Goal: Task Accomplishment & Management: Complete application form

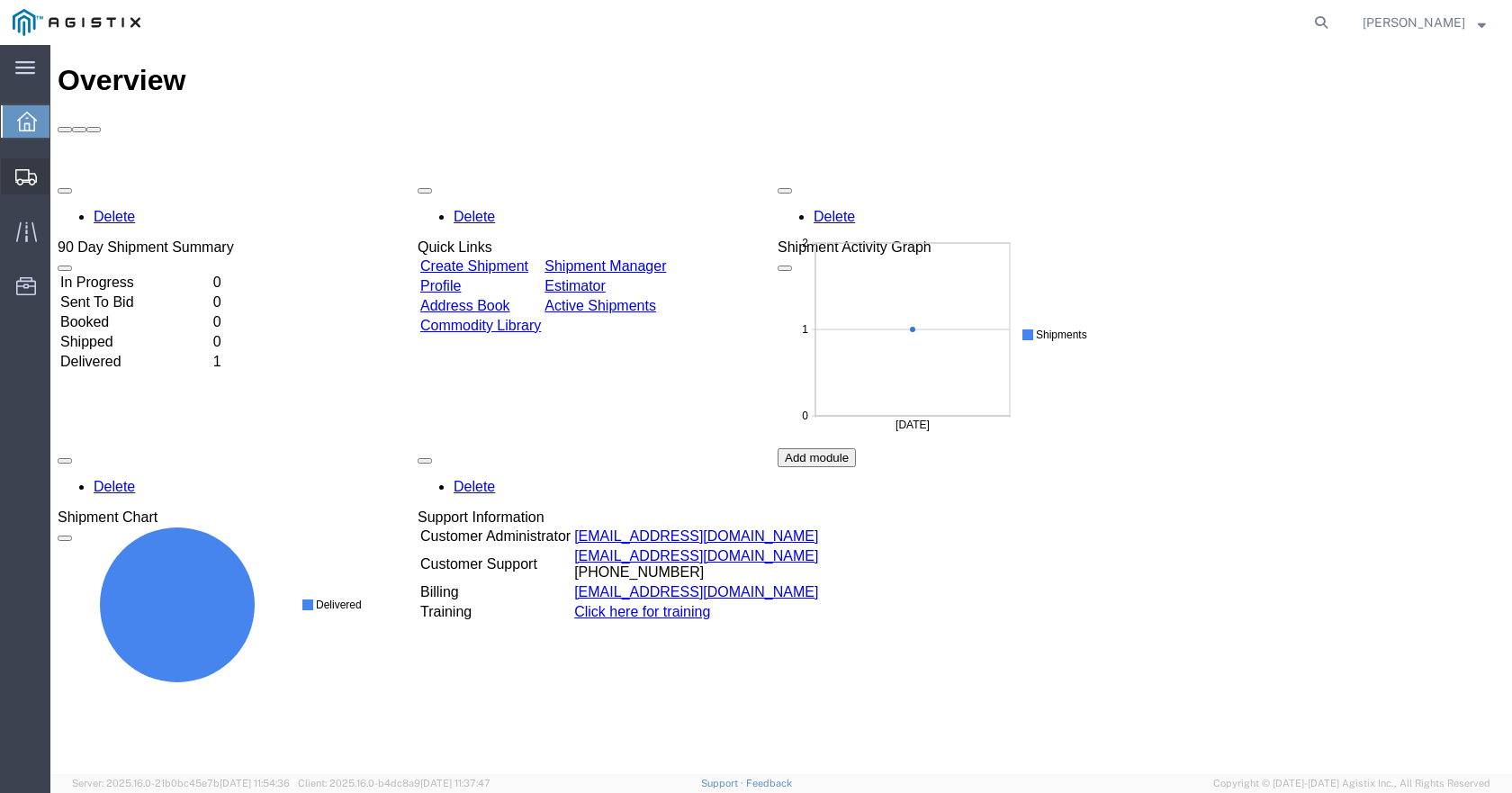
click at [0, 0] on span "Create Shipment" at bounding box center [0, 0] width 0 height 0
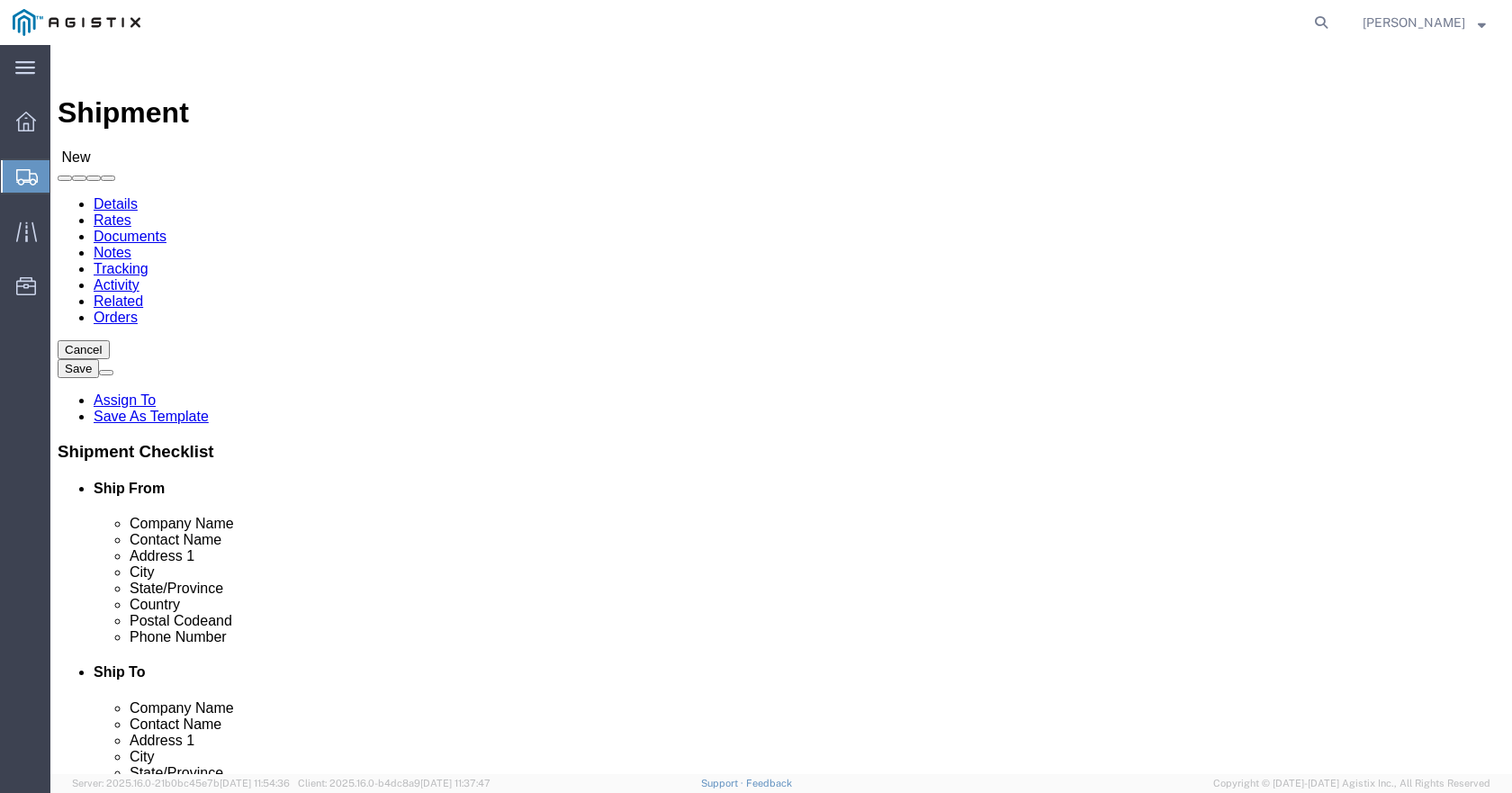
select select
click select "Select Milliken & Company PG&E"
select select "5295"
click select "Select Milliken & Company PG&E"
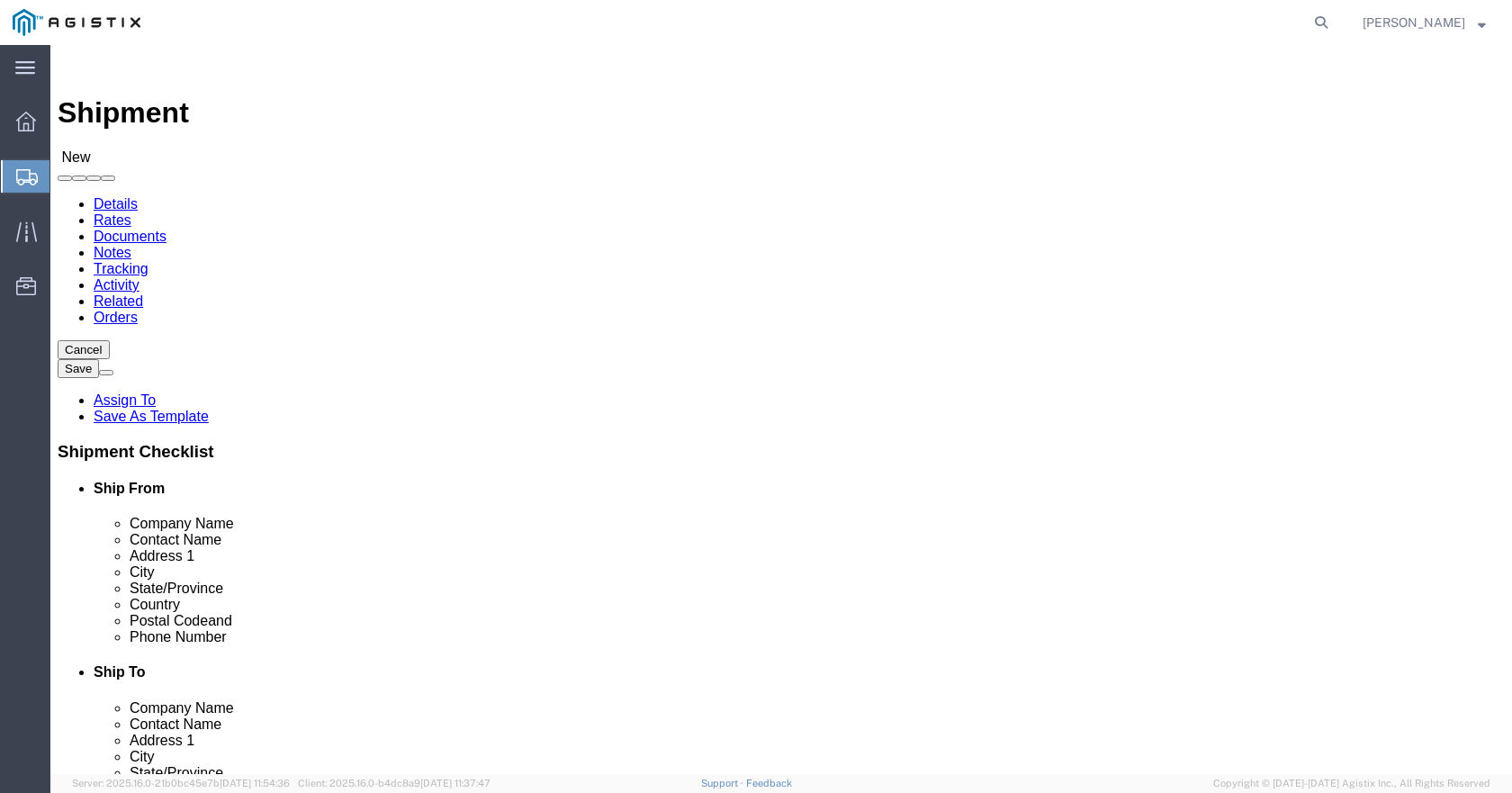
select select
click select "Select SPARTANBURG Spartanburg"
click select "Select Milliken & Company PG&E"
select select "9596"
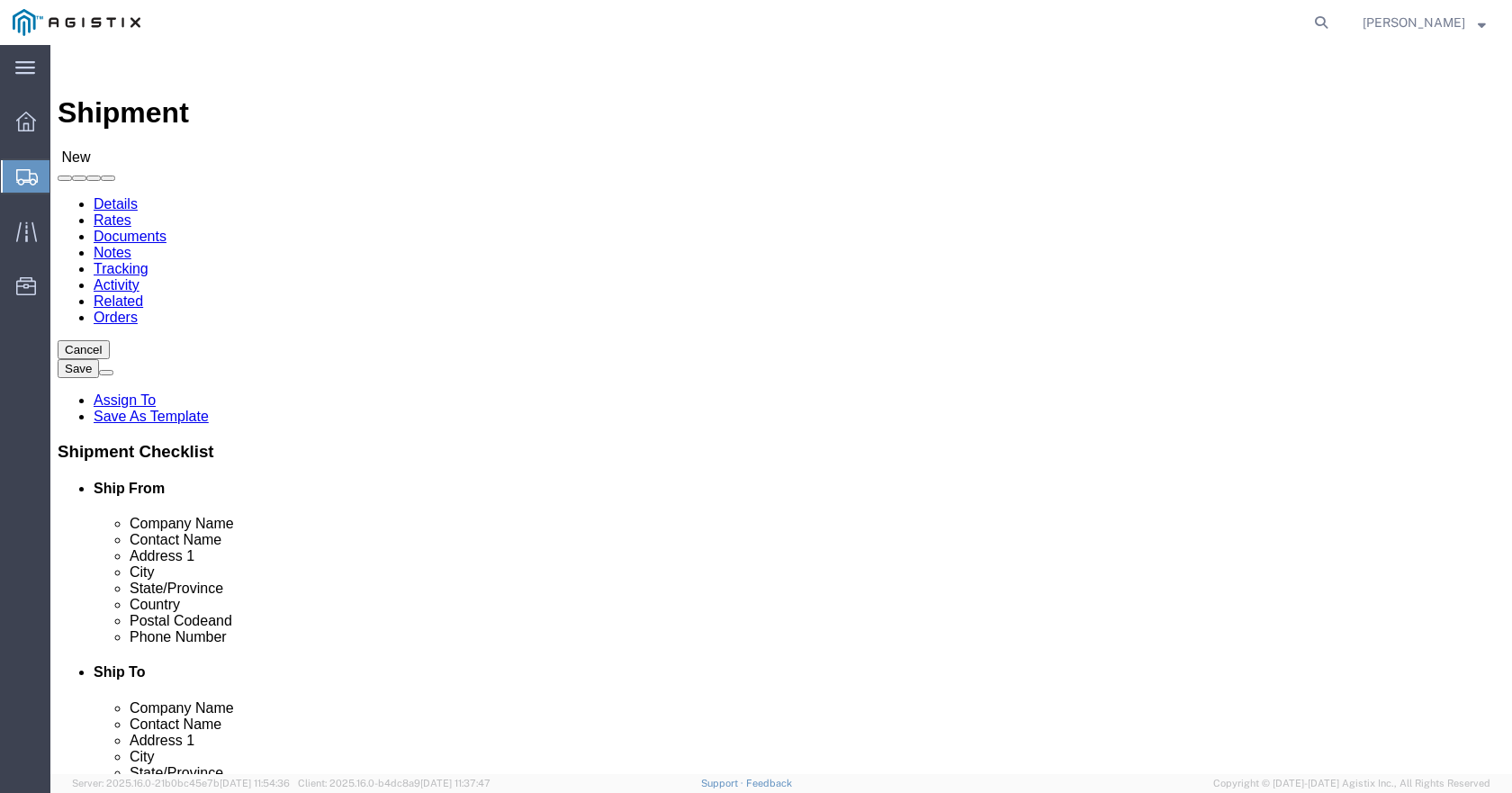
click select "Select Milliken & Company PG&E"
select select
click select "Select All Others Fremont DC Fresno DC Wheatland DC"
type input "m"
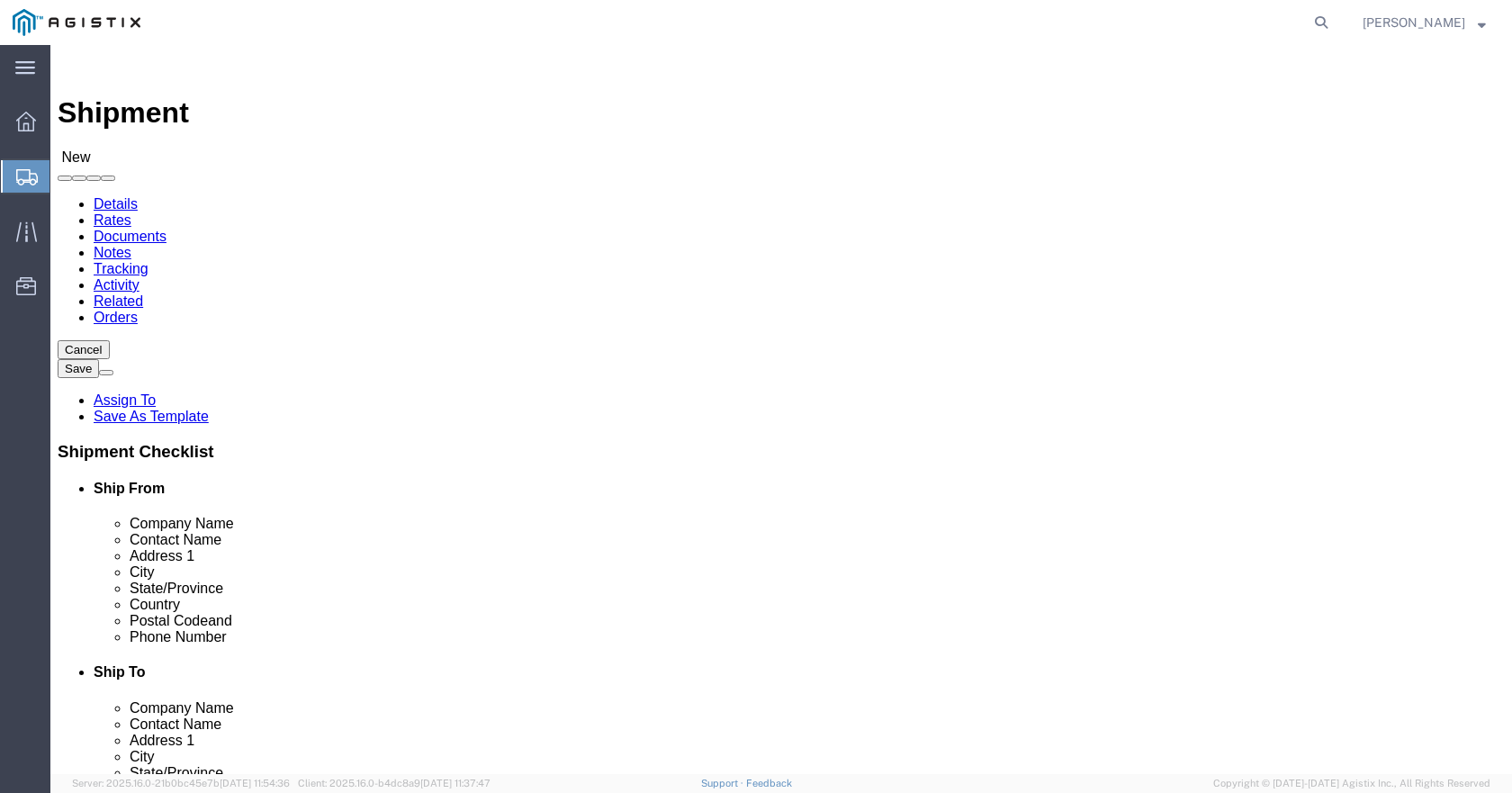
select select "MYPROFILE"
select select "SC"
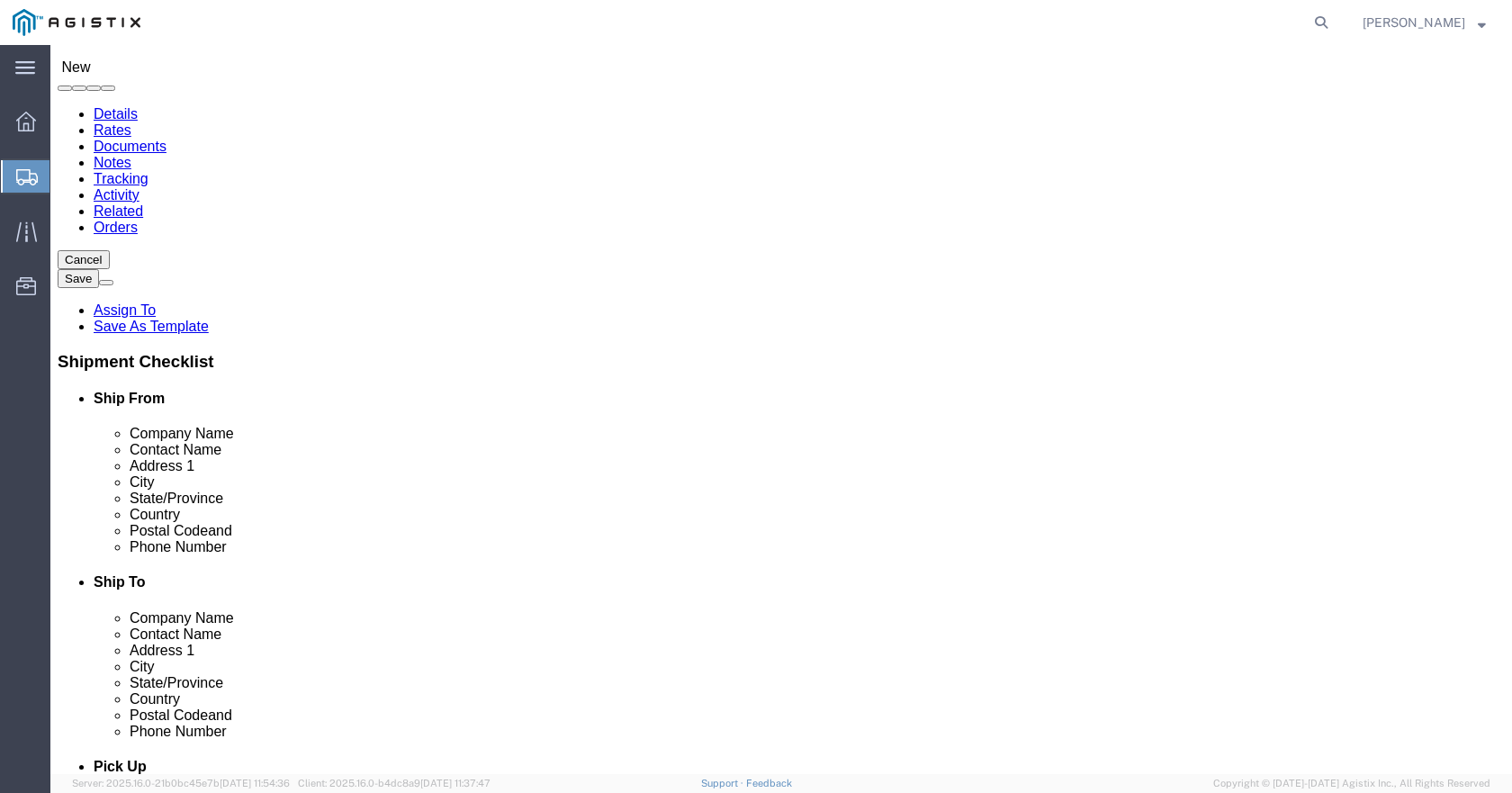
scroll to position [11748, 0]
select select "10917"
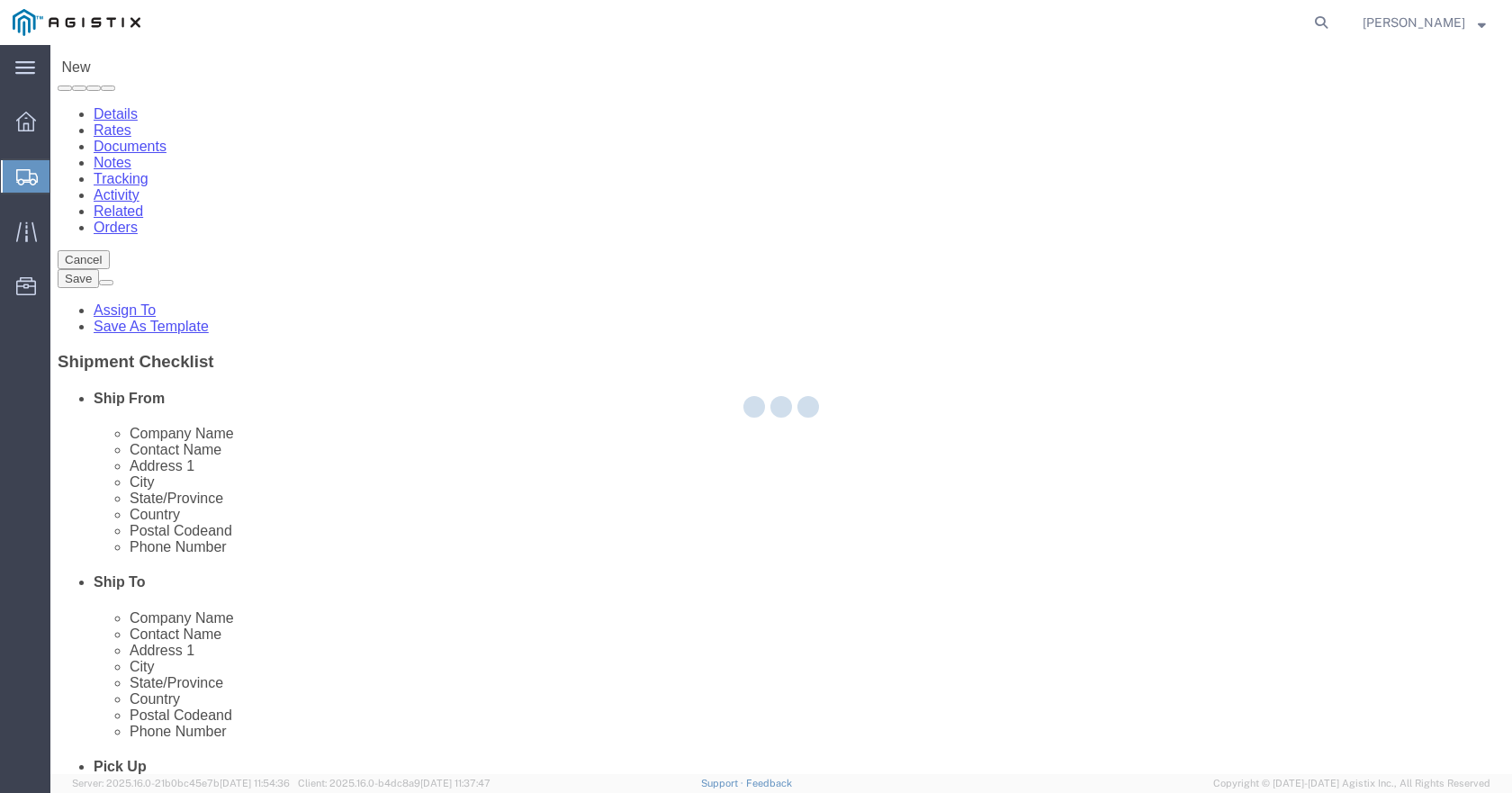
select select "SC"
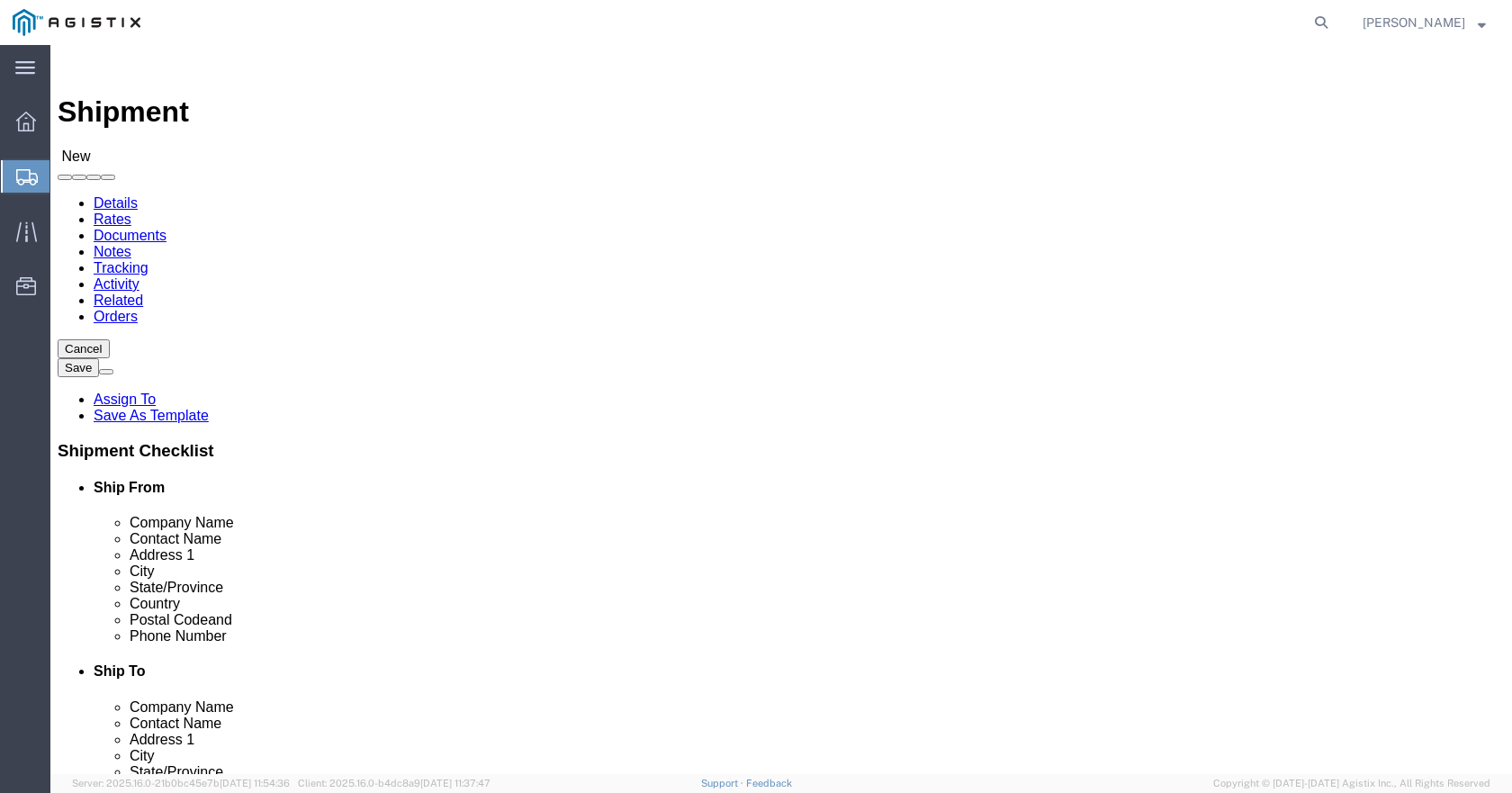
scroll to position [0, 0]
click select "Select All Others Fremont DC Fresno DC Wheatland DC"
select select "19740"
click select "Select All Others Fremont DC Fresno DC Wheatland DC"
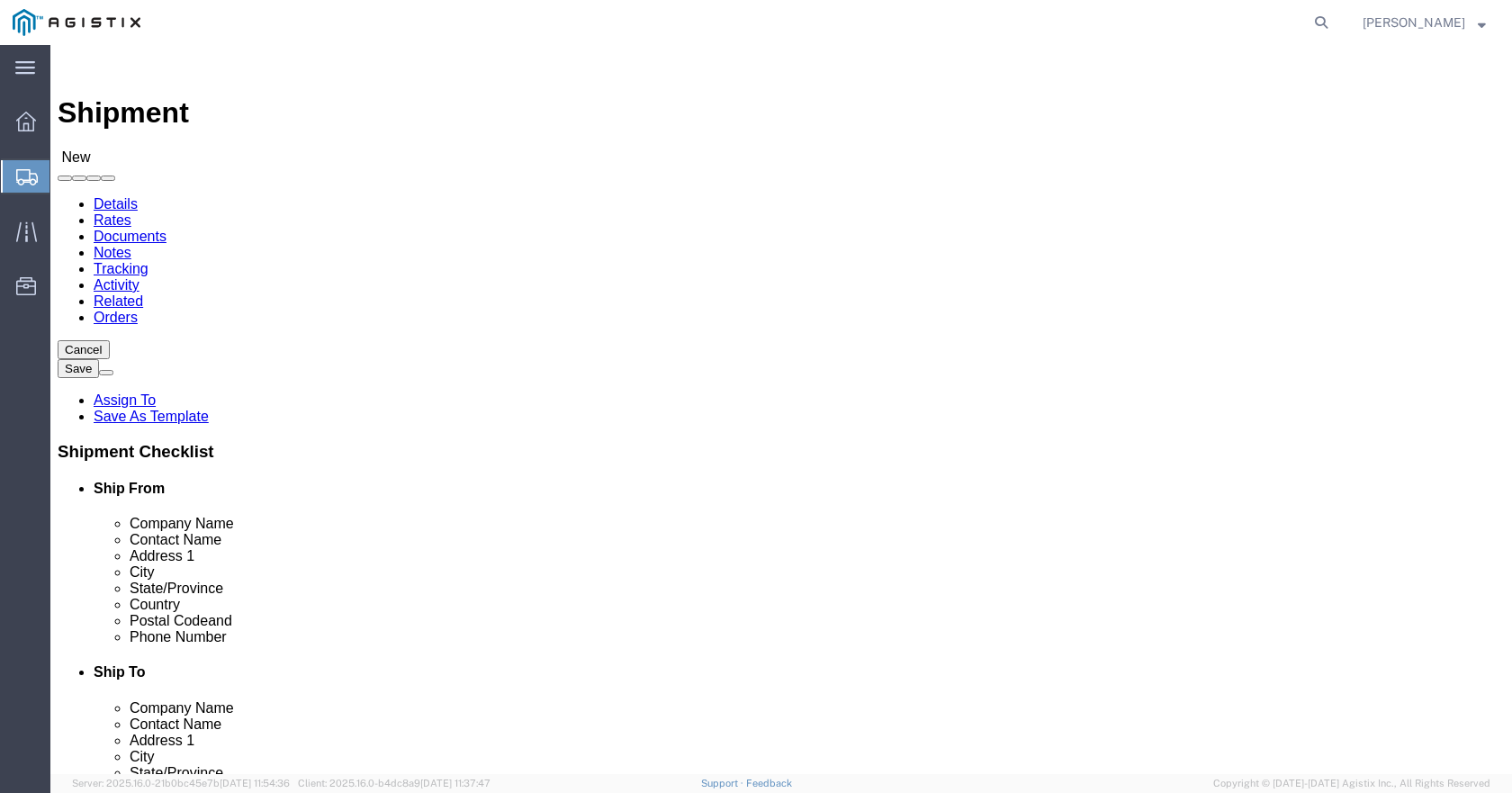
select select "19740"
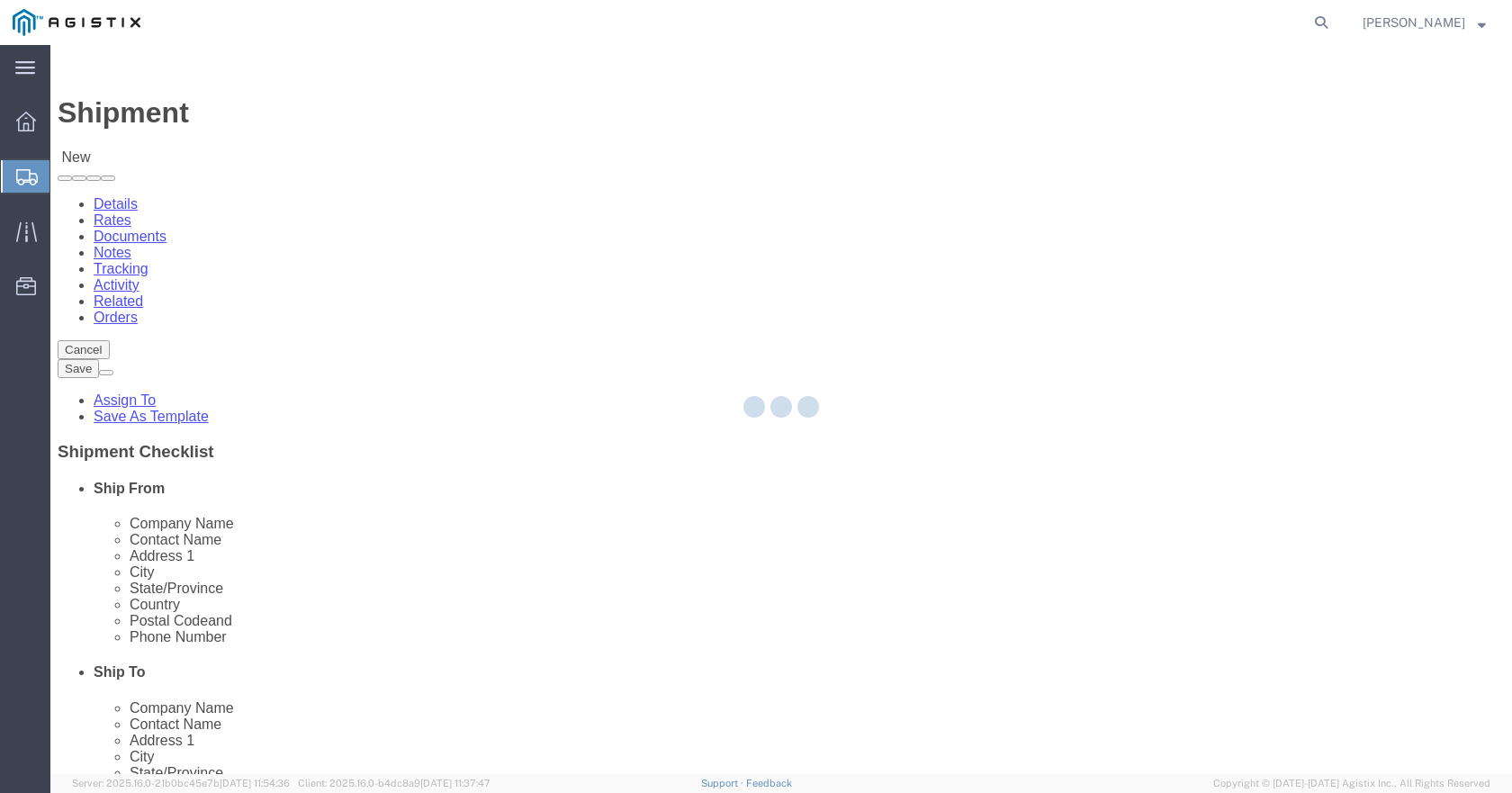
select select "CA"
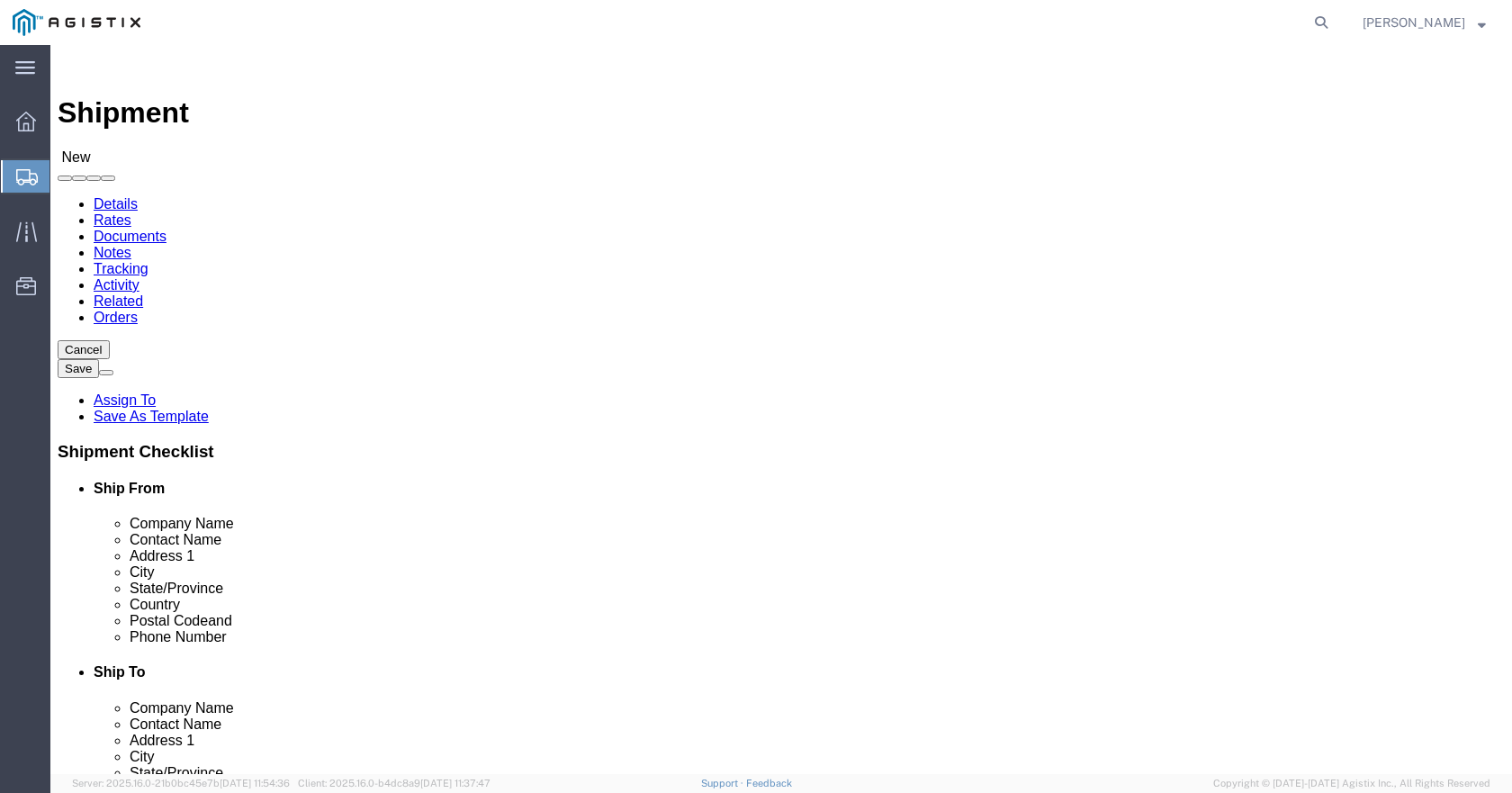
click input "text"
paste input "P.O. 2701219203"
type input "PG&E P.O. 2701219203"
click input "text"
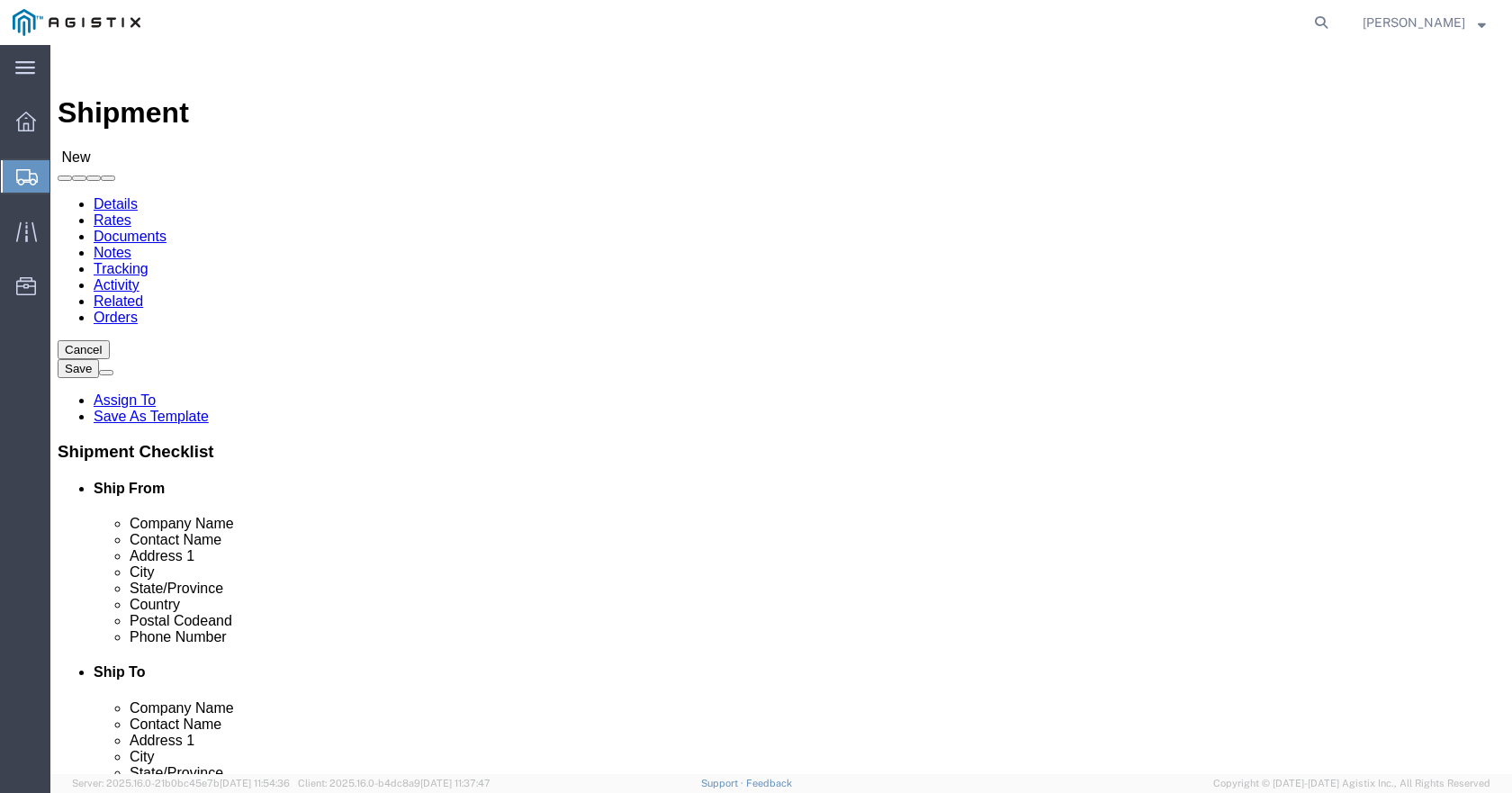
type input "NA"
click input "text"
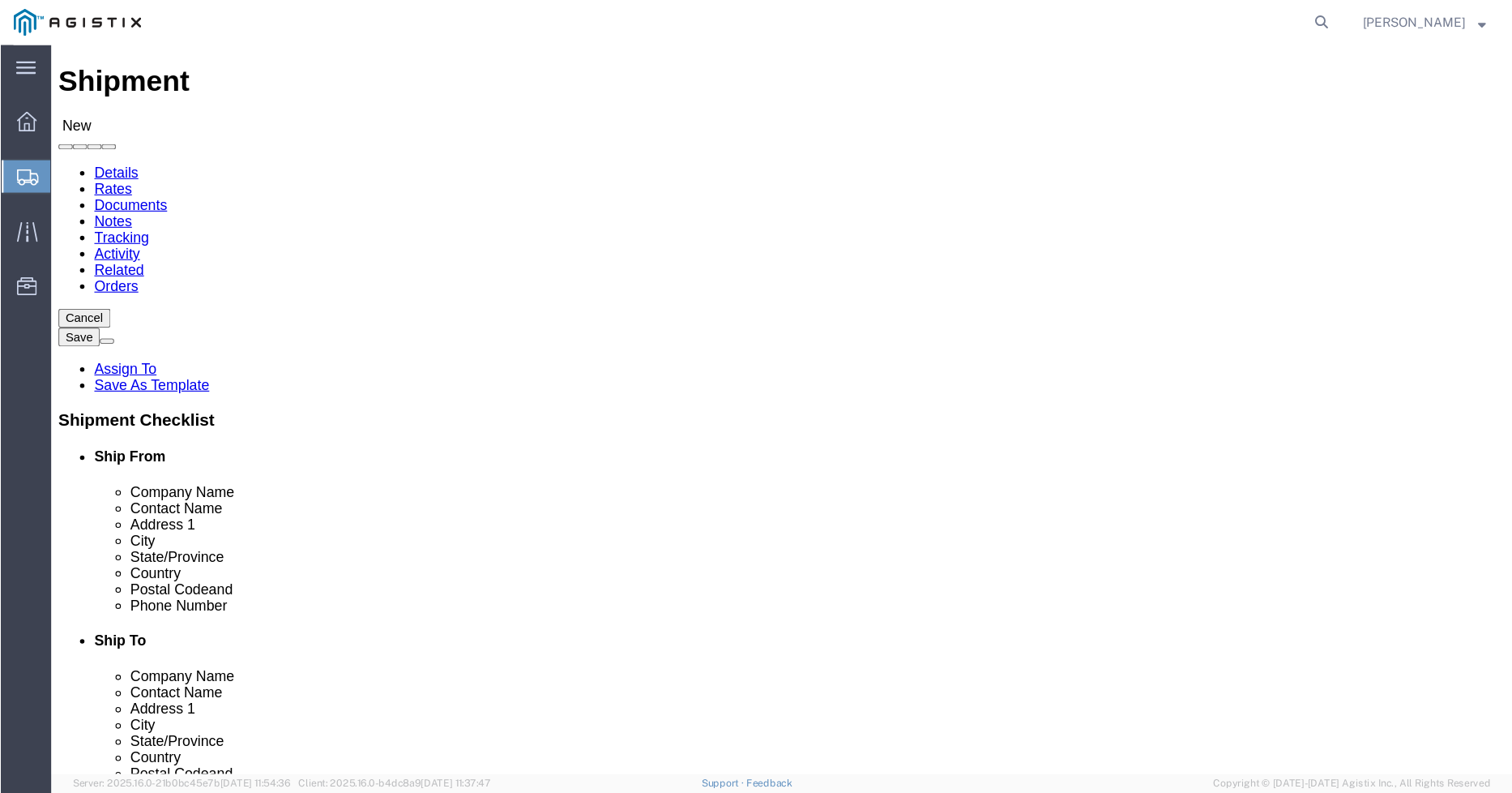
scroll to position [0, 0]
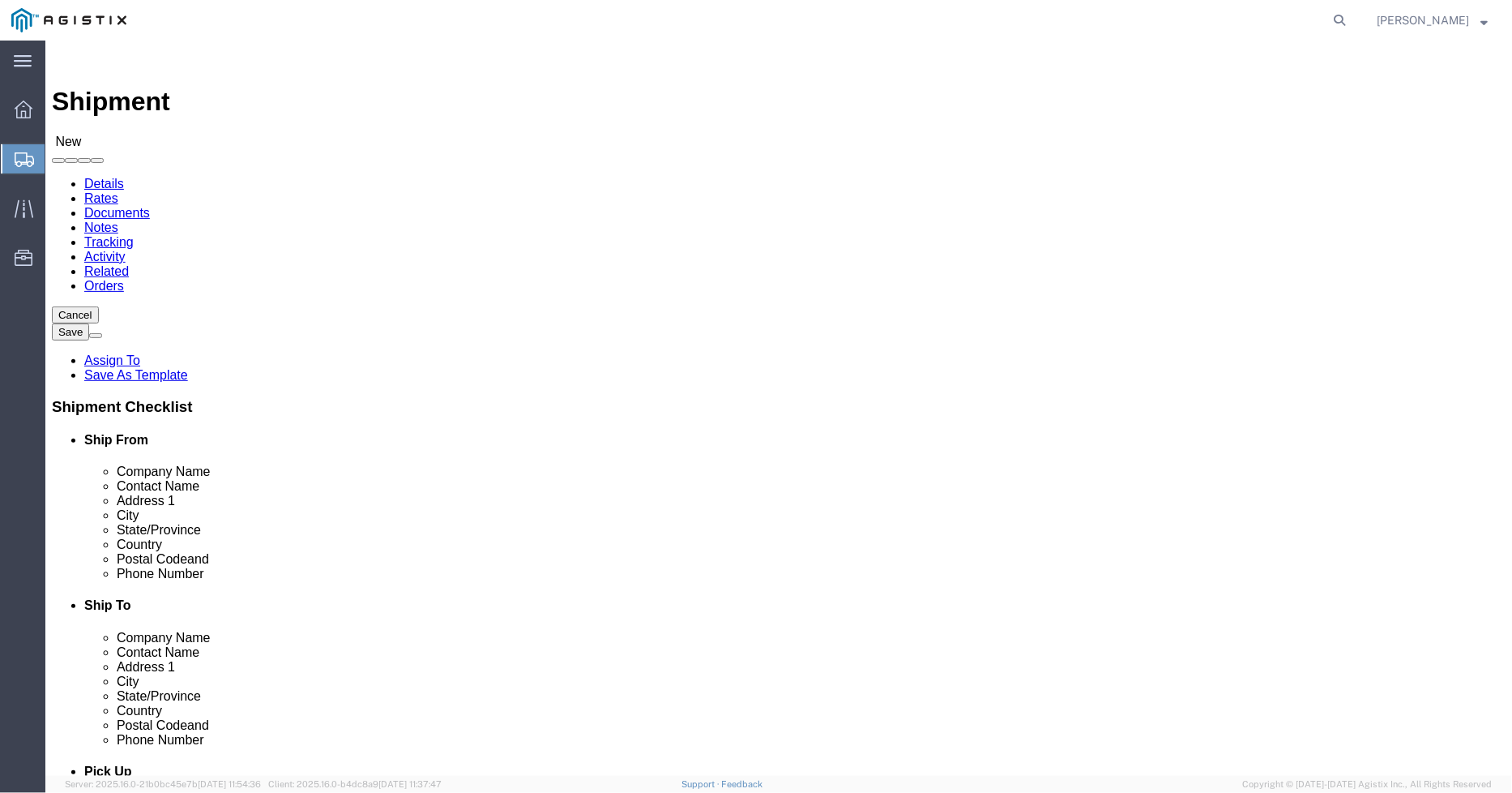
click at [9, 156] on div at bounding box center [23, 159] width 45 height 29
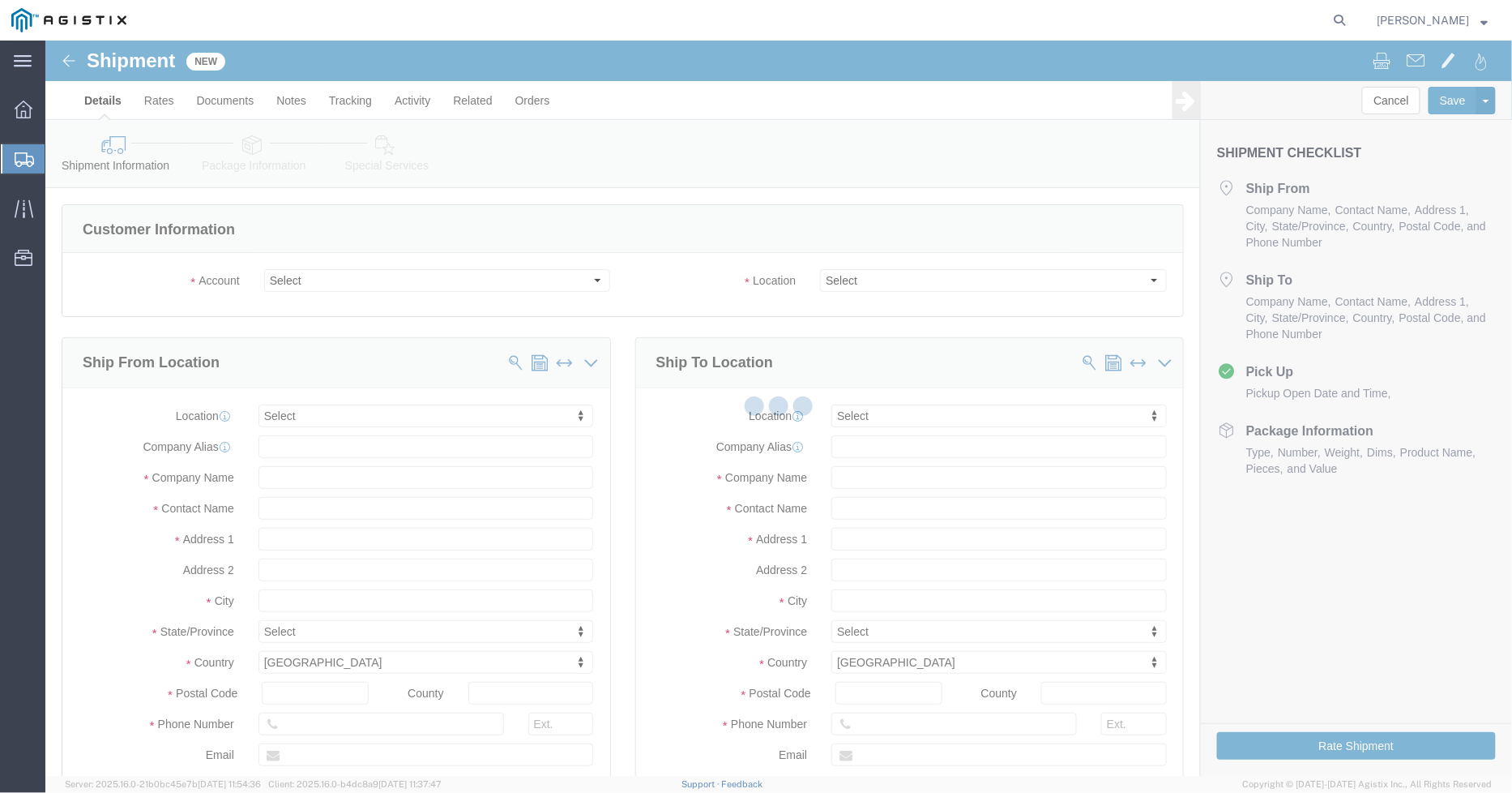
select select
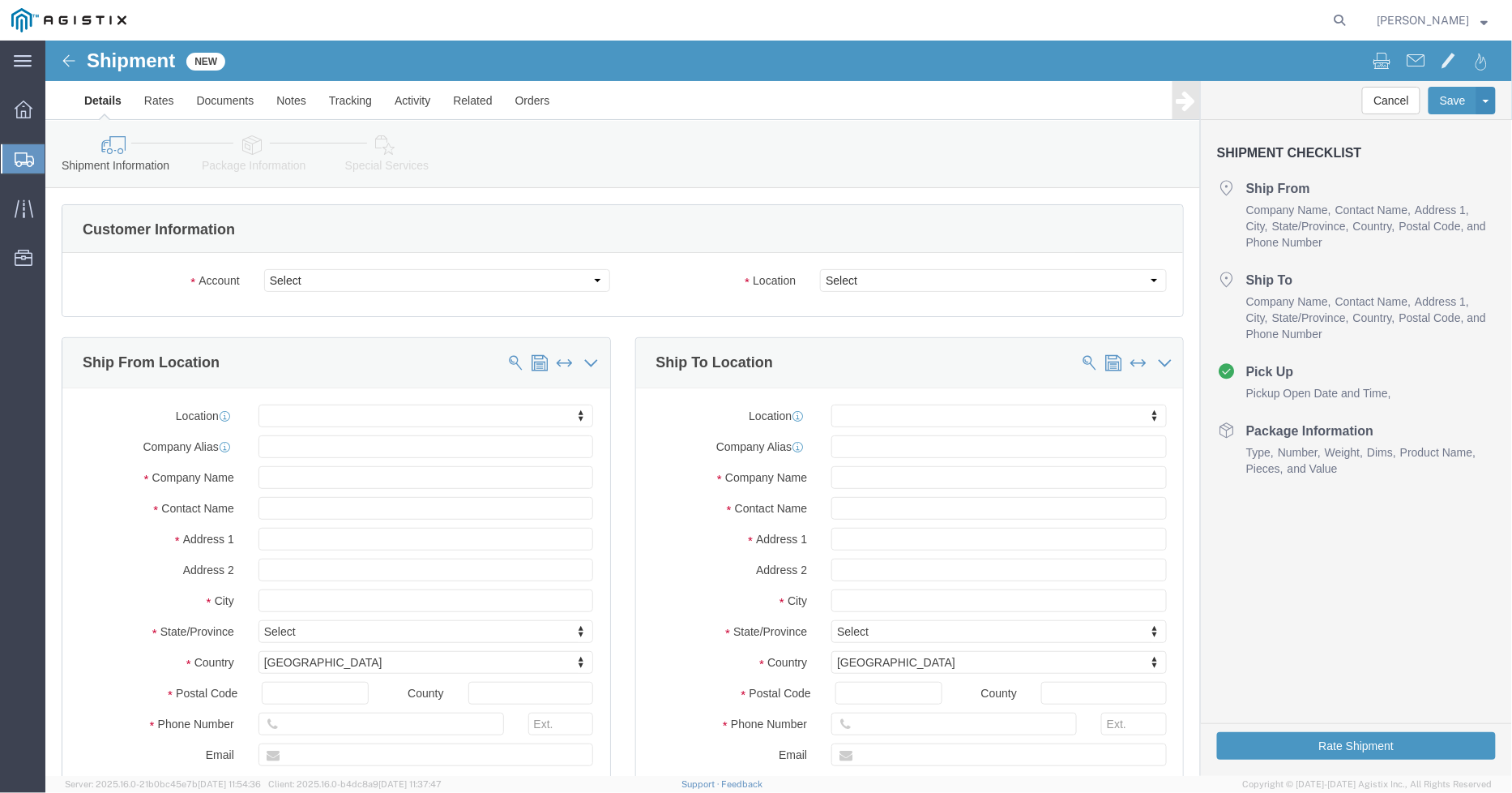
click at [25, 156] on icon at bounding box center [24, 159] width 20 height 14
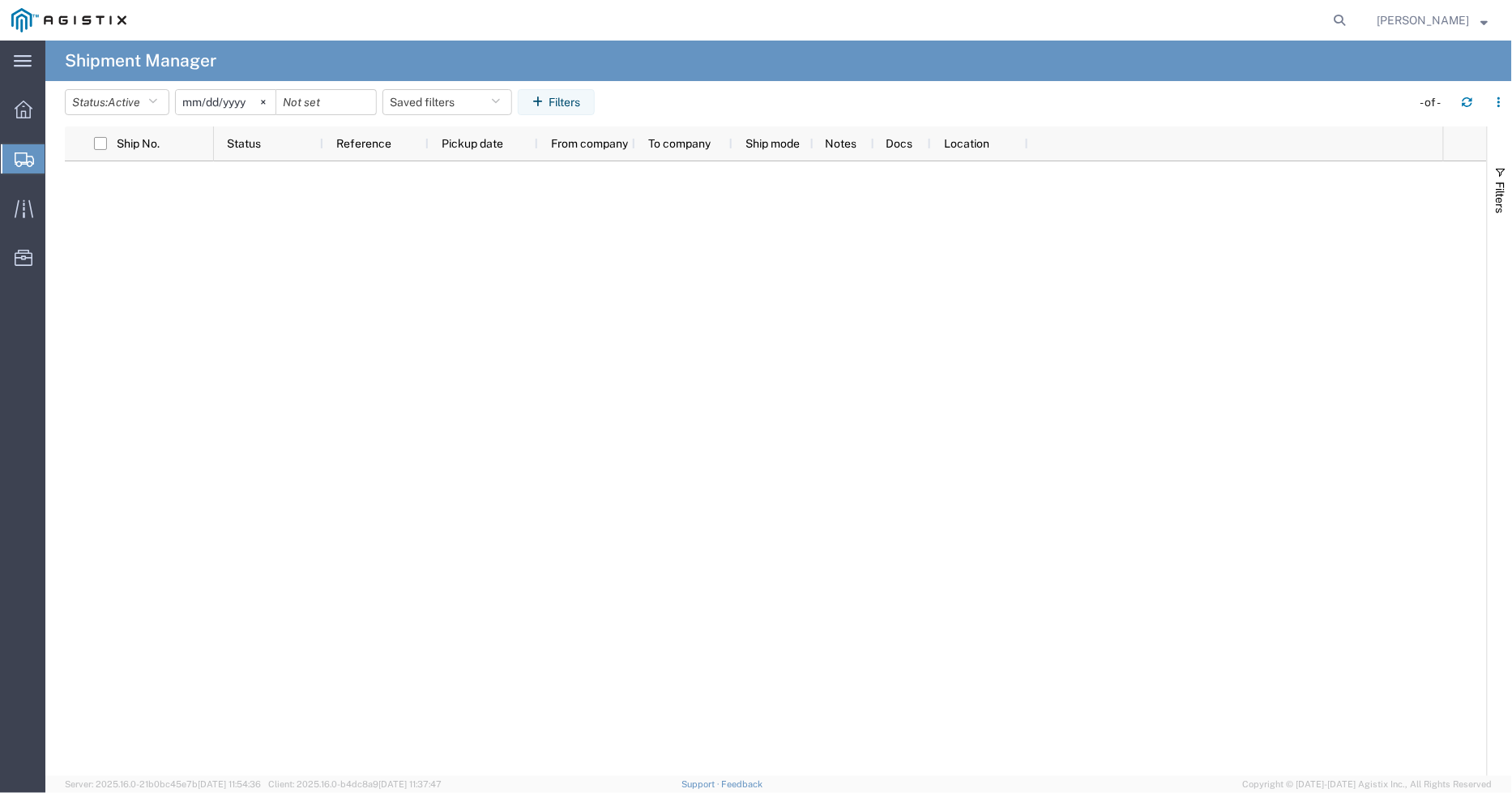
click at [1360, 19] on strong "button" at bounding box center [1485, 20] width 8 height 6
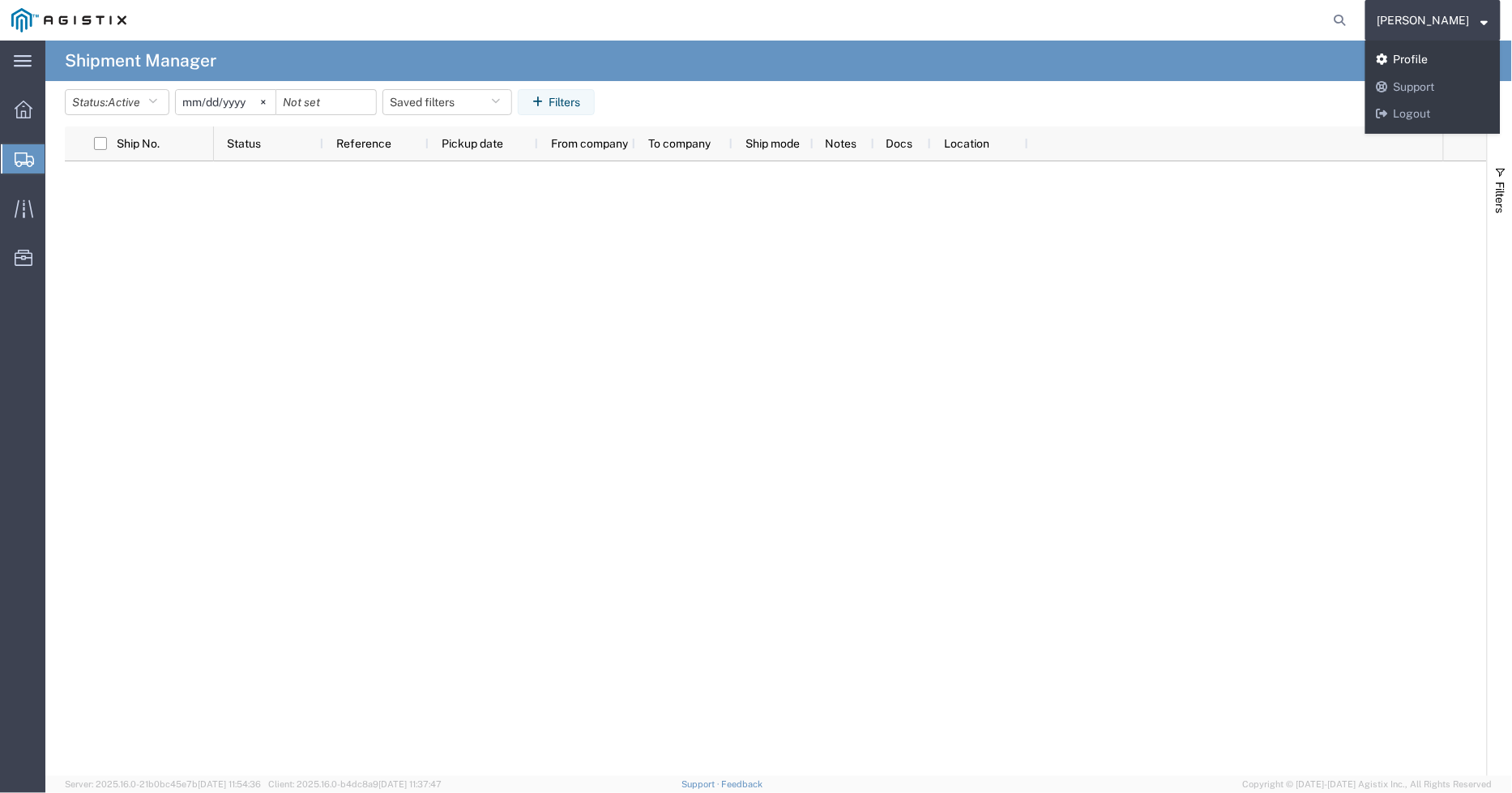
click at [1360, 60] on link "Profile" at bounding box center [1433, 60] width 136 height 27
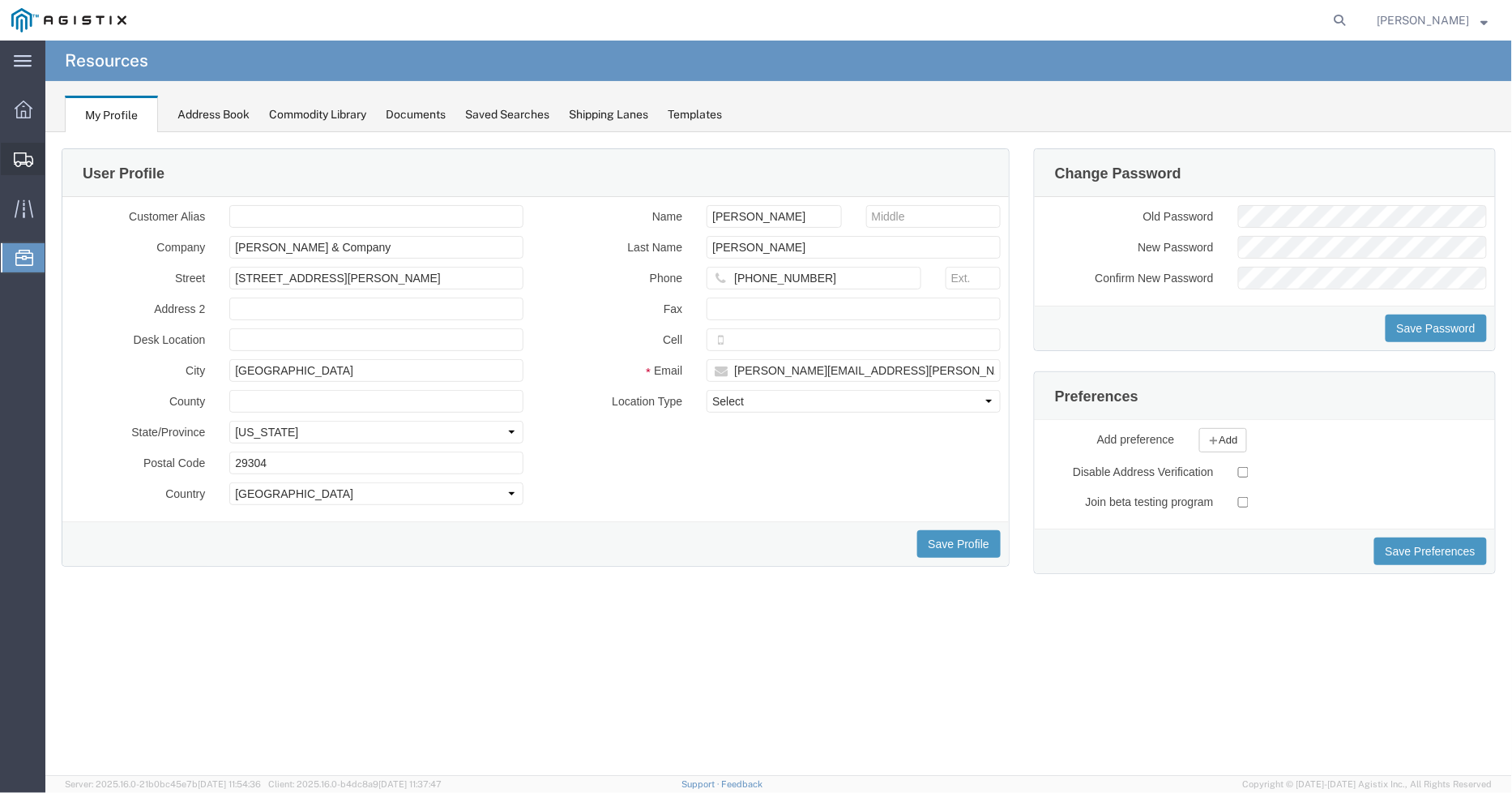
click at [25, 156] on icon at bounding box center [23, 159] width 20 height 14
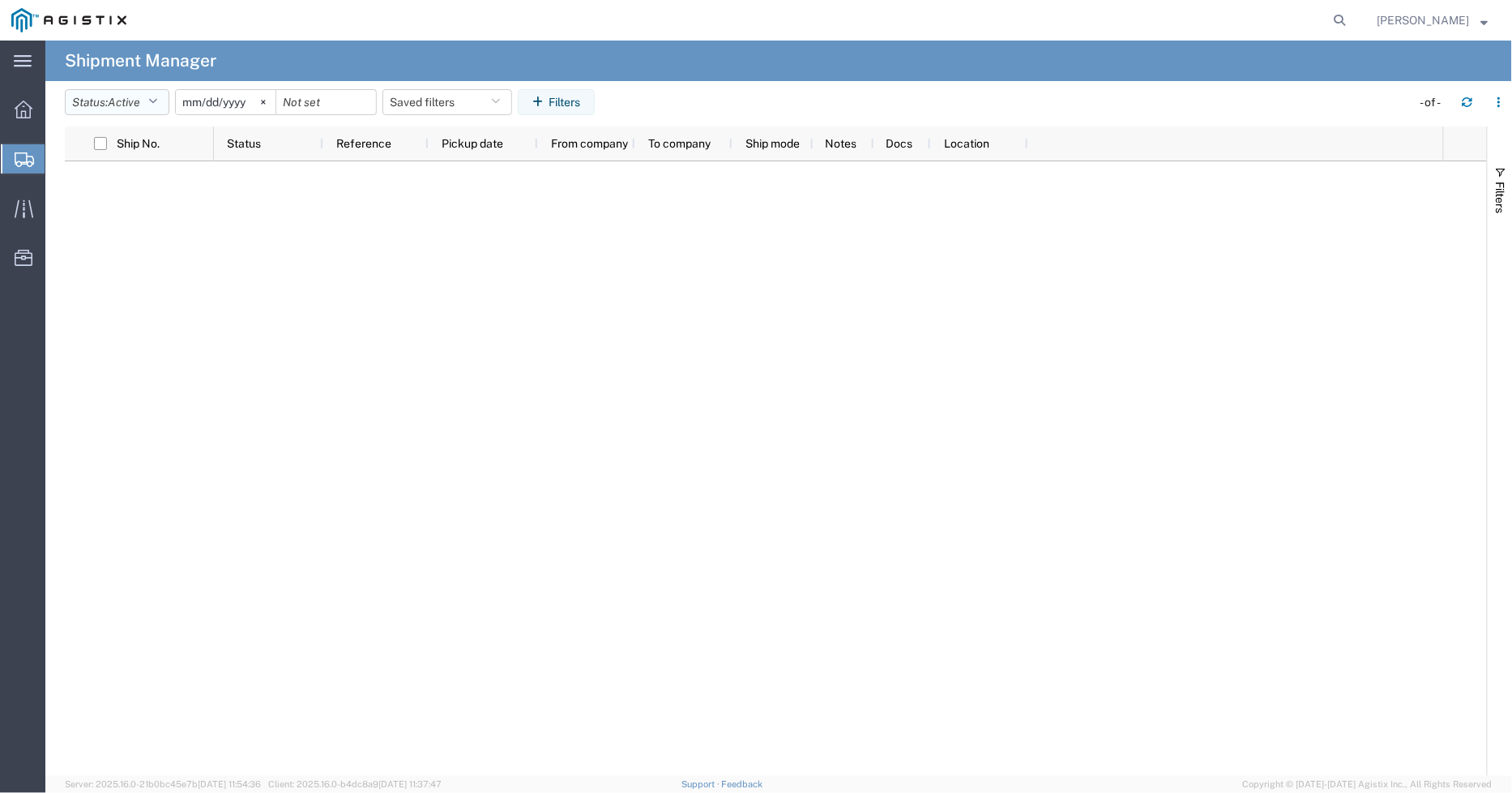
click at [124, 101] on span "Active" at bounding box center [124, 101] width 32 height 13
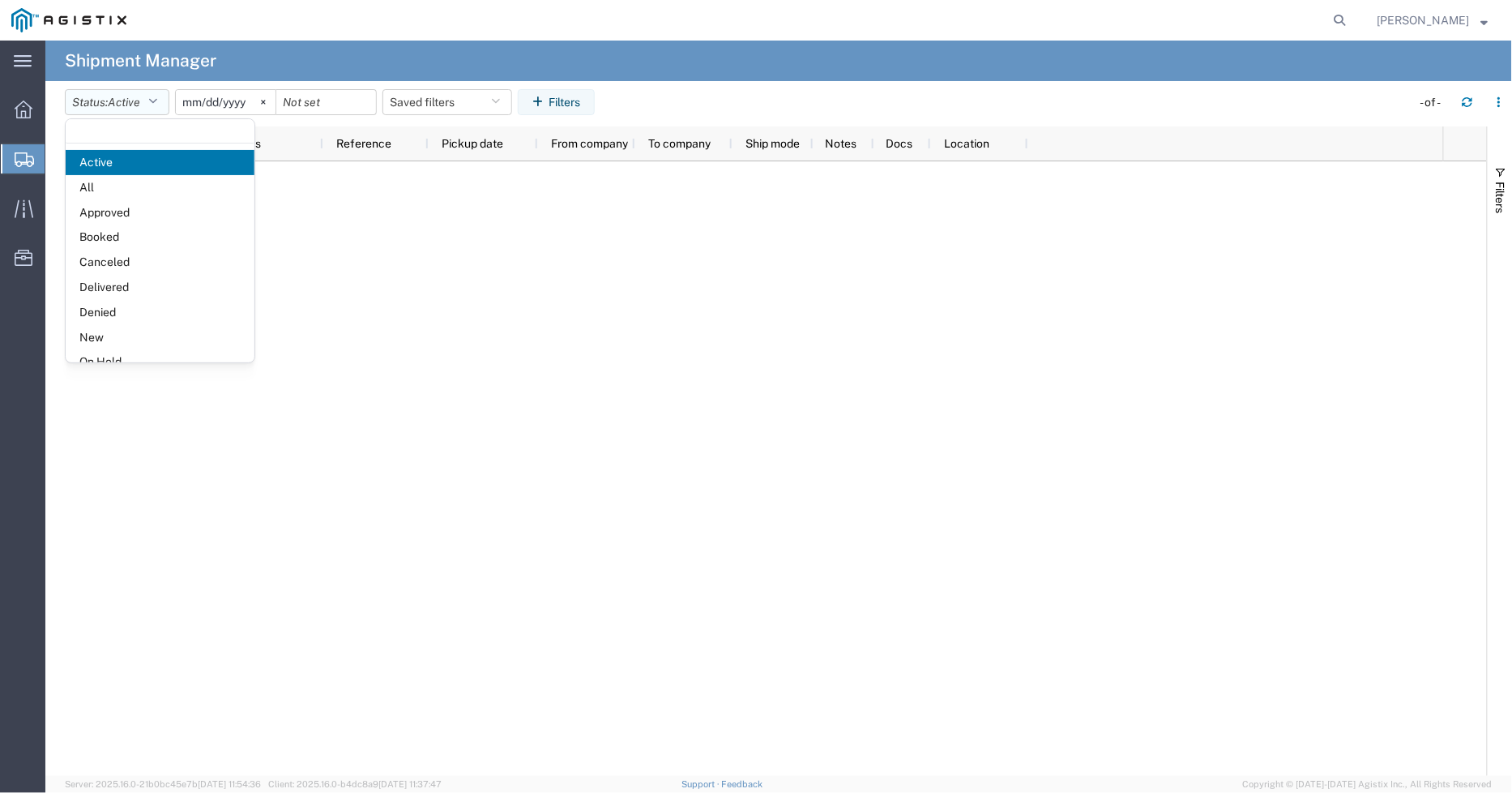
click at [124, 101] on span "Active" at bounding box center [124, 101] width 32 height 13
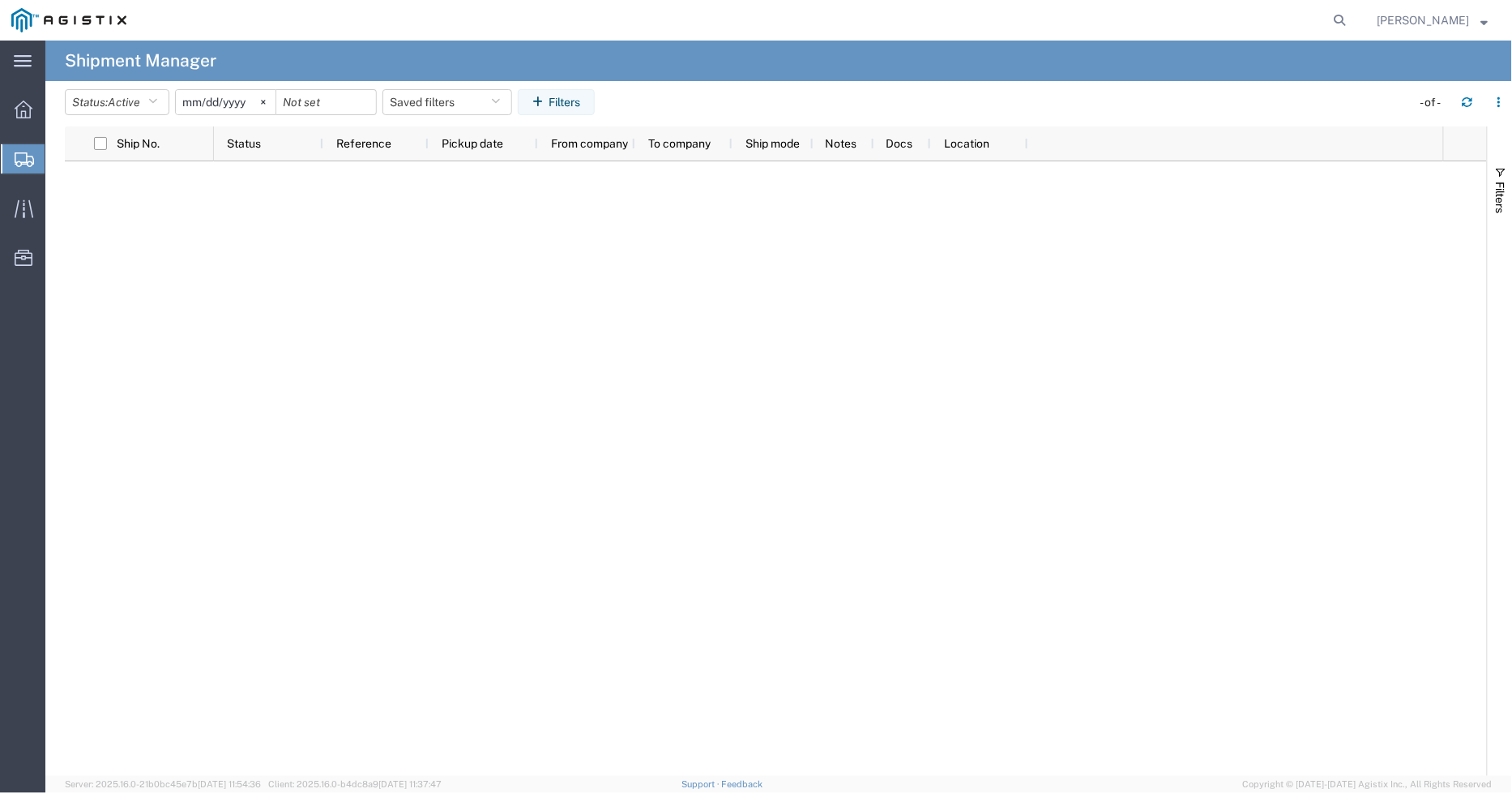
click at [26, 159] on icon at bounding box center [24, 159] width 20 height 14
click at [0, 0] on span "Create Shipment" at bounding box center [0, 0] width 0 height 0
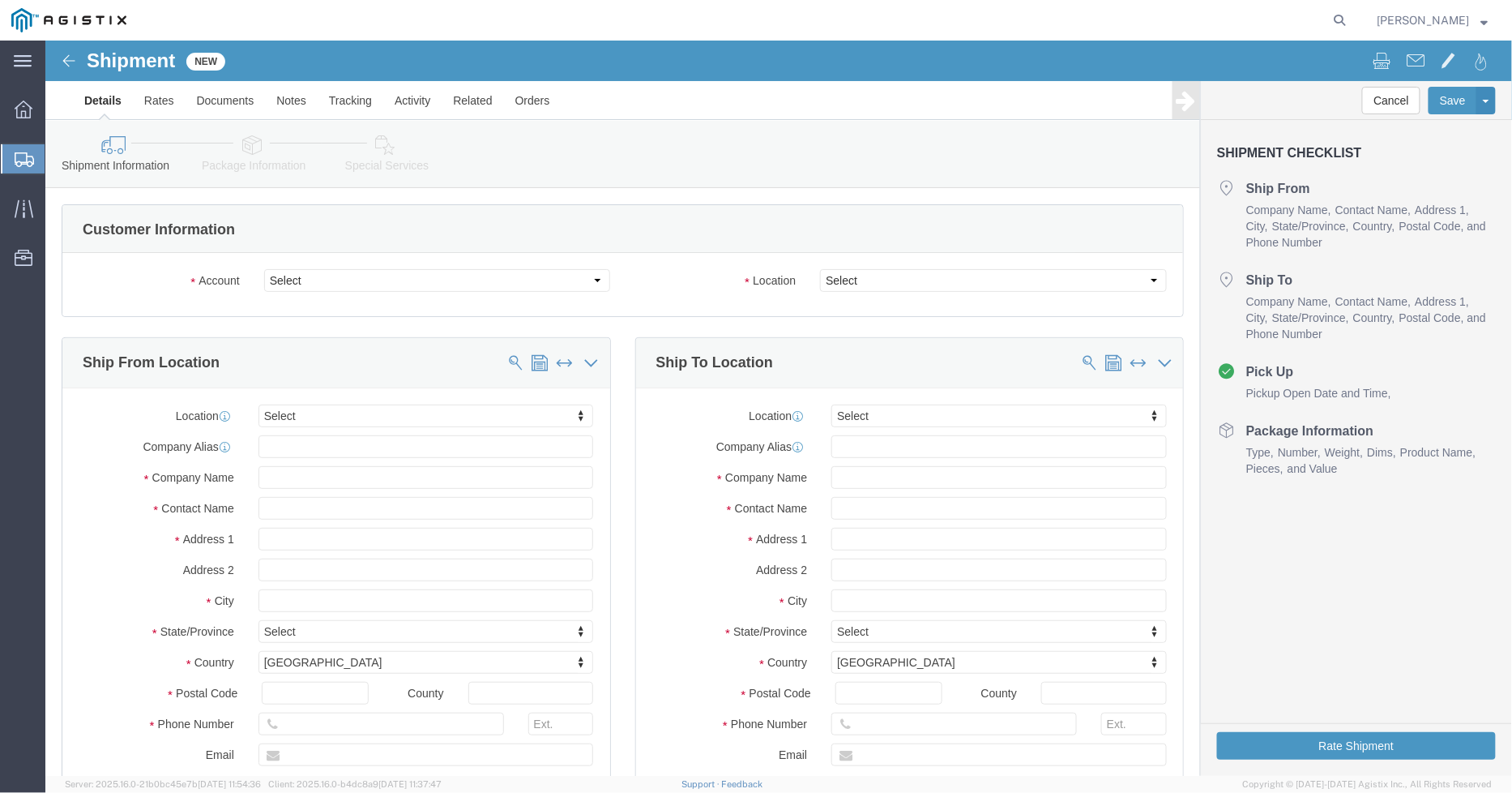
select select
click select "Select Milliken & Company PG&E"
select select "9596"
click select "Select Milliken & Company PG&E"
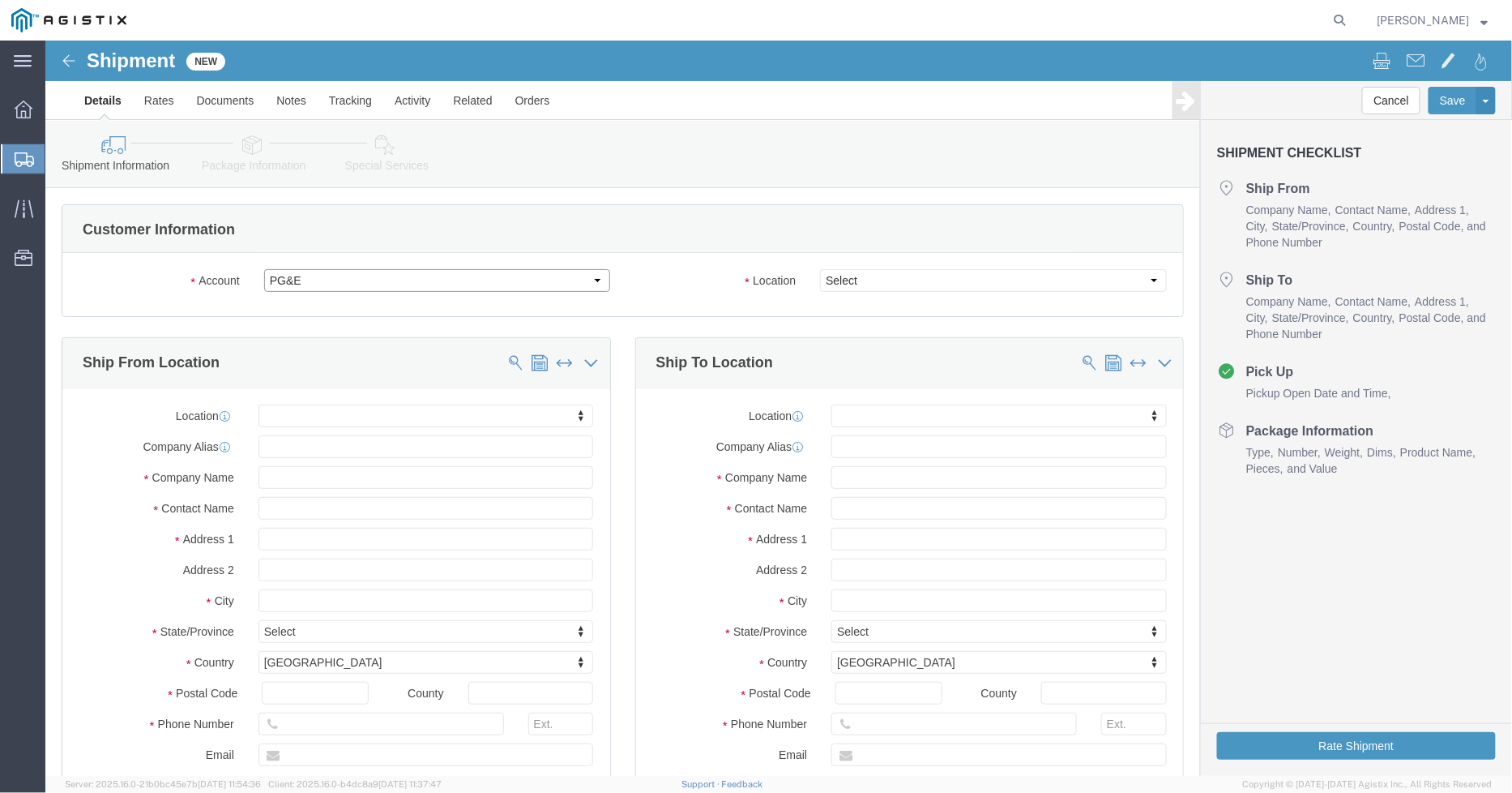
select select
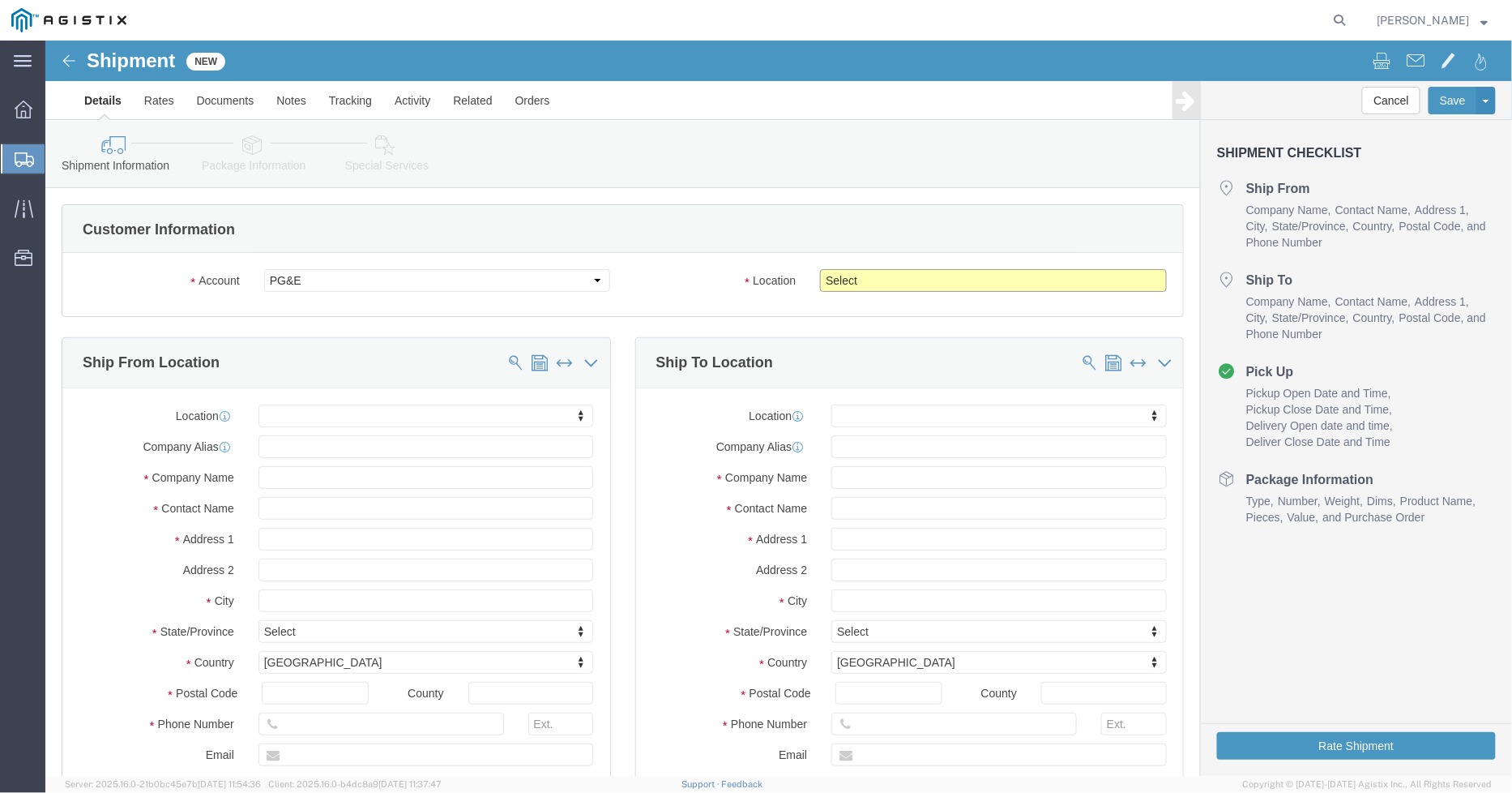
click select "Select All Others Fremont DC Fresno DC Wheatland DC"
select select "19740"
click select "Select All Others Fremont DC Fresno DC Wheatland DC"
click input "text"
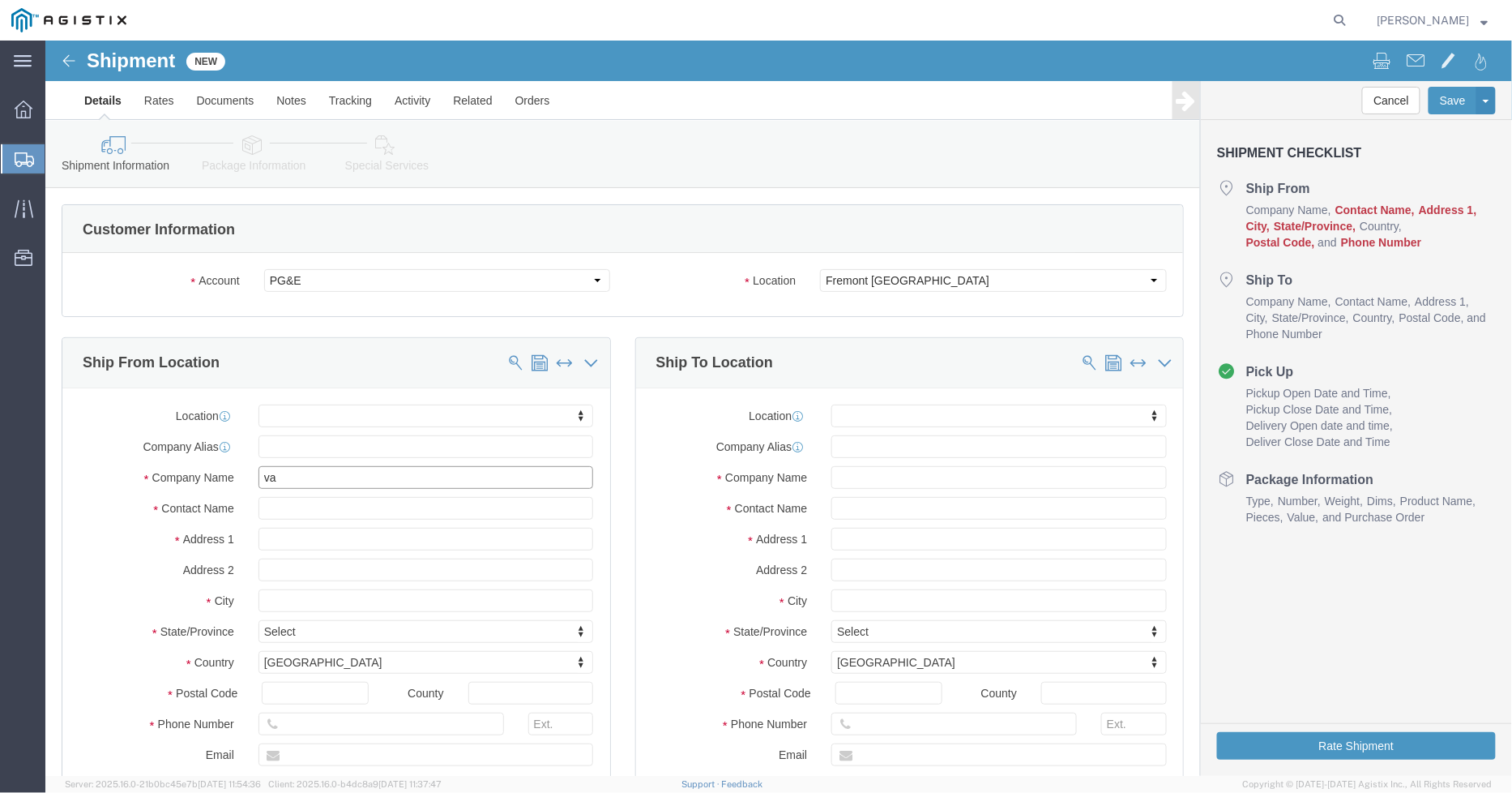
type input "v"
type input "sp"
drag, startPoint x: 246, startPoint y: 436, endPoint x: 179, endPoint y: 433, distance: 67.1
click div "Company Name sp"
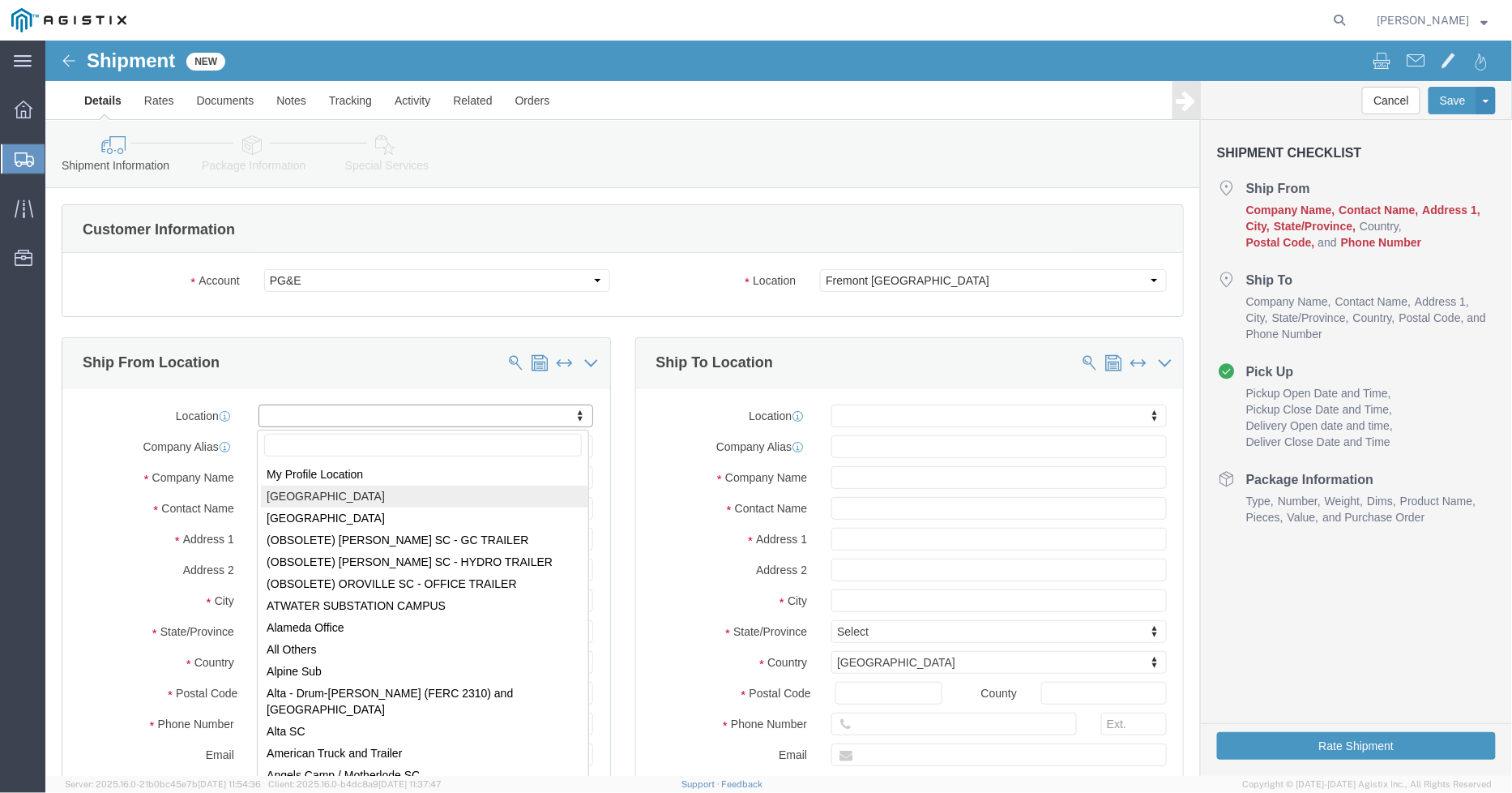
select select "10917"
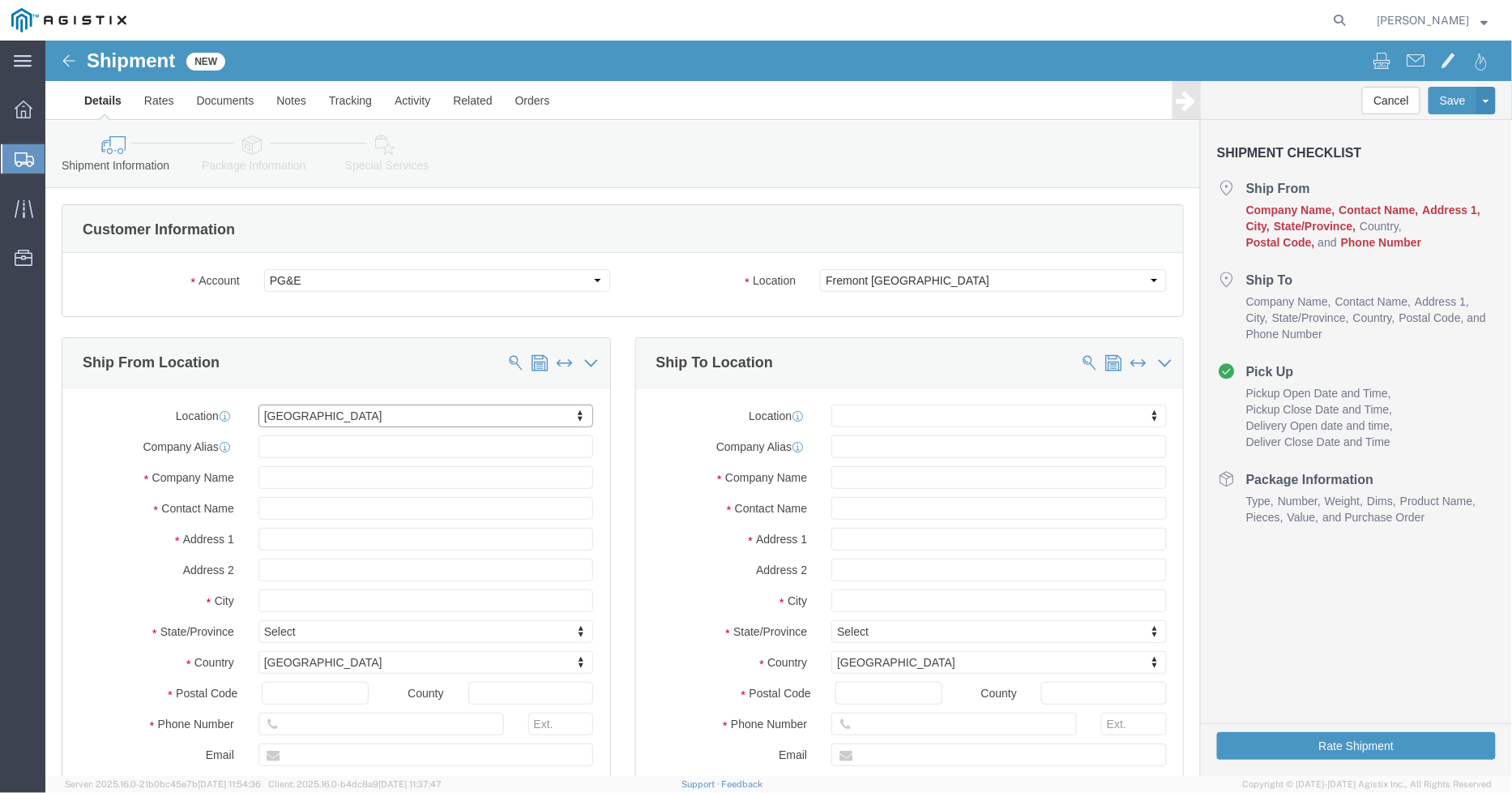
select select "SC"
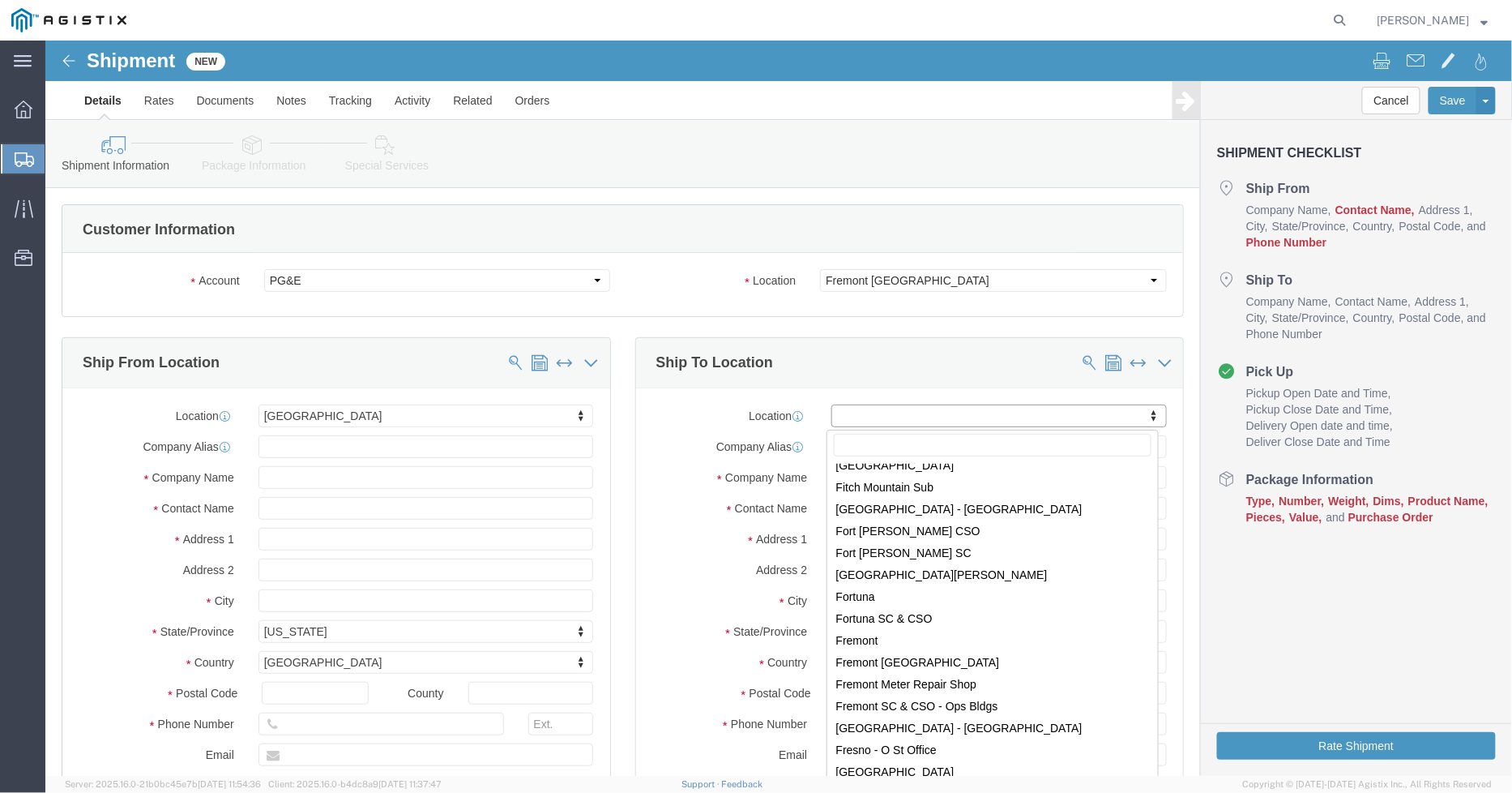
scroll to position [2882, 0]
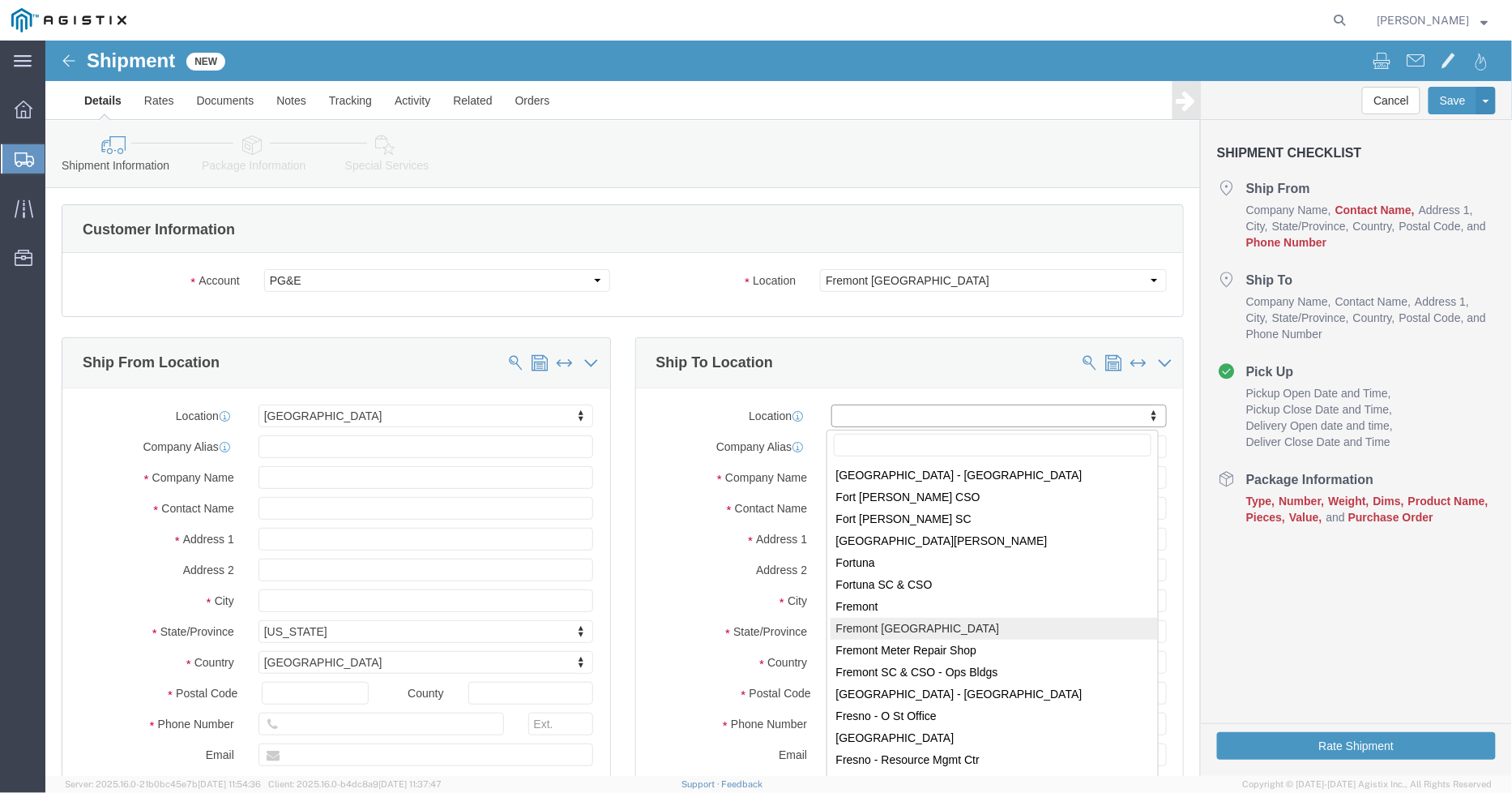
select select "19740"
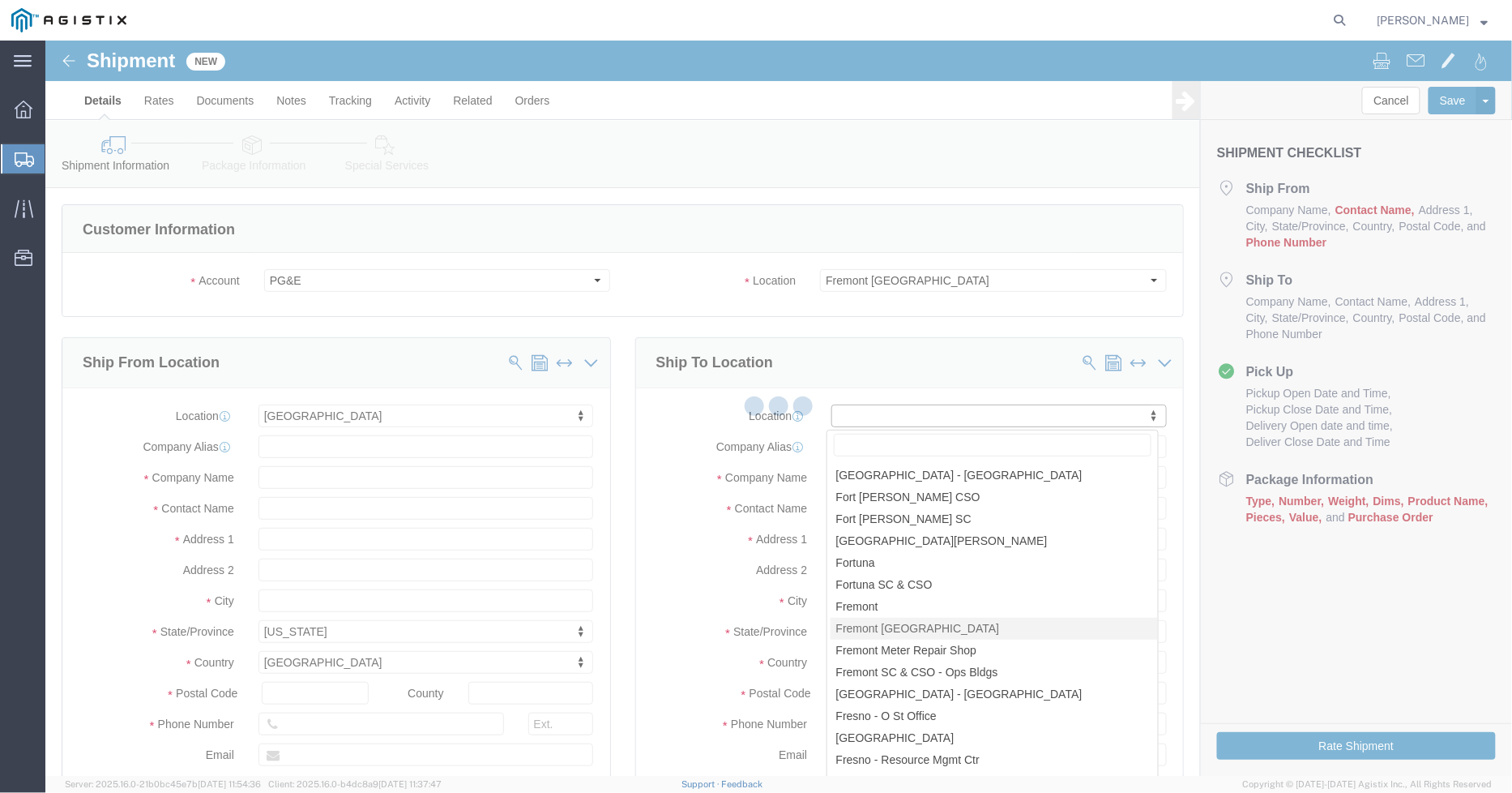
select select "CA"
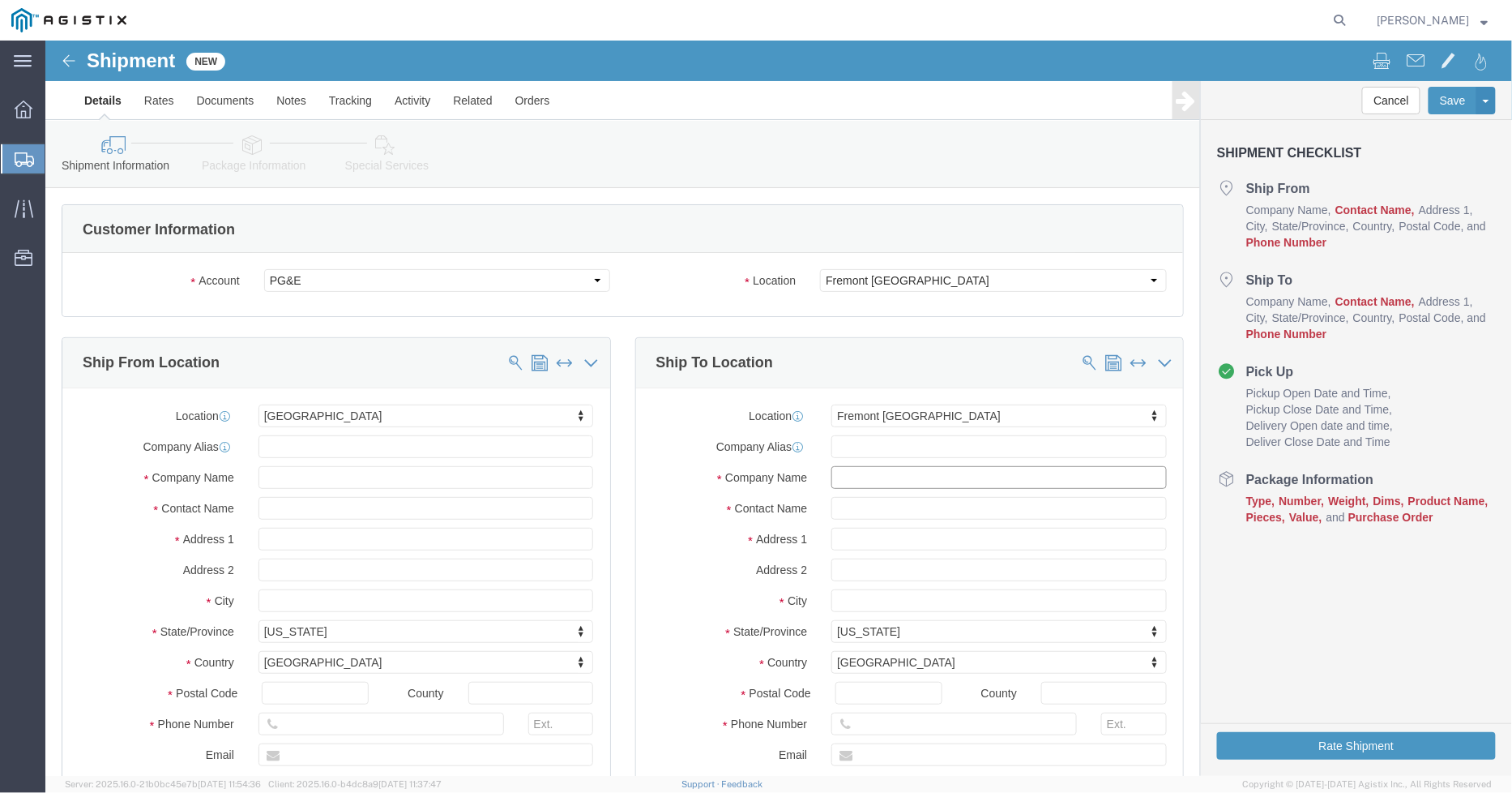
click input "text"
click input "PG&E"
paste input "P.O. 2701219203"
type input "PG&E P.O. 2701219203"
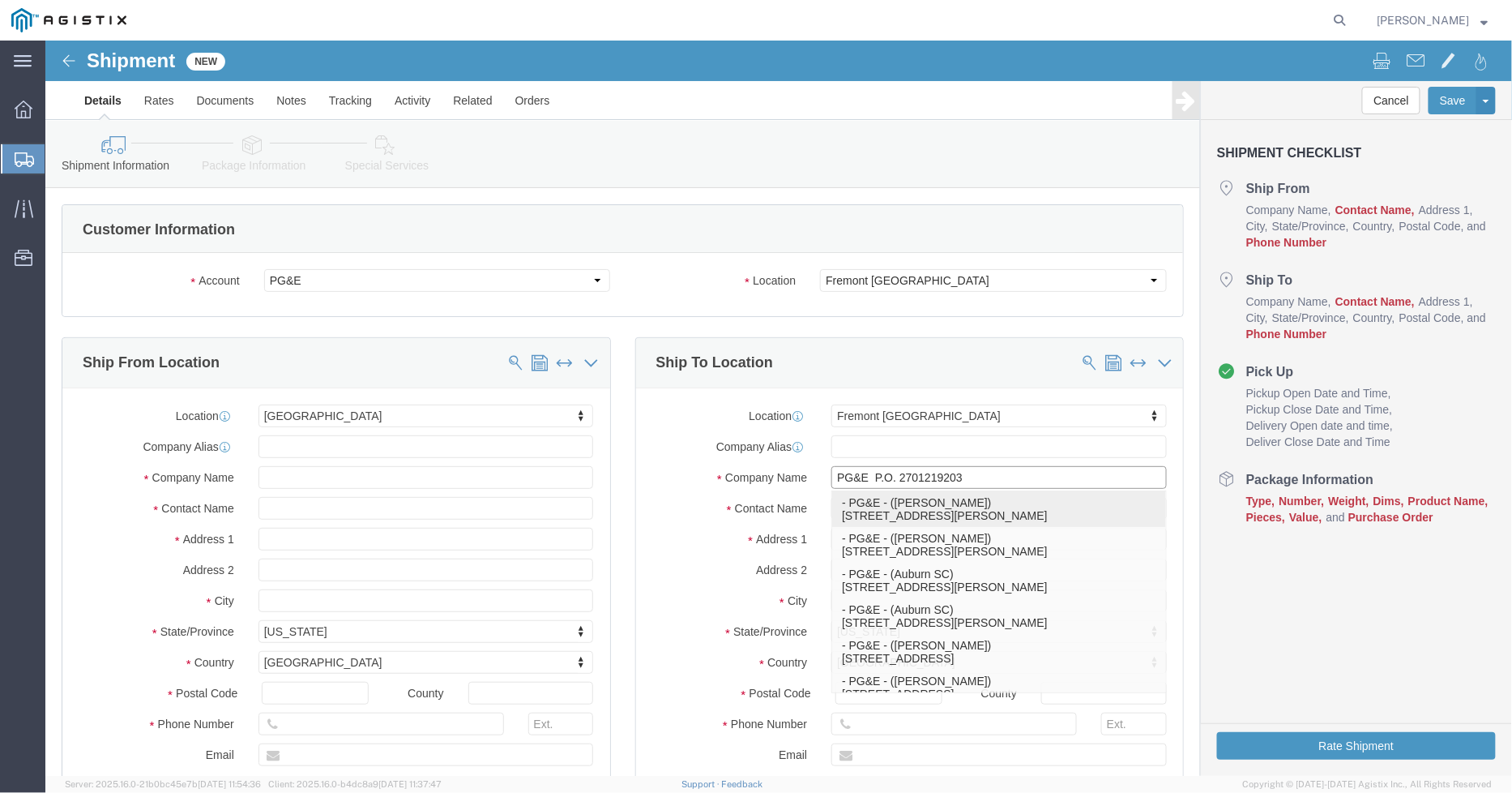
click p "- PG&E - (Anthony Berumen) 7140 Schmidt Lane, El Cerrito, CA, 94530, US"
select select
select select "CA"
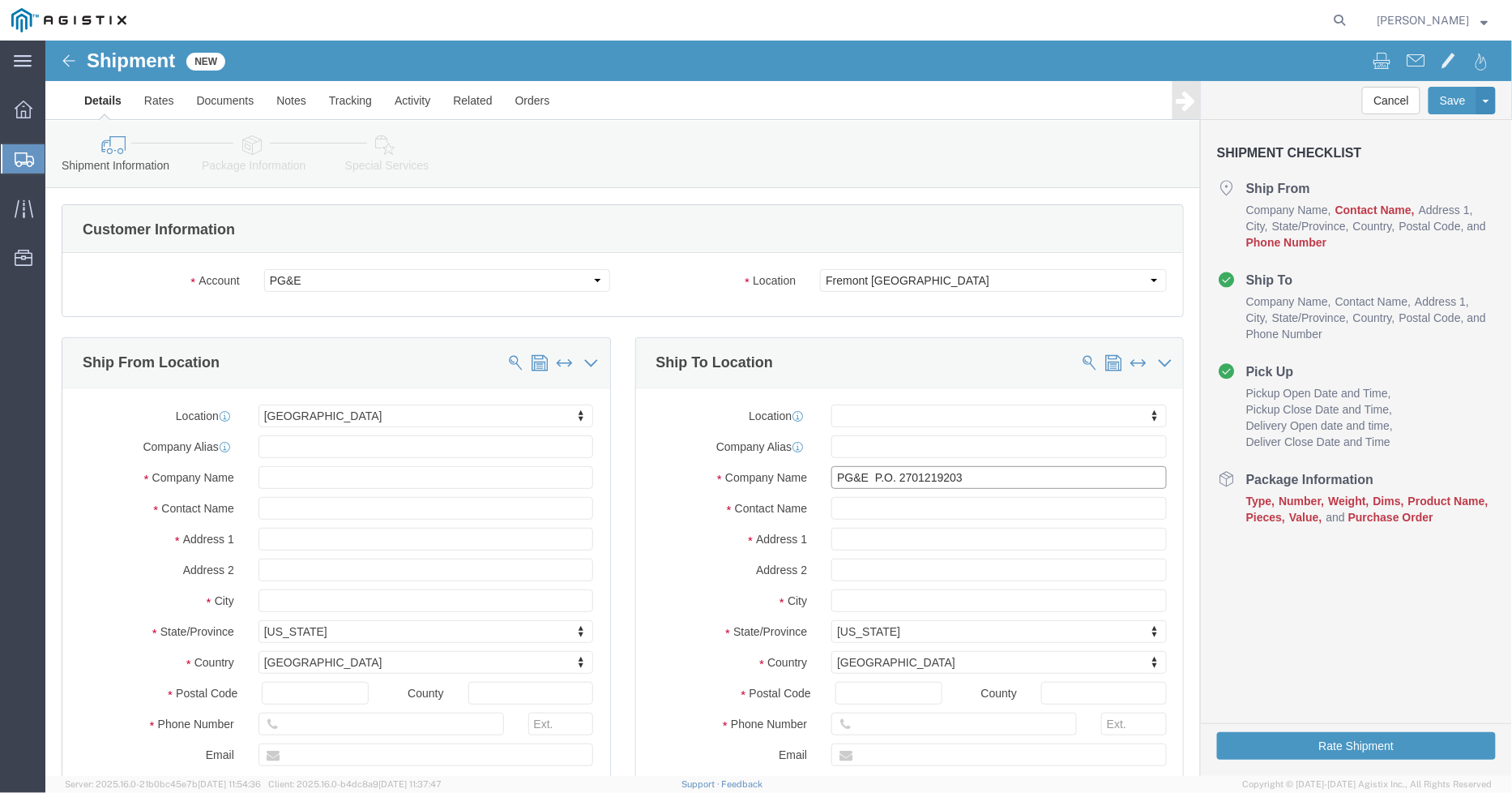
type input "PG&E"
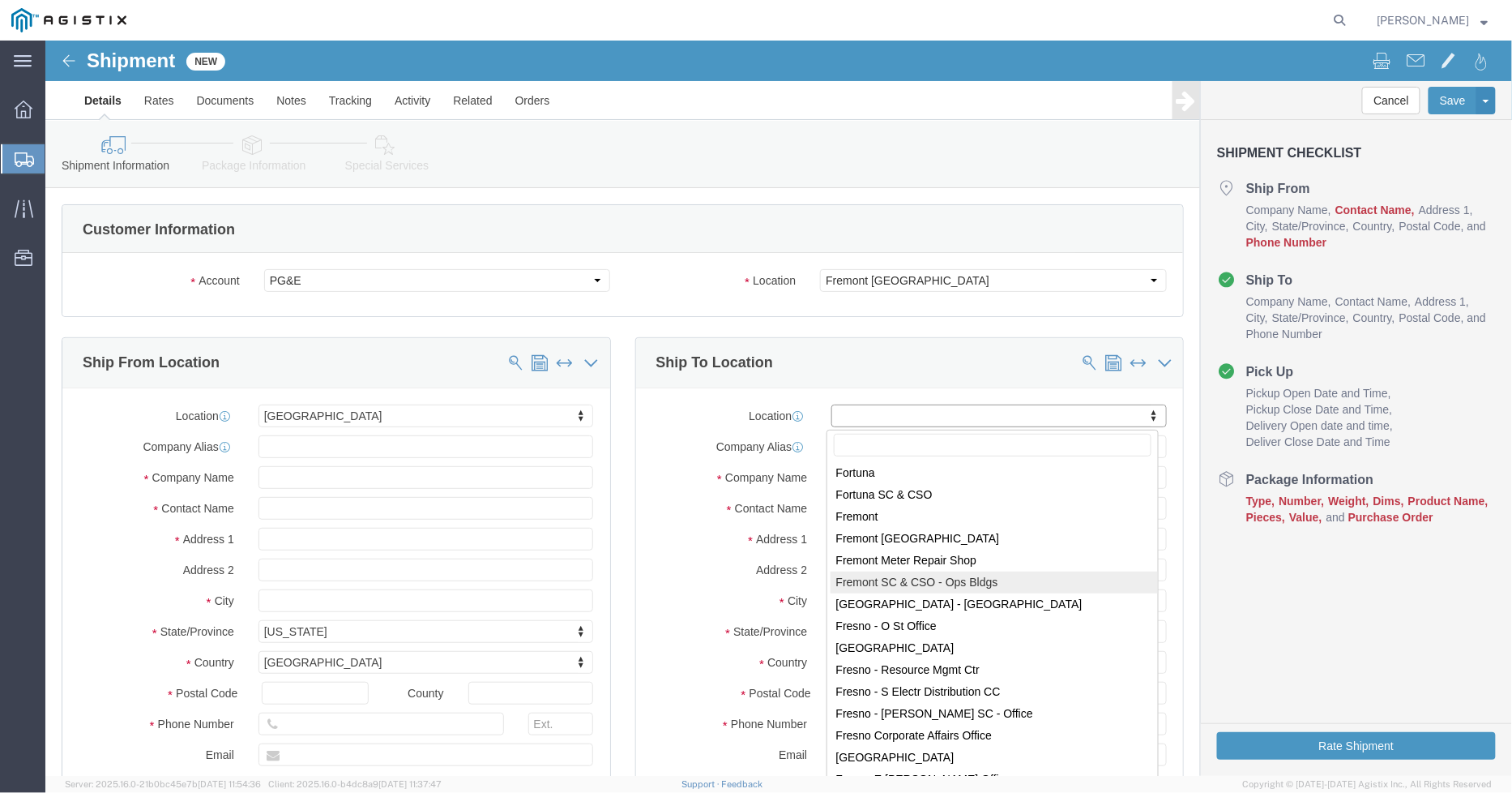
scroll to position [2792, 0]
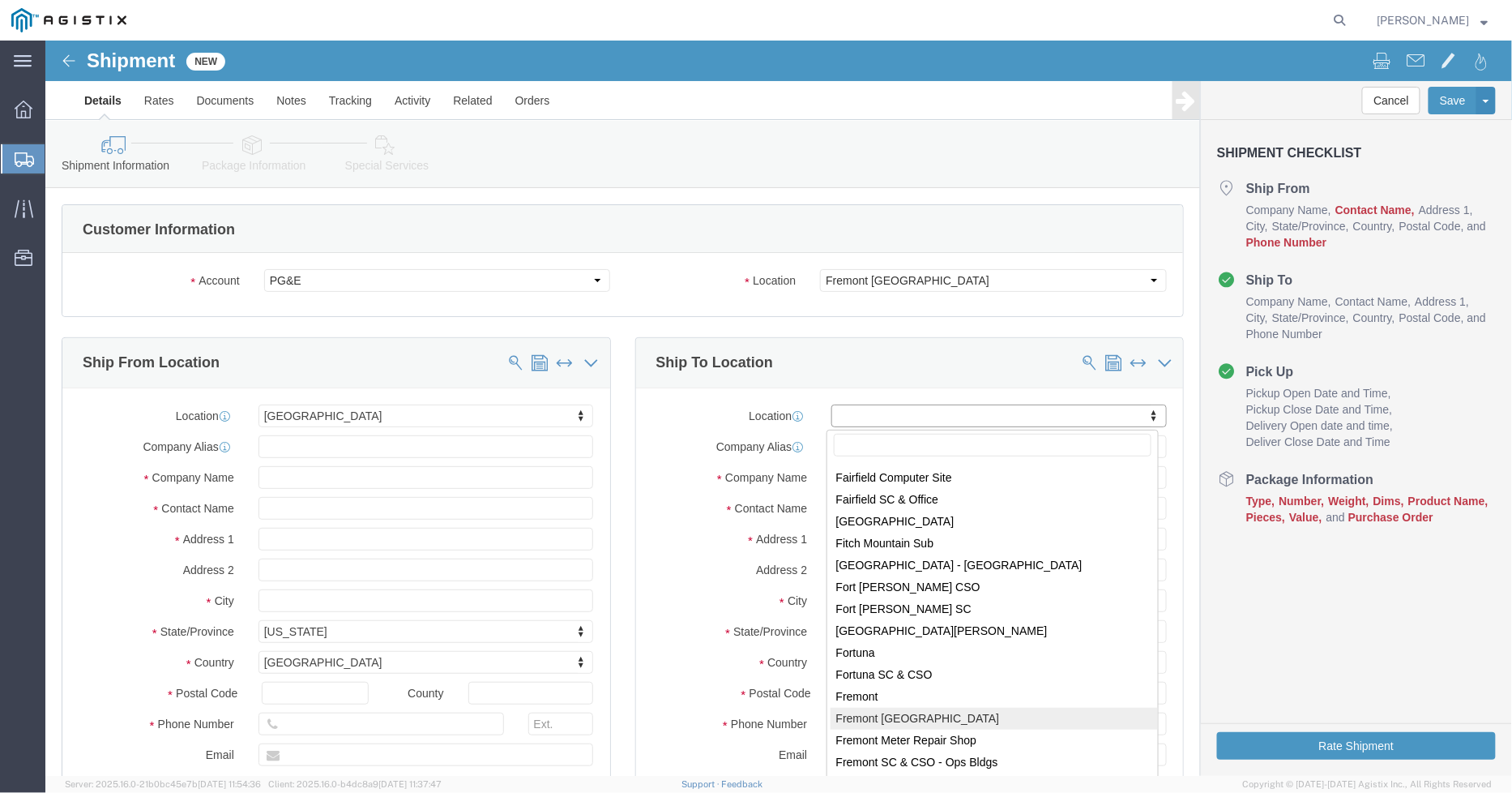
select select "19740"
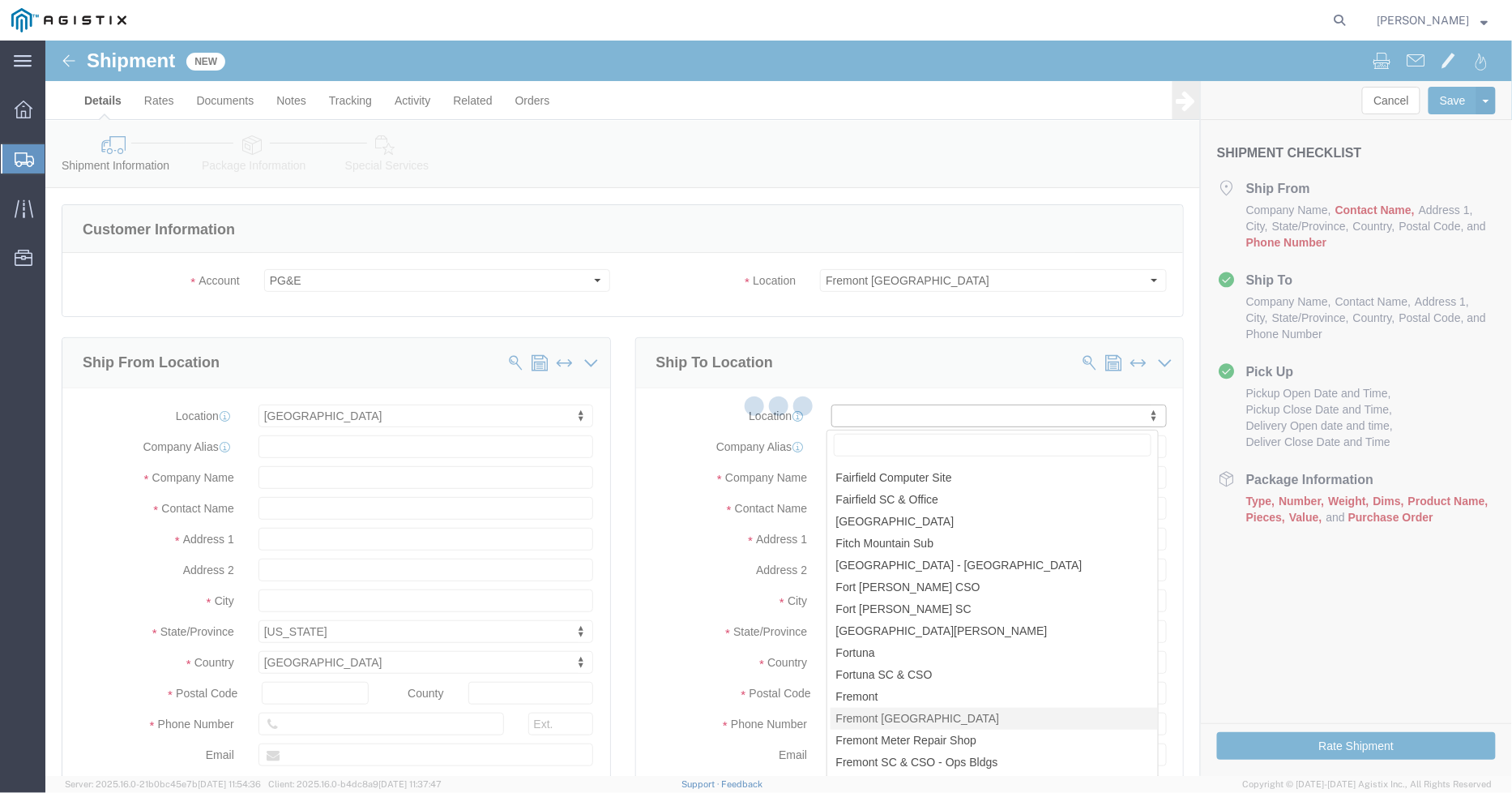
select select "CA"
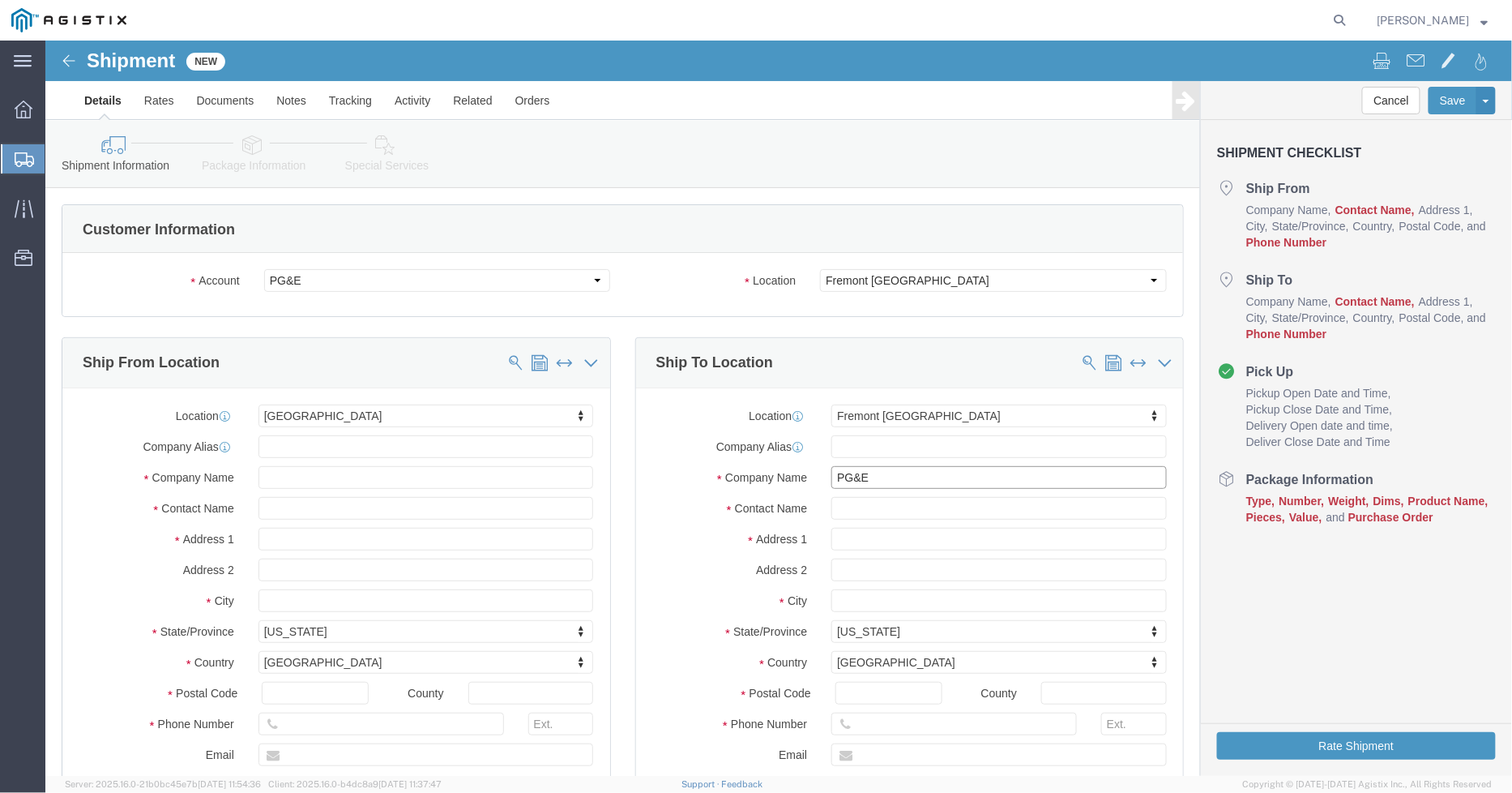
click input "PG&E"
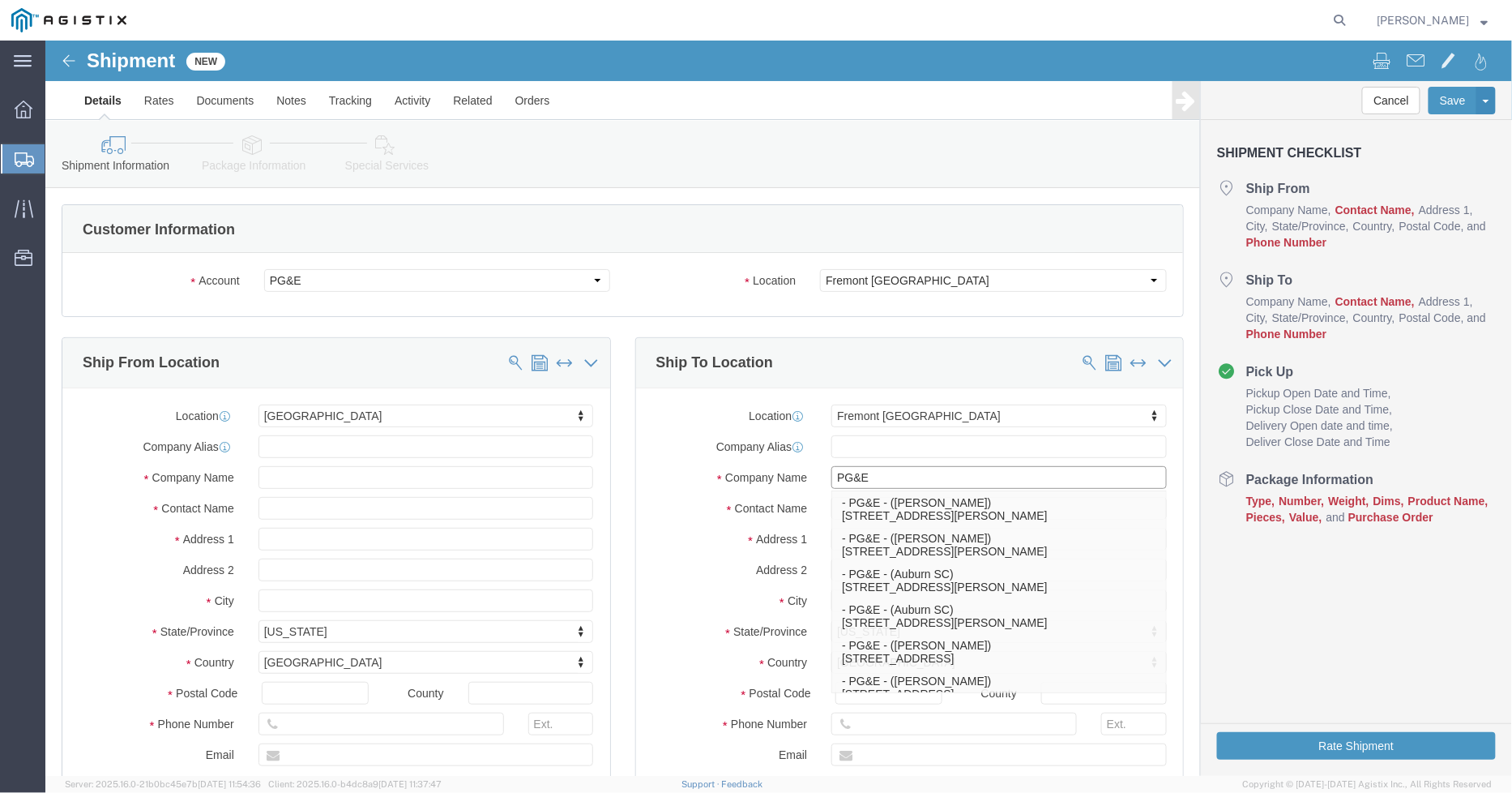
paste input "P.O. 2701219203"
click input "PG&E P.O. 2701219203"
type input "PG&E P.O. 2701219203"
click input "text"
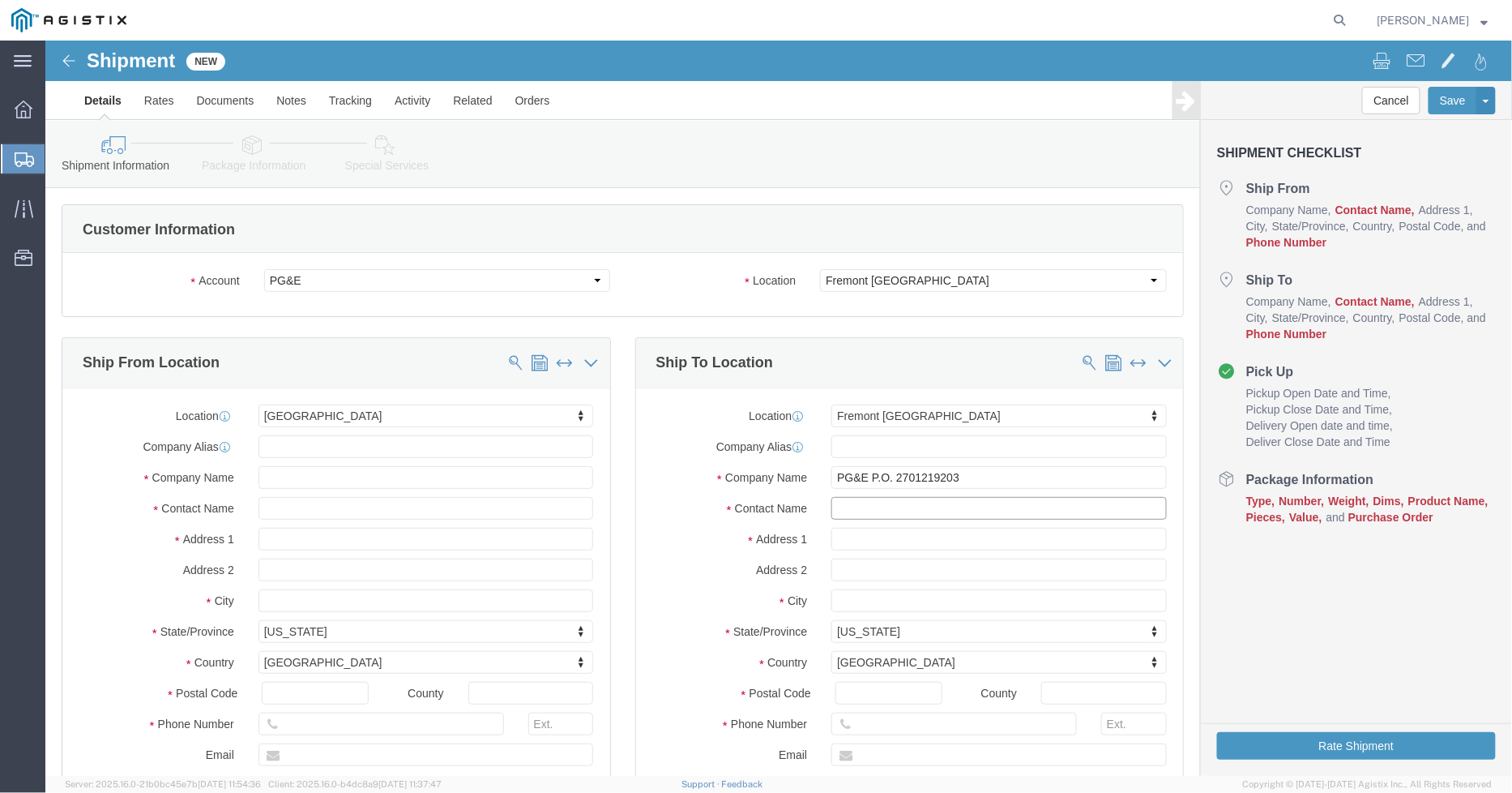
click input "text"
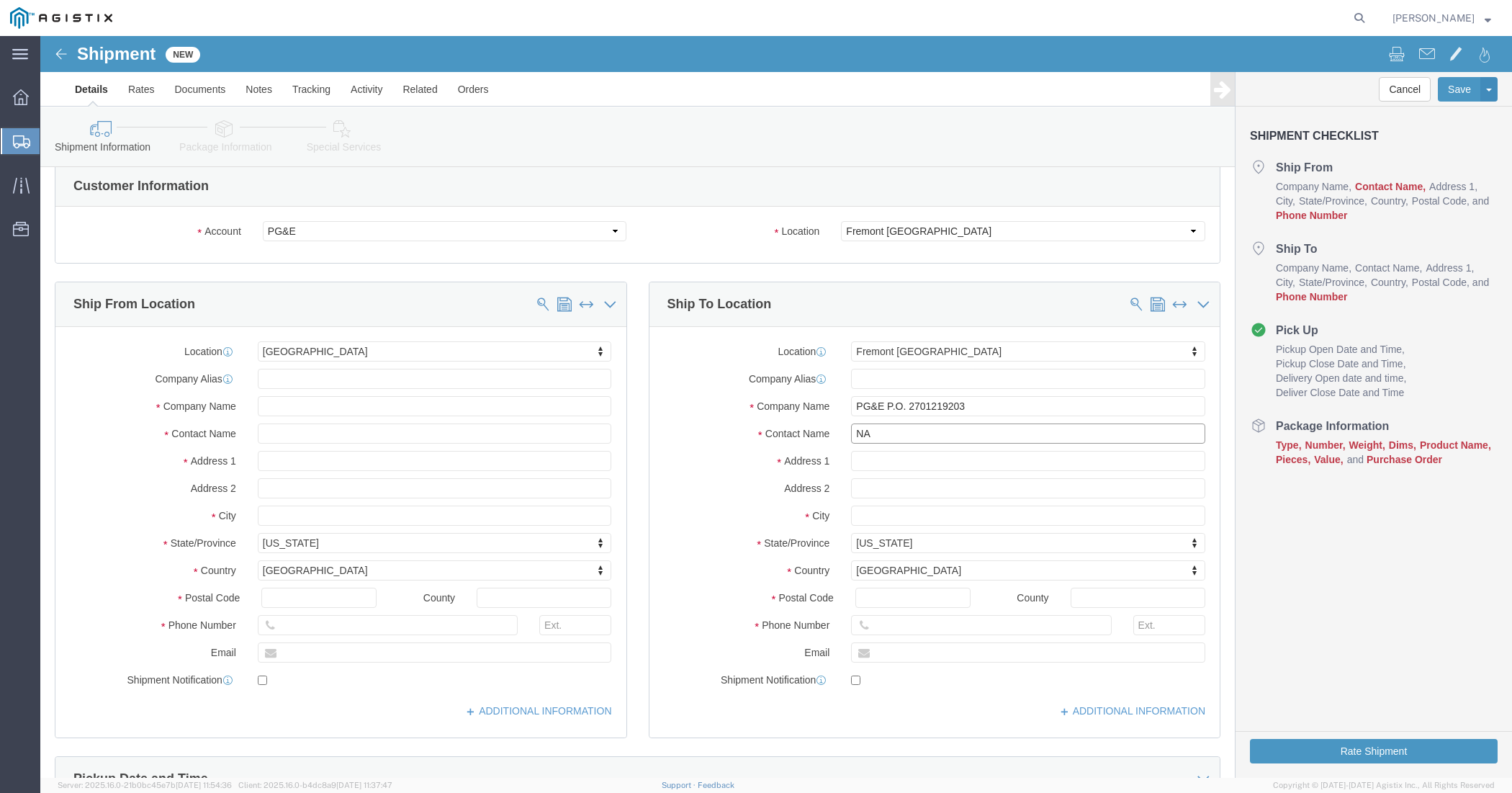
scroll to position [0, 0]
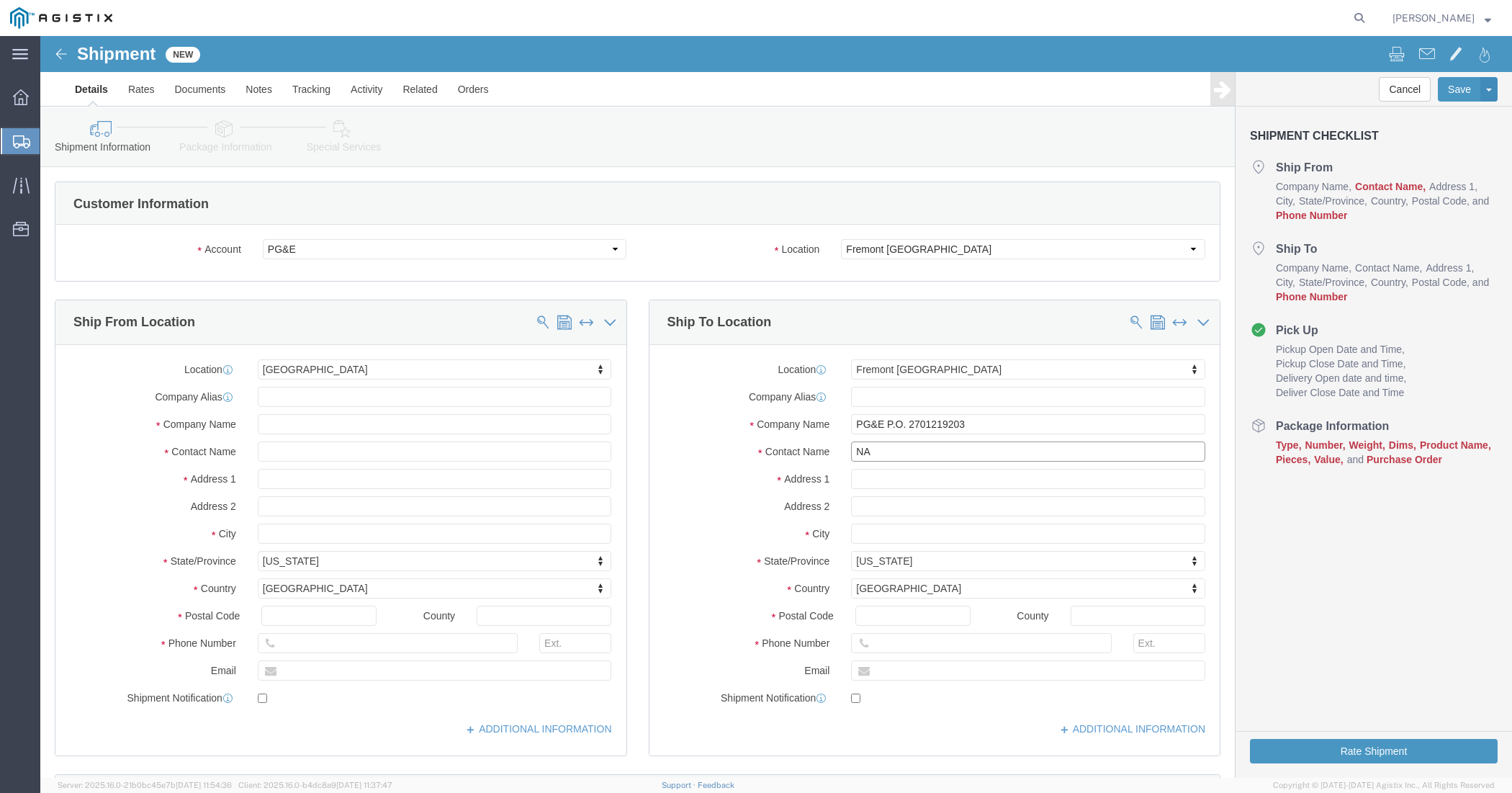
type input "NA"
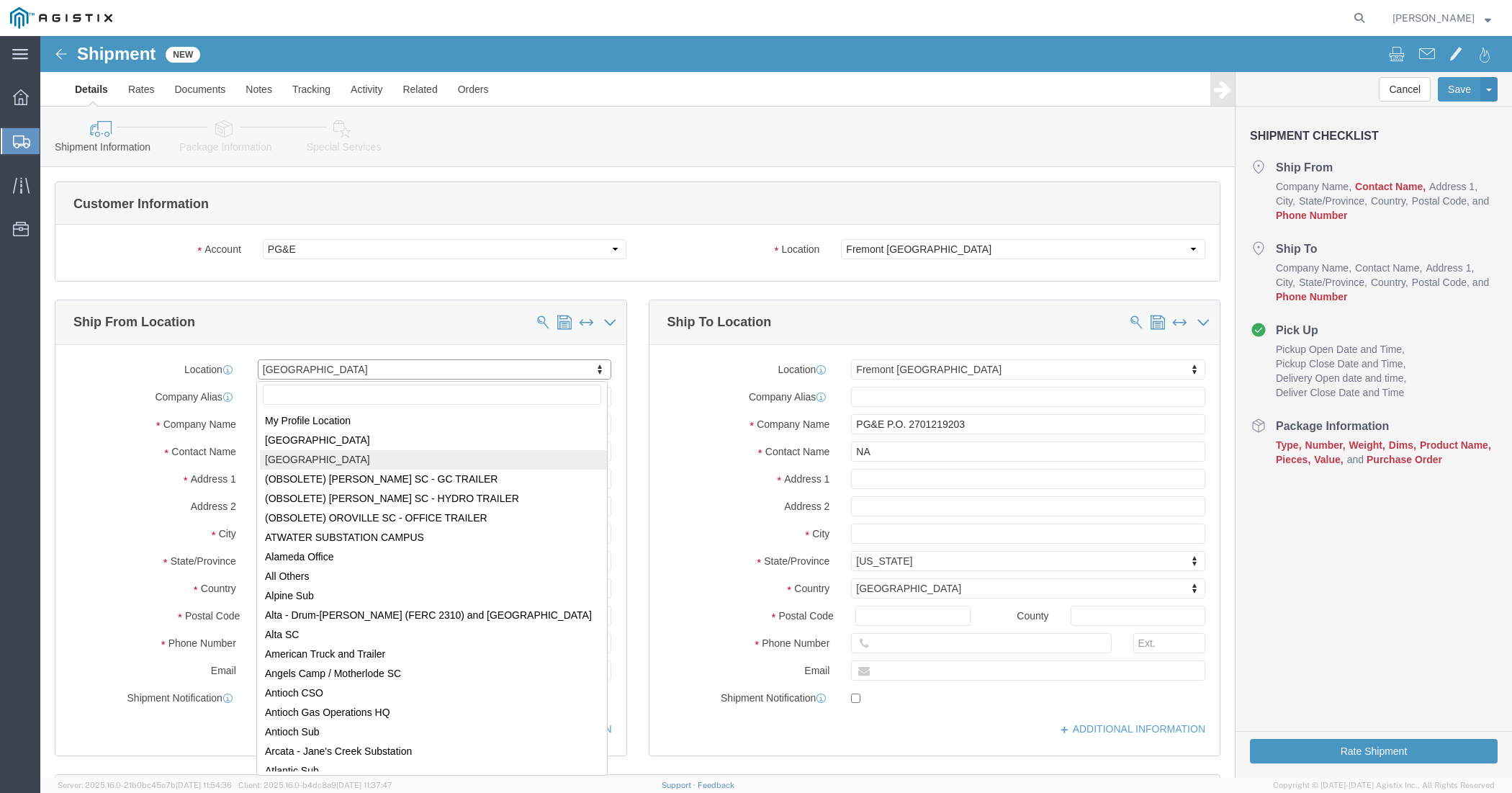
select select "38209"
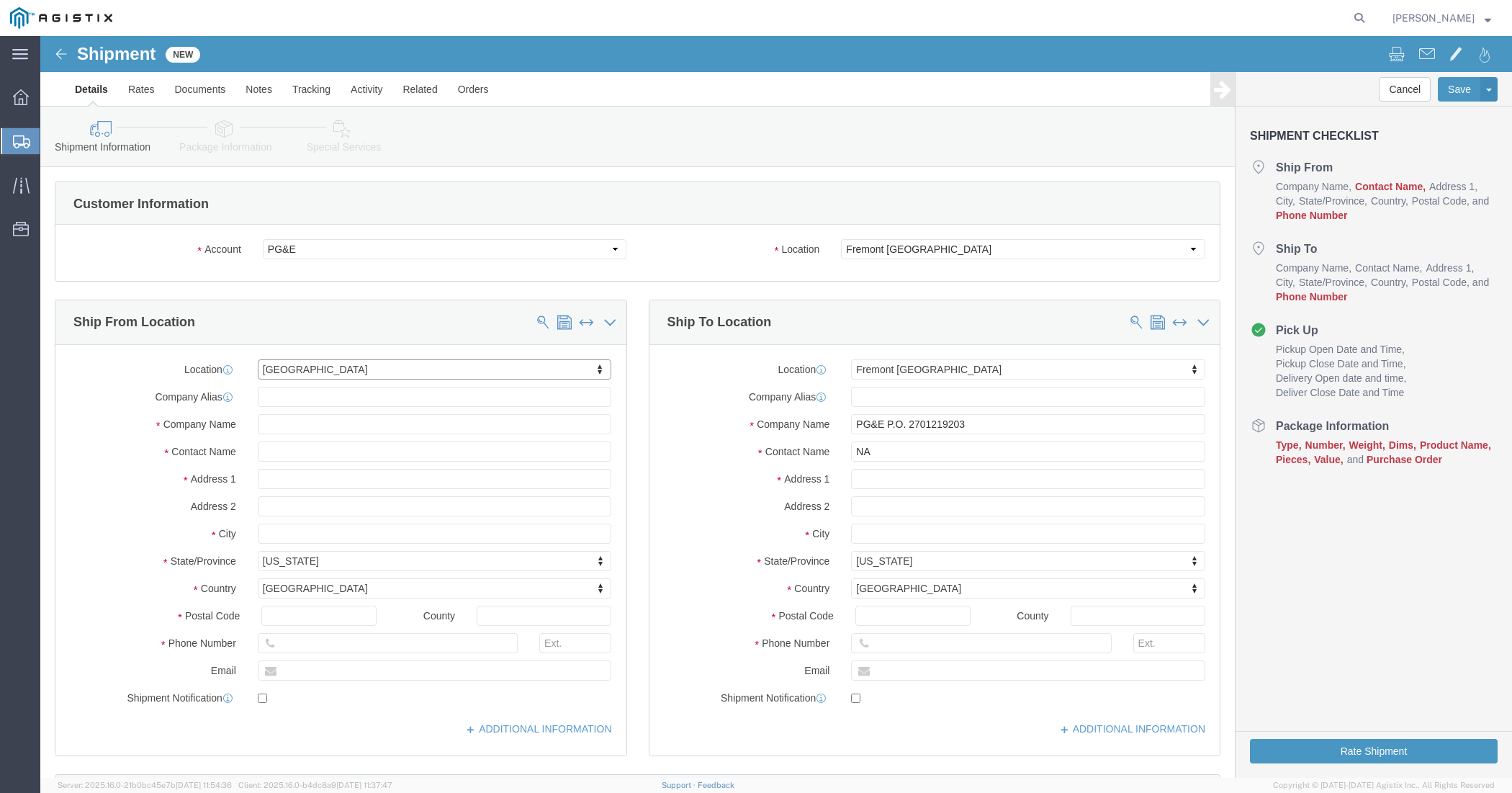
select select "SC"
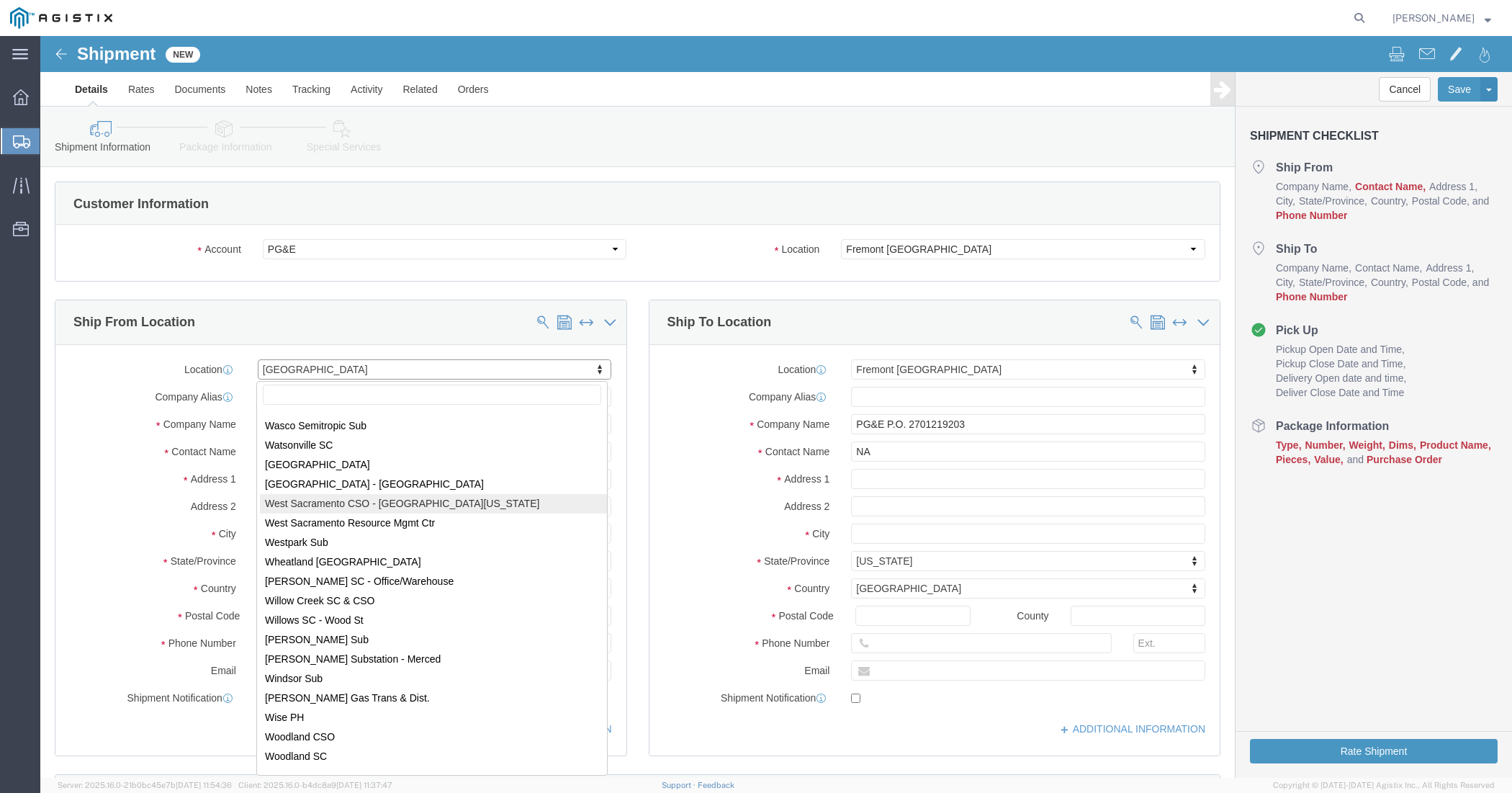
drag, startPoint x: 568, startPoint y: 213, endPoint x: 560, endPoint y: 211, distance: 8.2
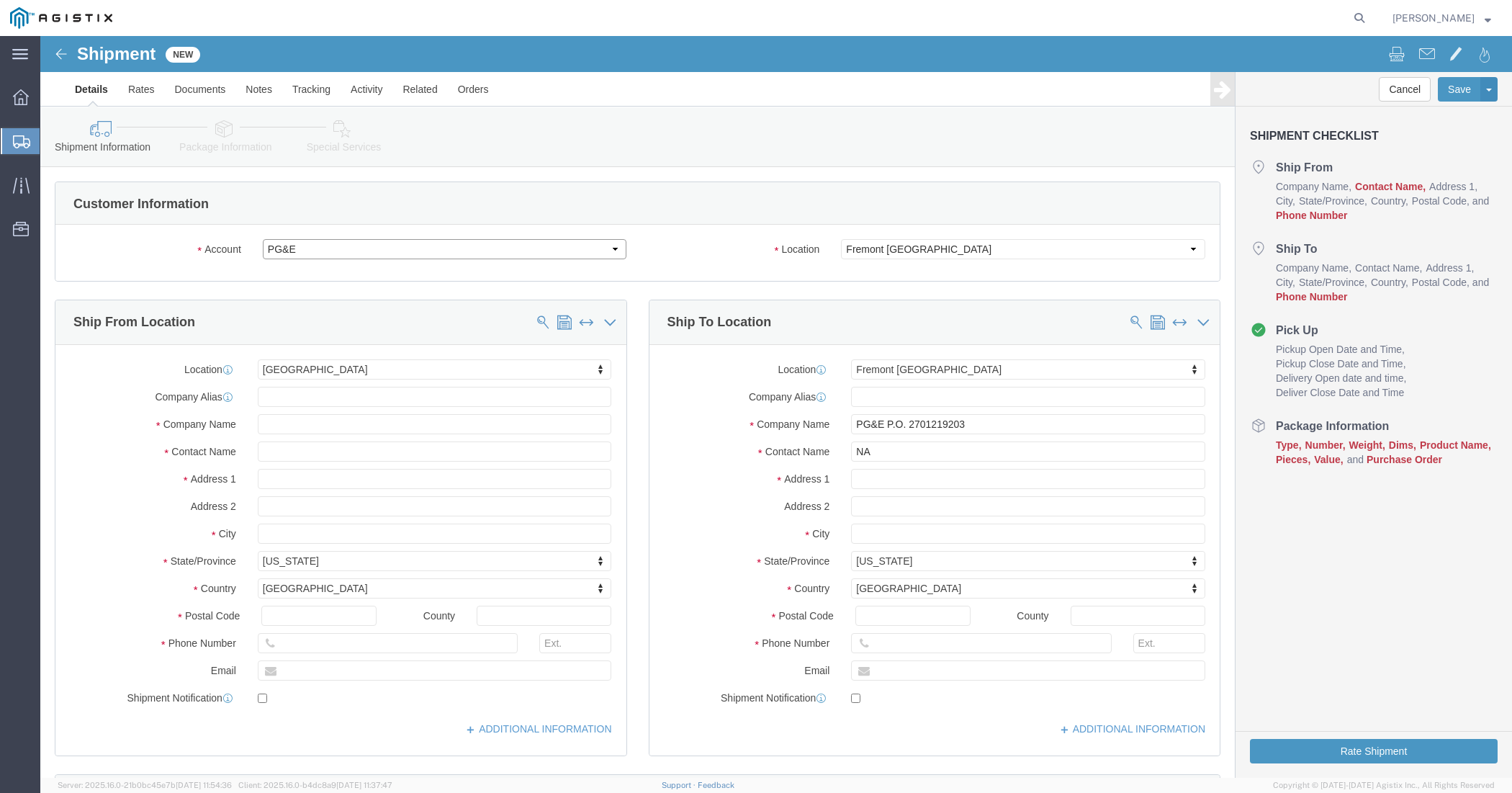
drag, startPoint x: 568, startPoint y: 214, endPoint x: 522, endPoint y: 221, distance: 46.5
click select "Select Milliken & Company PG&E"
select select "5295"
click select "Select Milliken & Company PG&E"
select select "38209"
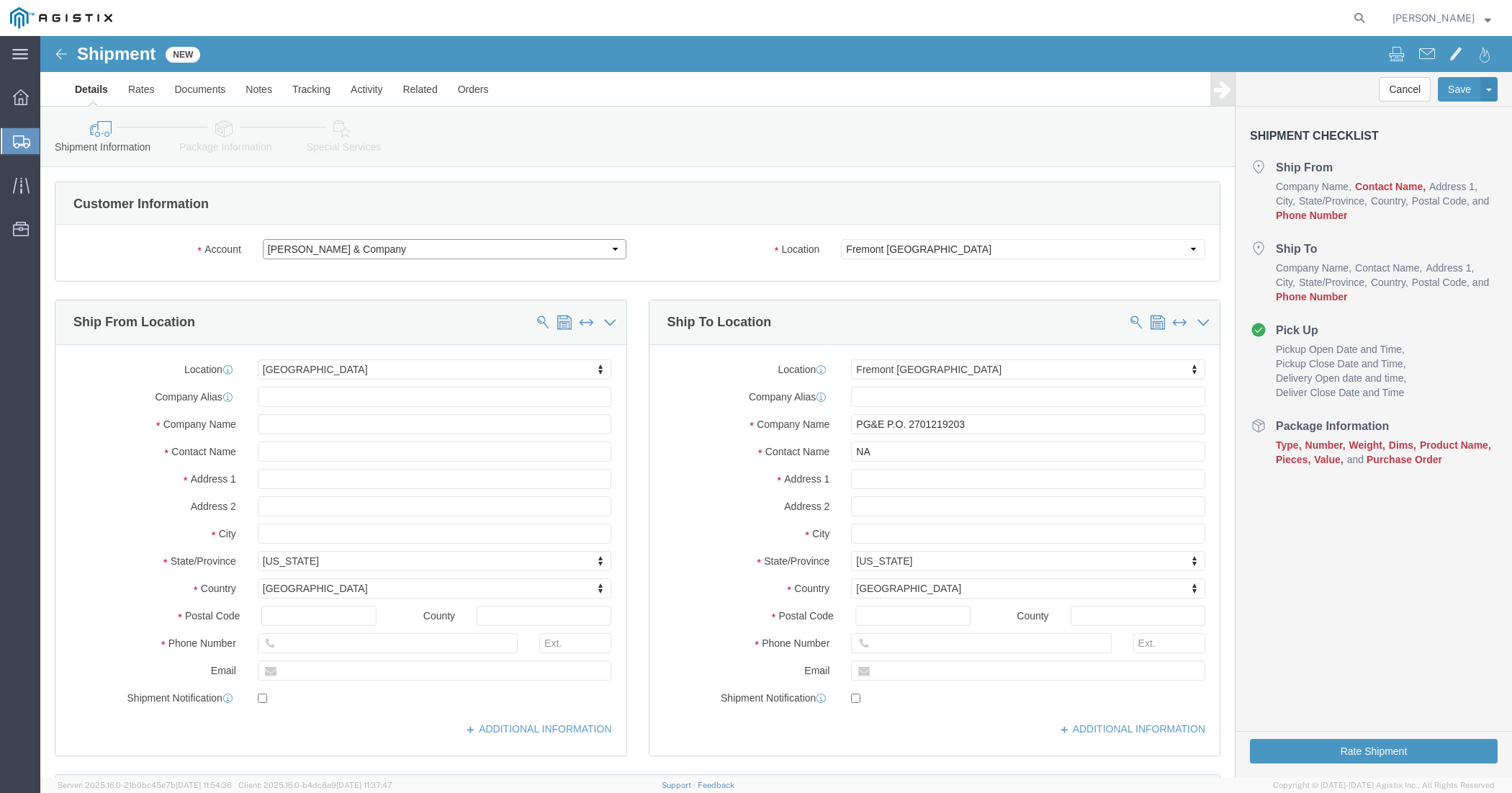
select select "19740"
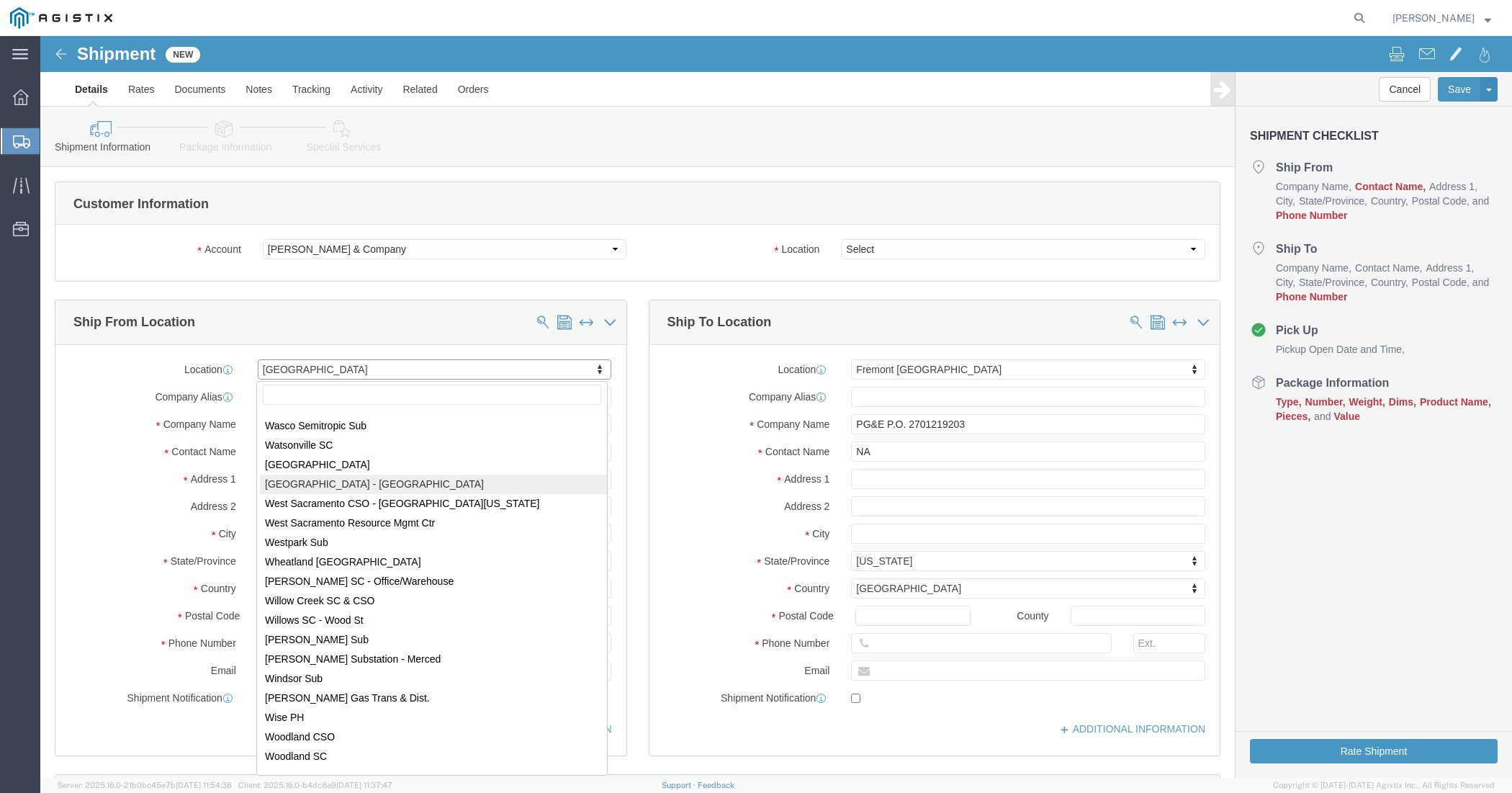
scroll to position [9221, 0]
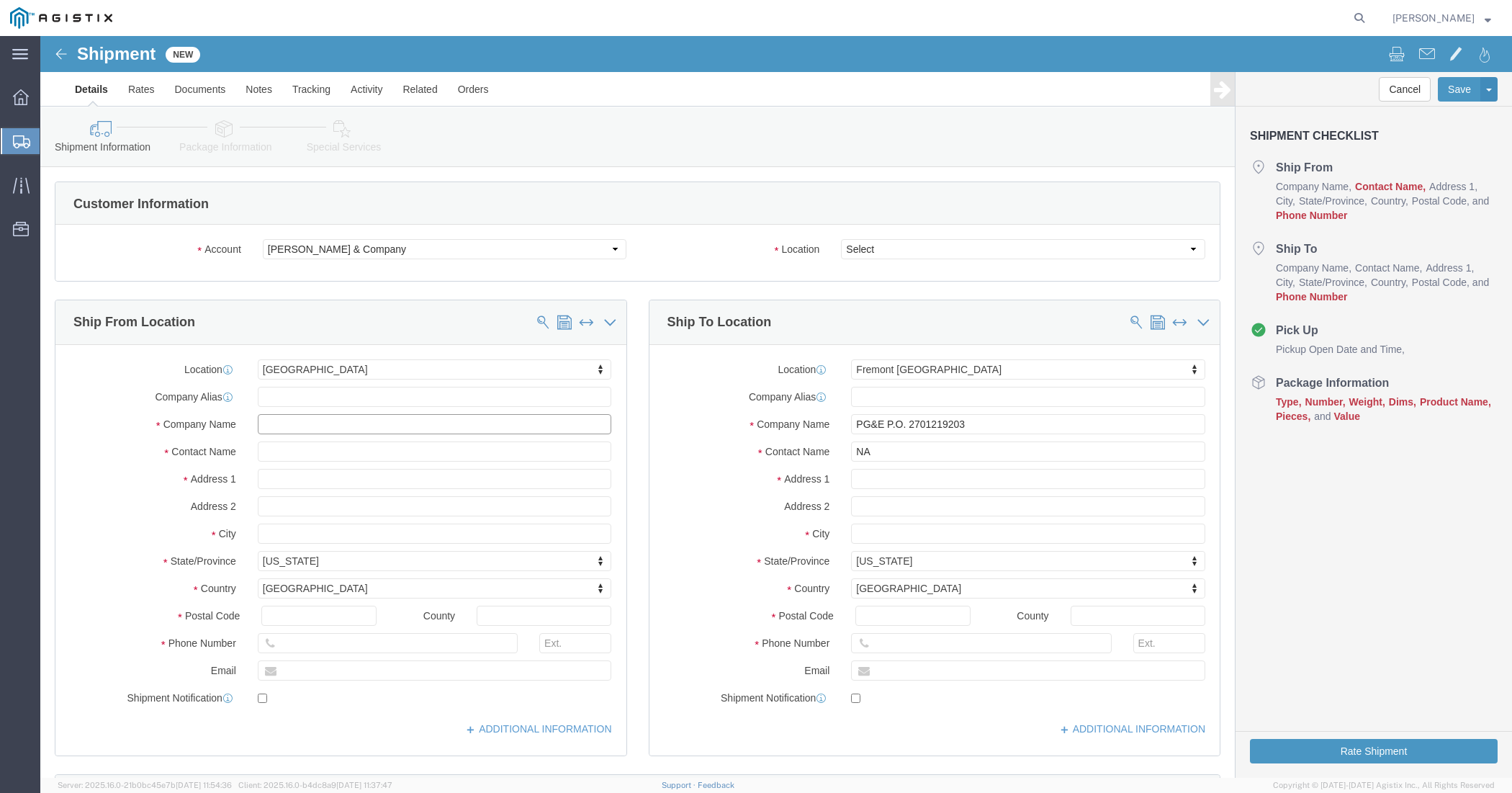
drag, startPoint x: 318, startPoint y: 383, endPoint x: 173, endPoint y: 369, distance: 145.7
click div "Location Spartanburg My Profile Location SPARTANBURG Spartanburg (OBSOLETE) BUR…"
type input "v"
type input "B"
drag, startPoint x: 270, startPoint y: 387, endPoint x: 154, endPoint y: 373, distance: 116.8
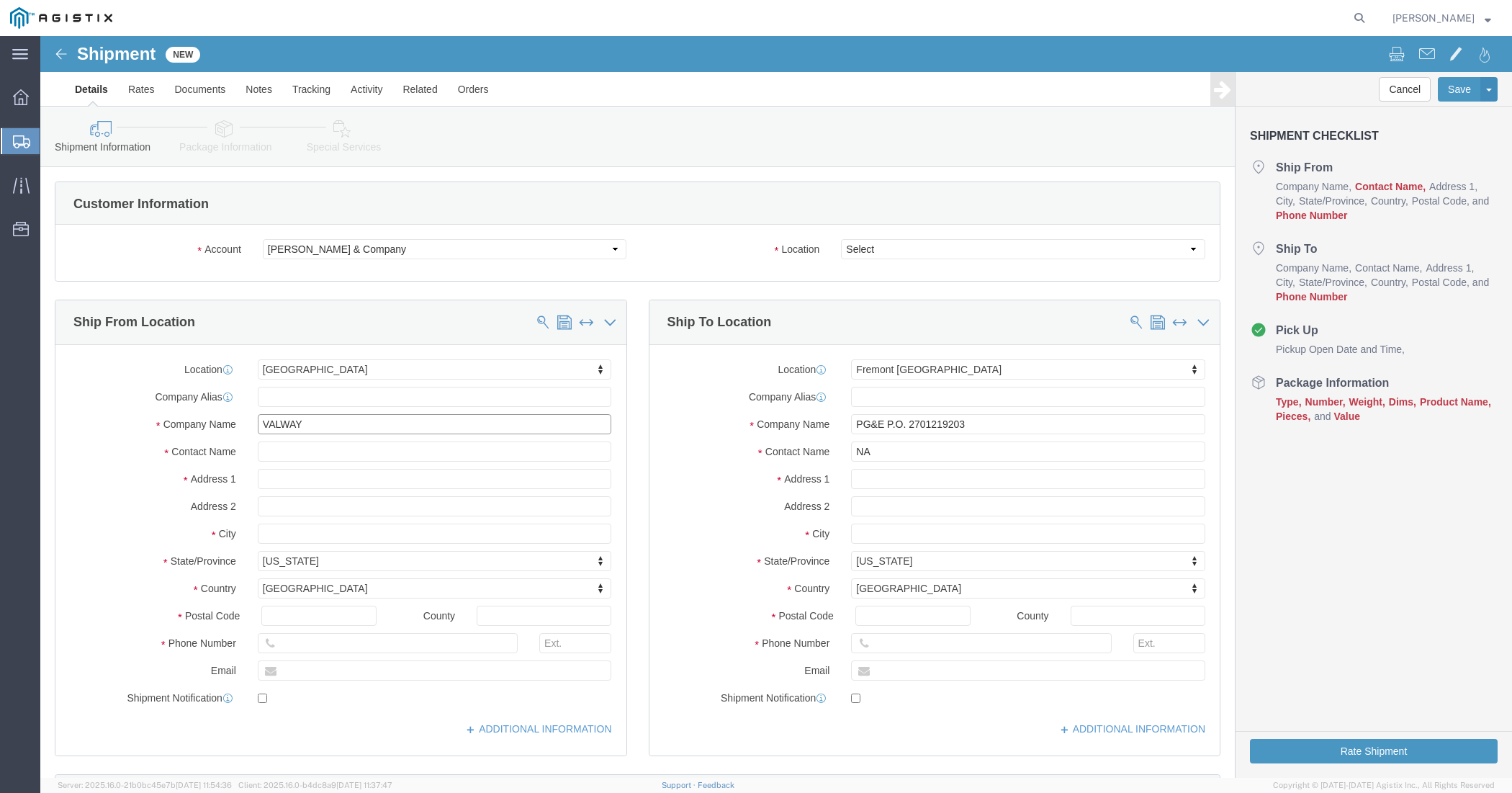
click div "Location Spartanburg My Profile Location SPARTANBURG Spartanburg (OBSOLETE) BUR…"
type input "MILLIKEN"
click p "- MILLIKEN & CO. VALWAY DIST. - (Juanita Whatley) 1300 4th AVENUE, LAGRANGE, GA…"
select select
select select "GA"
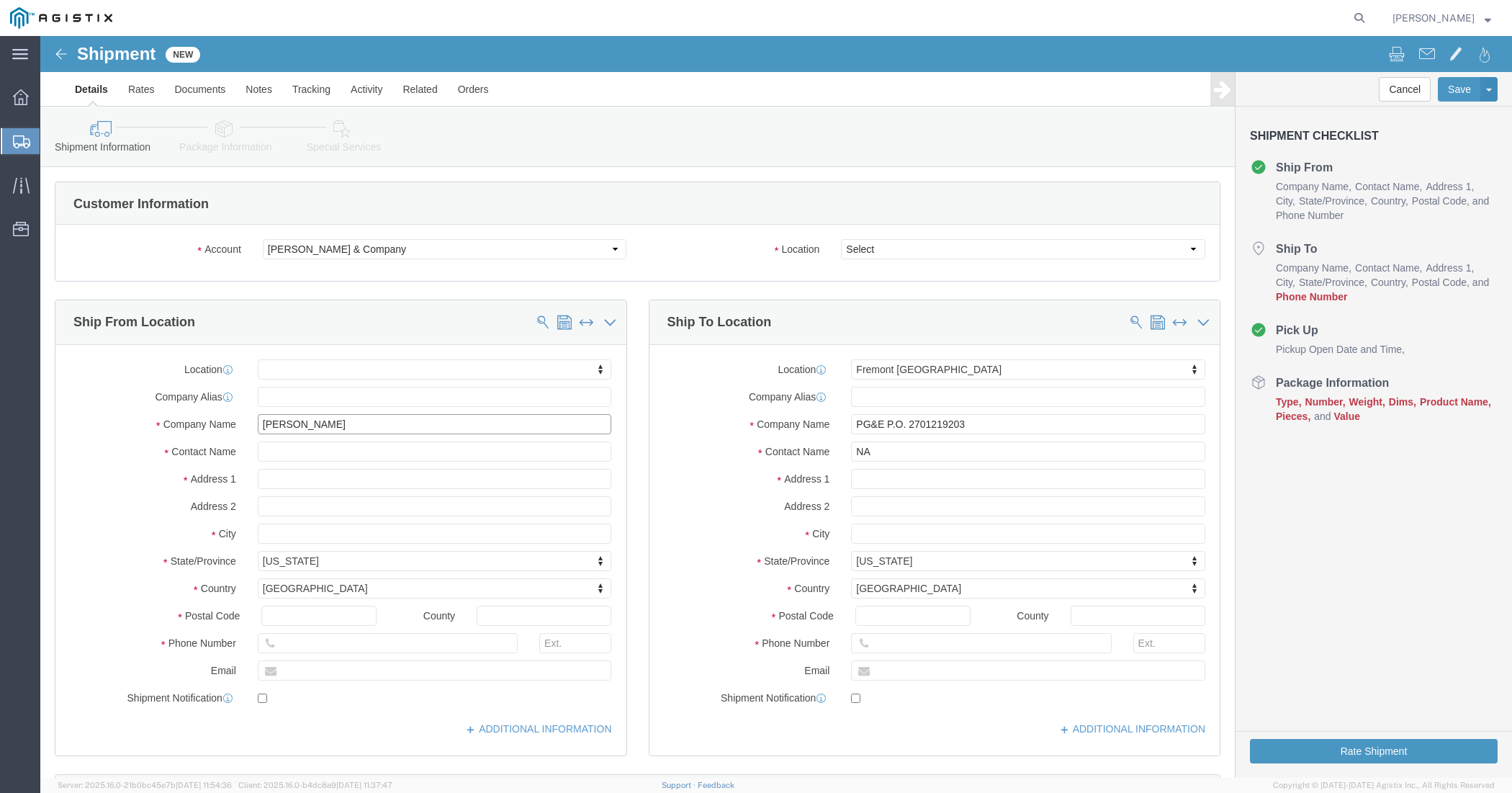
type input "MILLIKEN & CO. VALWAY DIST."
click select "Select SPARTANBURG Spartanburg"
click select "Select Milliken & Company PG&E"
select select "9596"
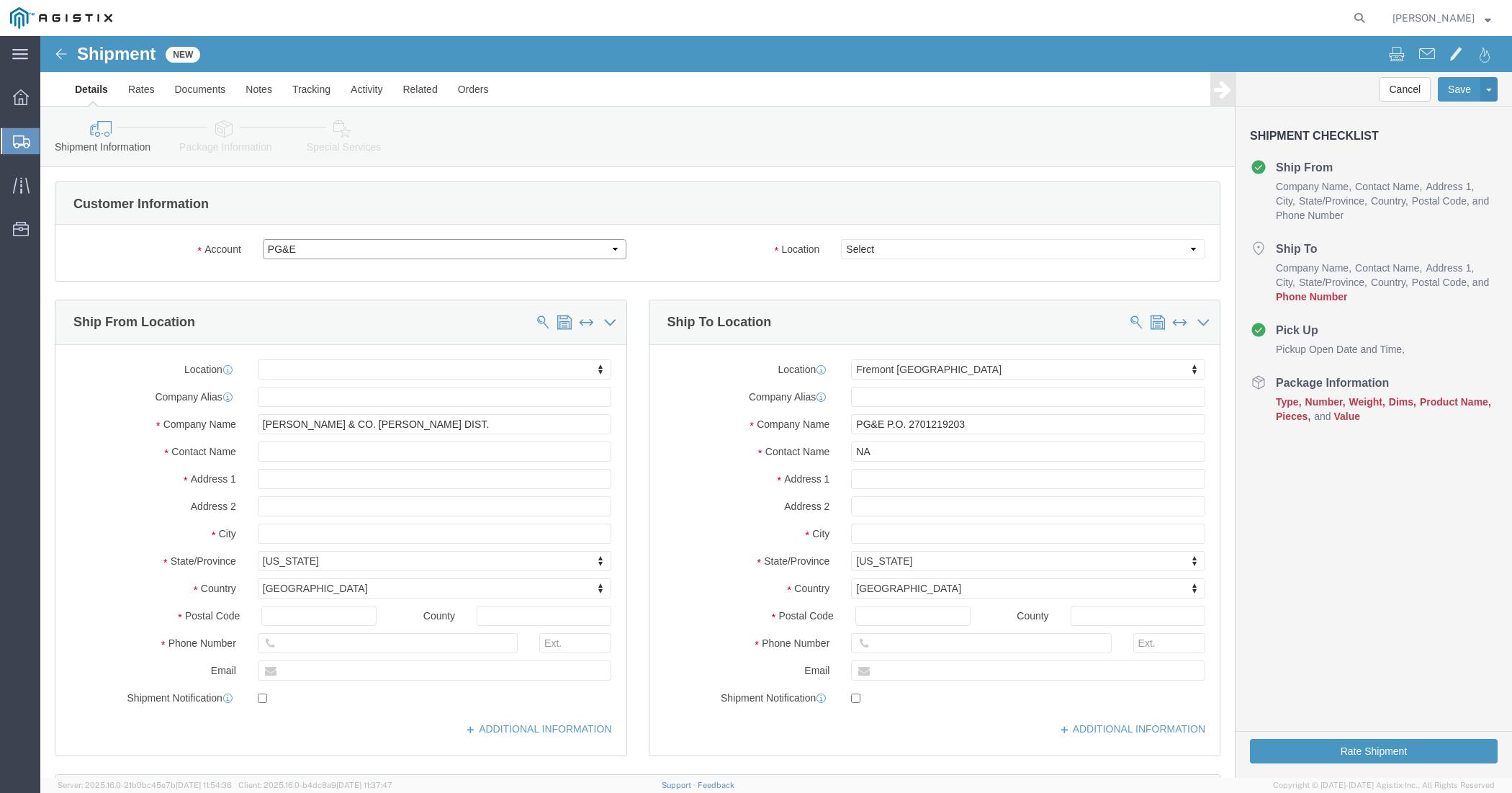
click select "Select Milliken & Company PG&E"
select select
select select "19740"
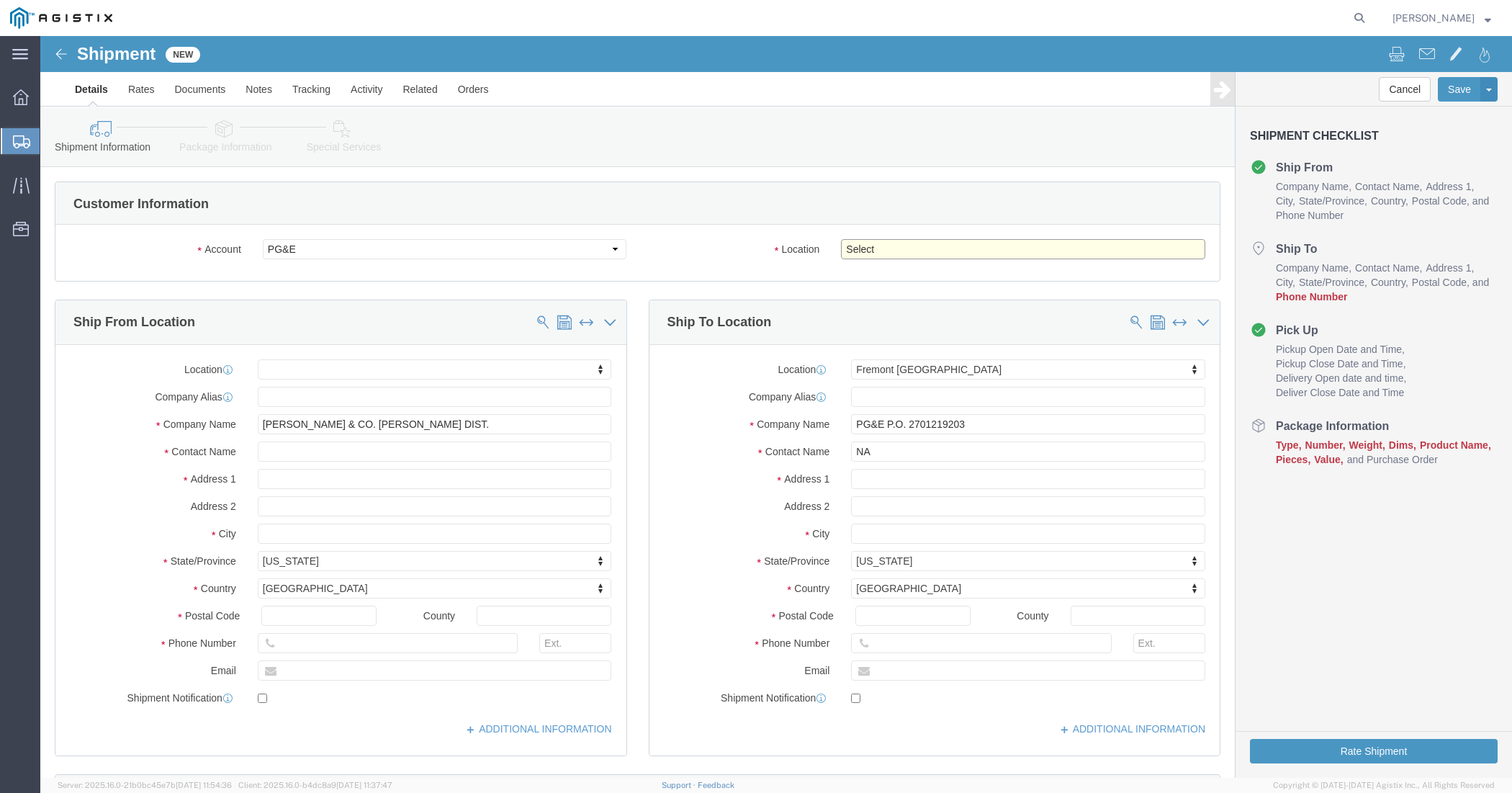
click select "Select All Others Fremont DC Fresno DC Wheatland DC"
select select "19740"
click select "Select All Others Fremont DC Fresno DC Wheatland DC"
click input "text"
type input "8"
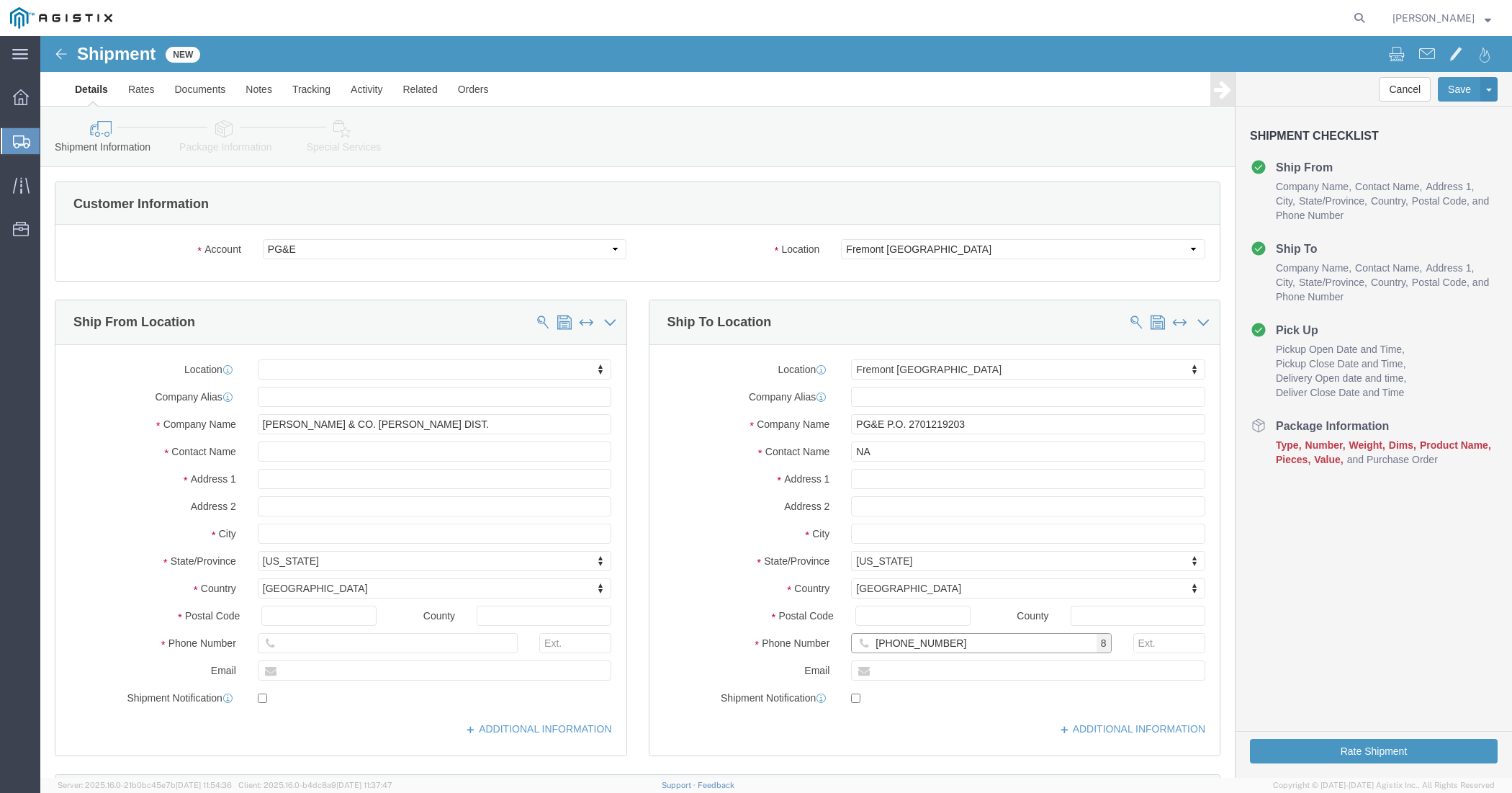
type input "888-888-8888"
click div "ADDITIONAL INFORMATION"
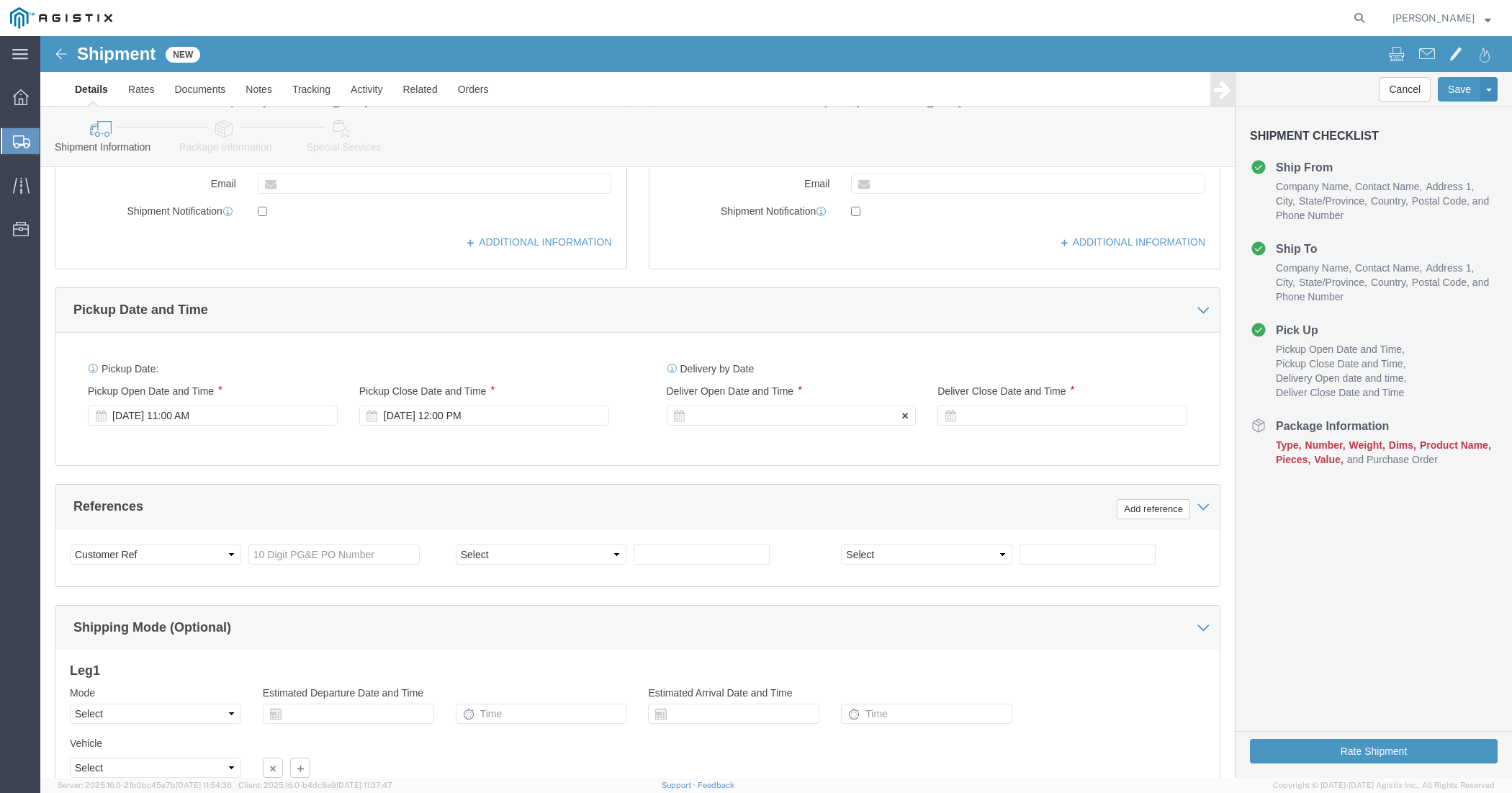
scroll to position [540, 0]
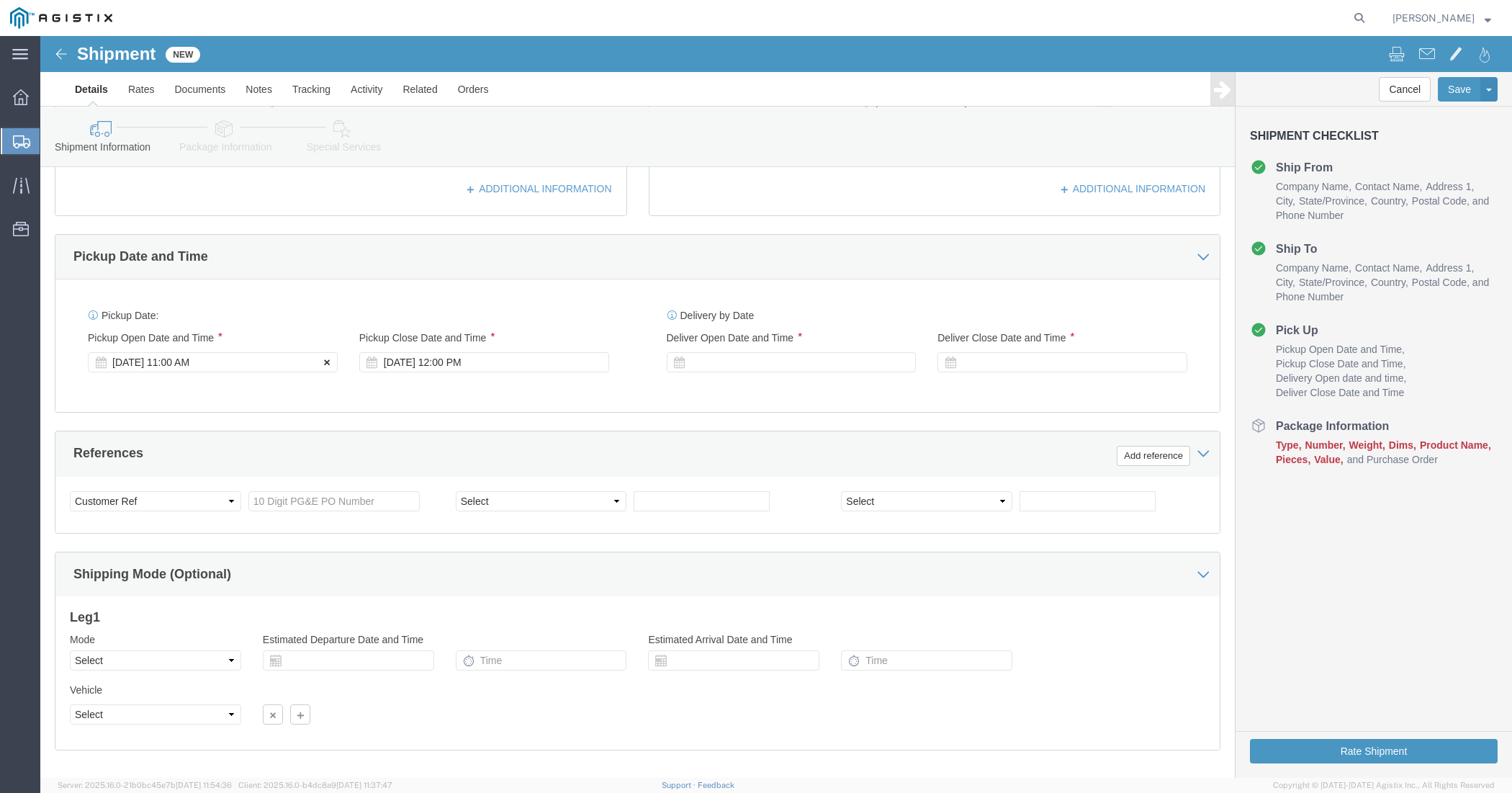
click icon
click div
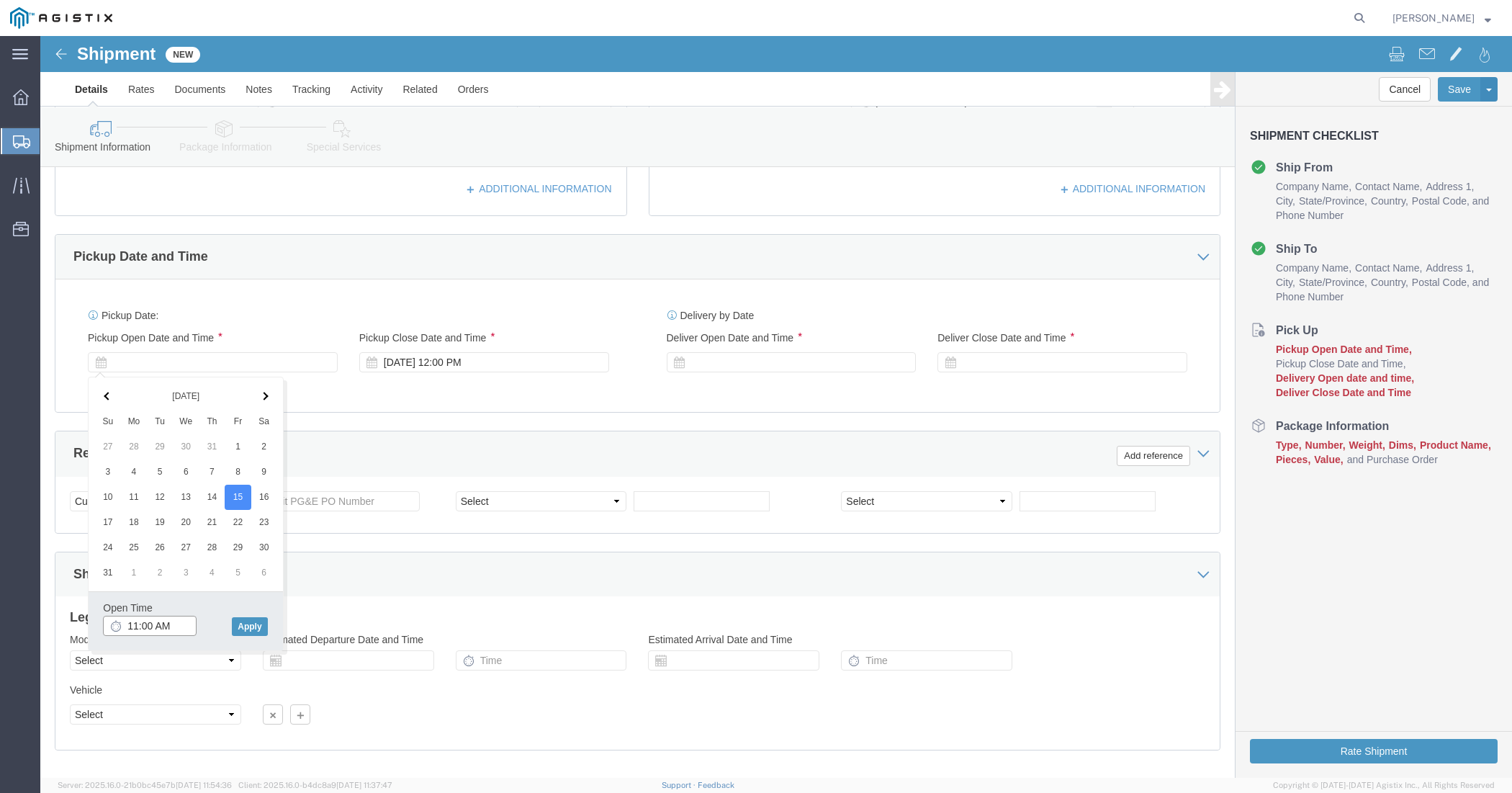
click input "11:00 AM"
type input "1:00 PM"
click button "Apply"
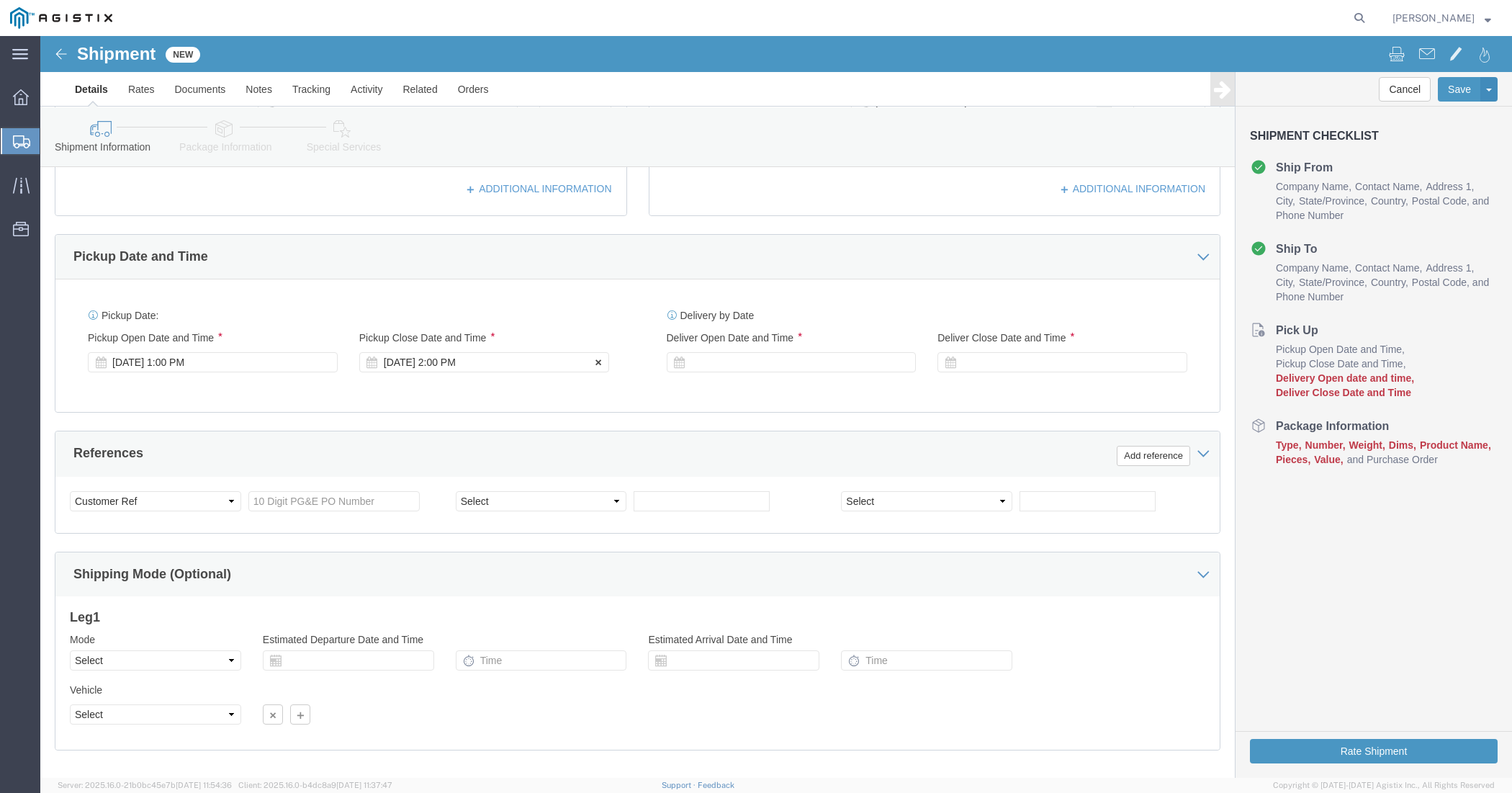
click div "Aug 15 2025 2:00 PM"
type input "4:00 PM"
click button "Apply"
click div "Delivery Start Date Delivery Start Time Deliver Open Date and Time Deliver Clos…"
click div
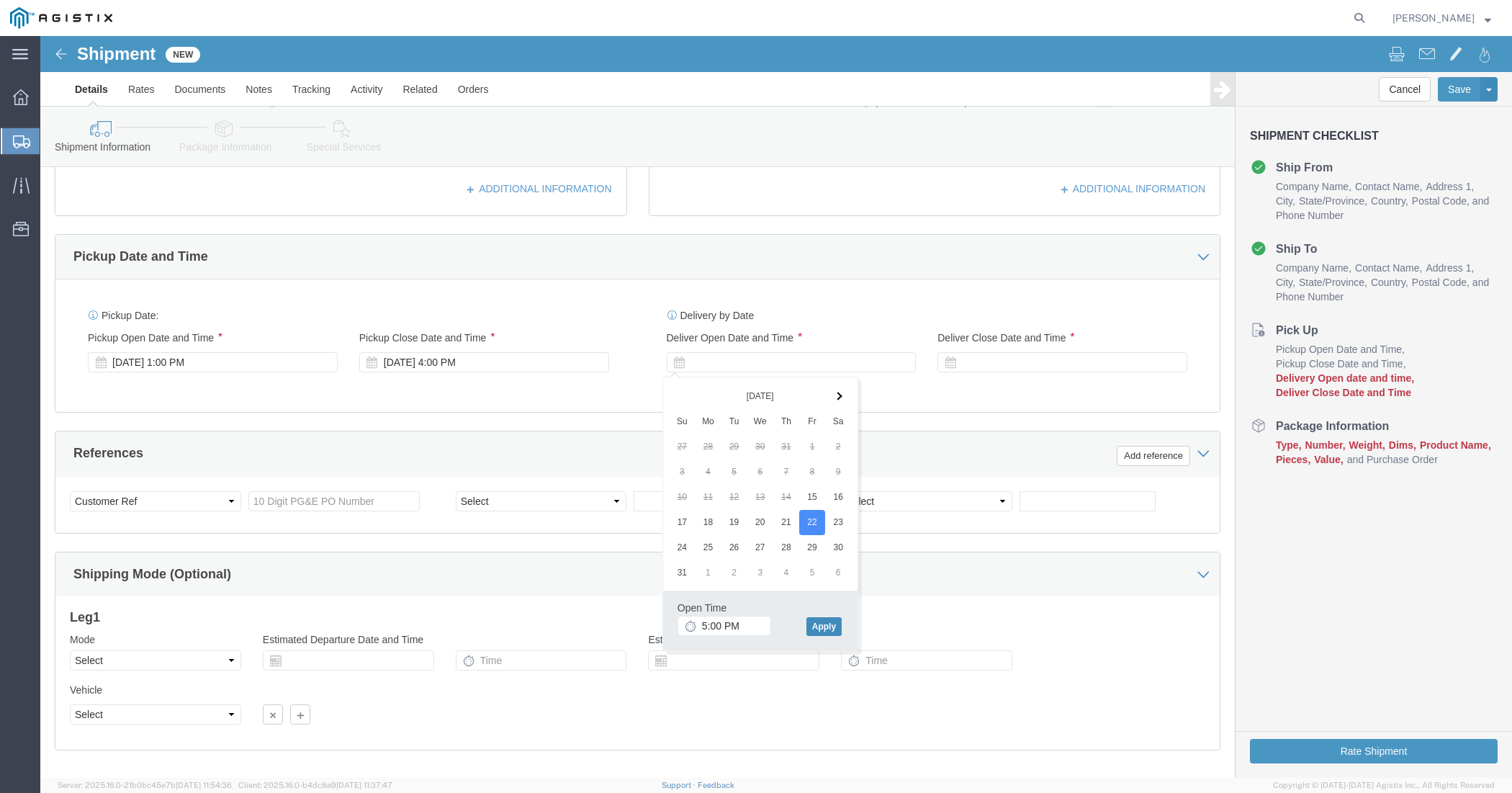
click button "Apply"
click icon
click div
click input "5:00 PM"
type input "9:00 am"
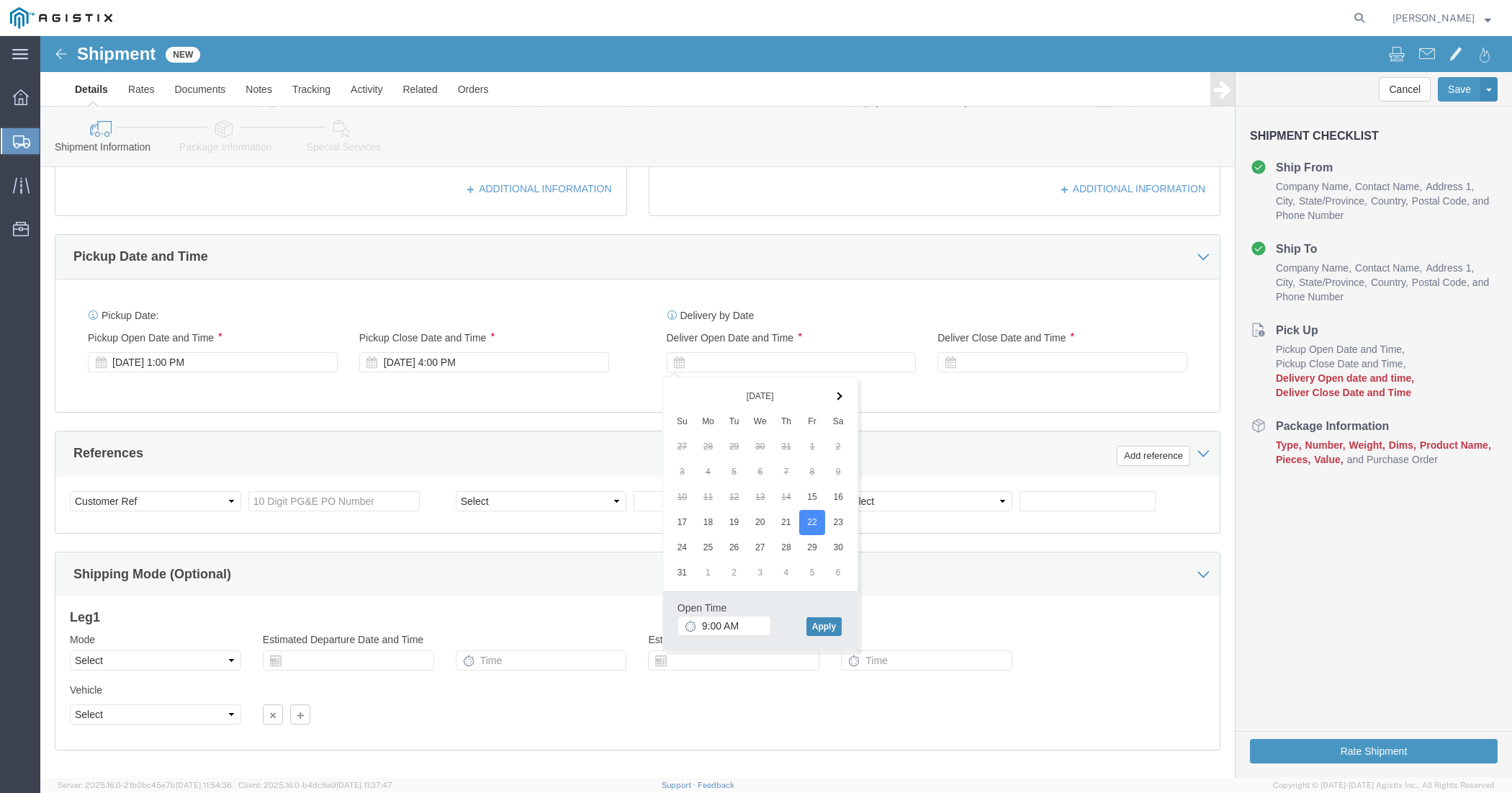
click button "Apply"
click div
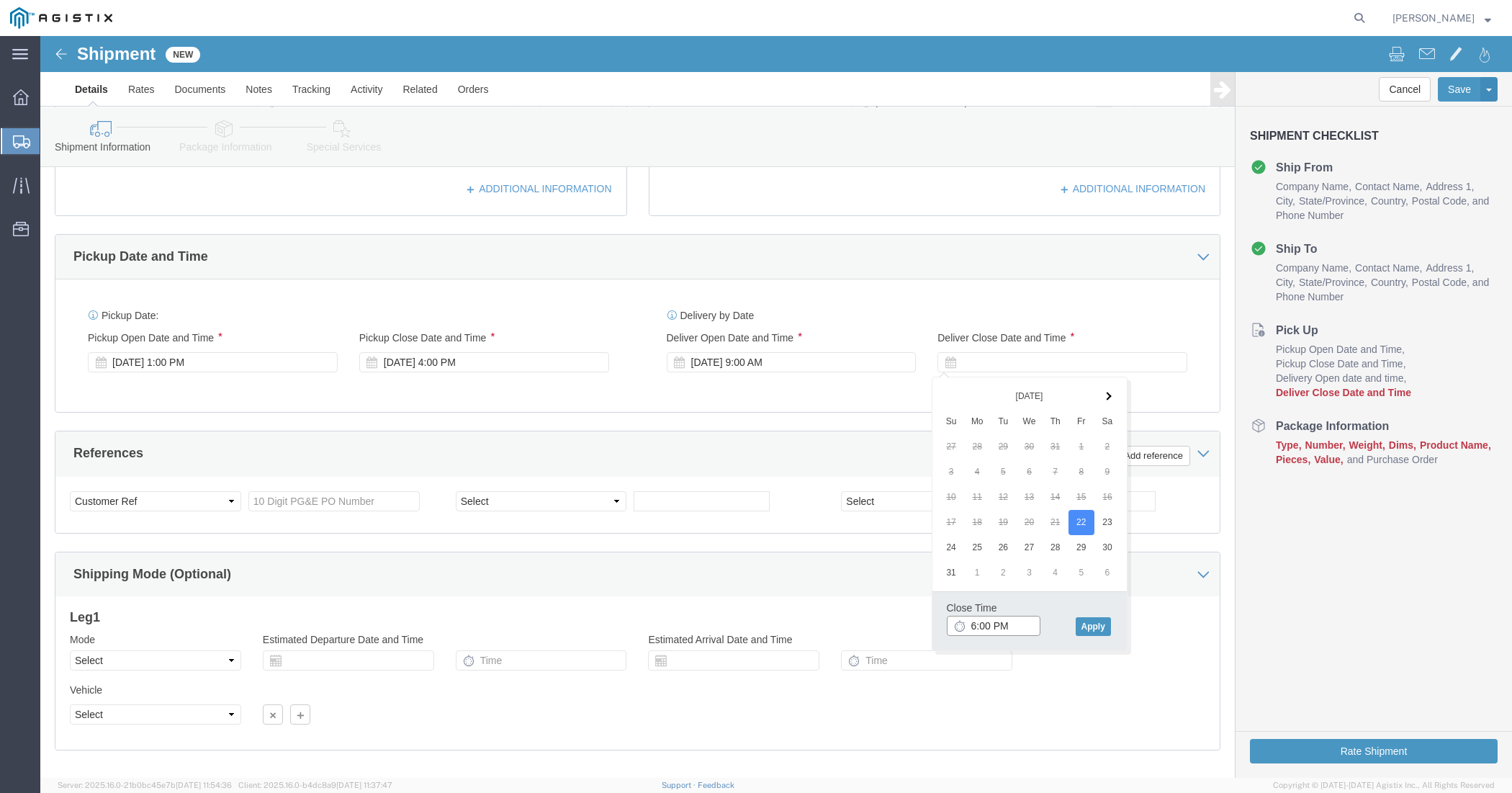
click input "6:00 PM"
type input "4:00 PM"
click button "Apply"
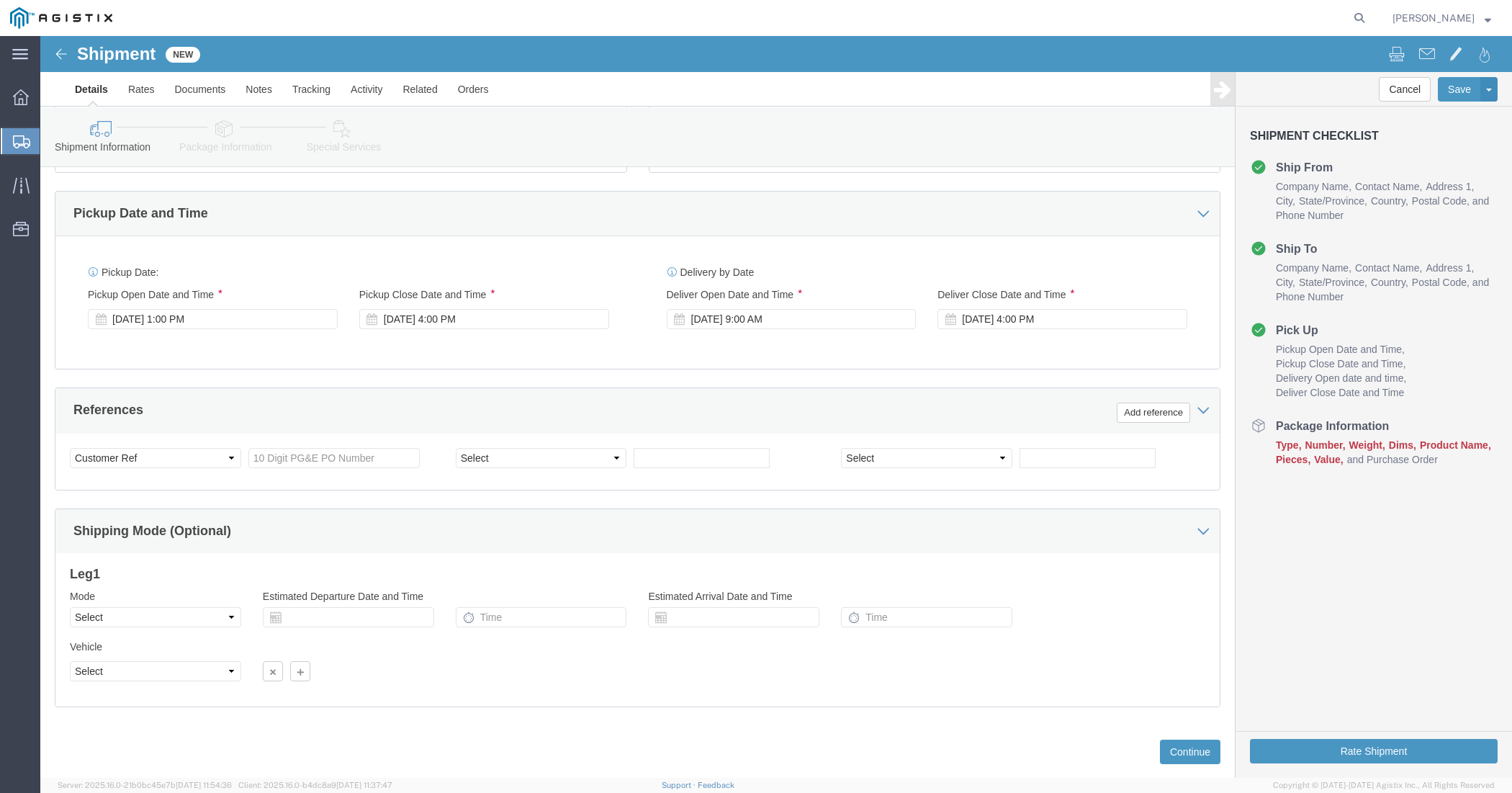
scroll to position [617, 0]
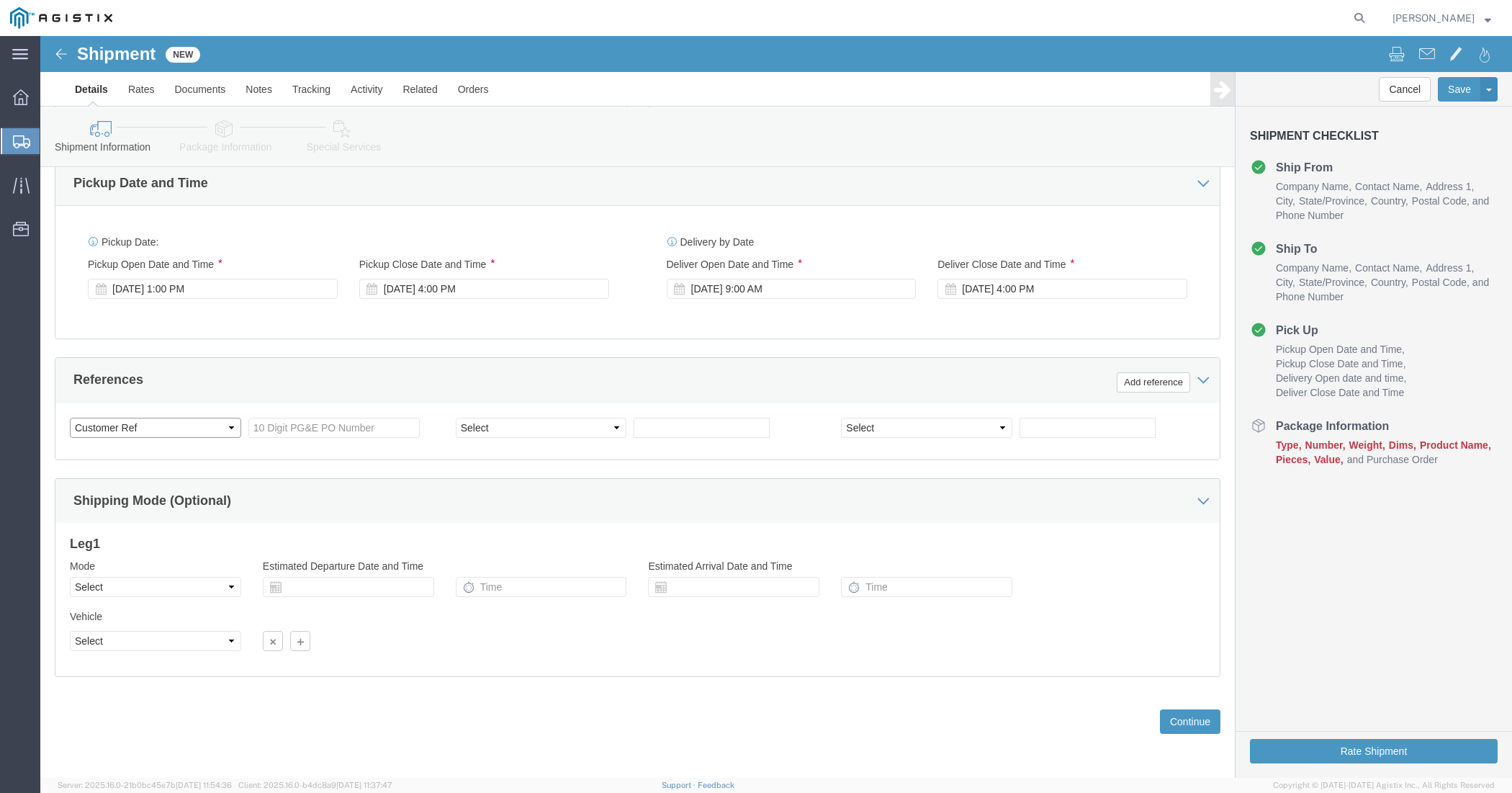
click select "Select Account Type Activity ID Airline Appointment Number ASN Batch Request # …"
click input "text"
paste input "PG&E P.O."
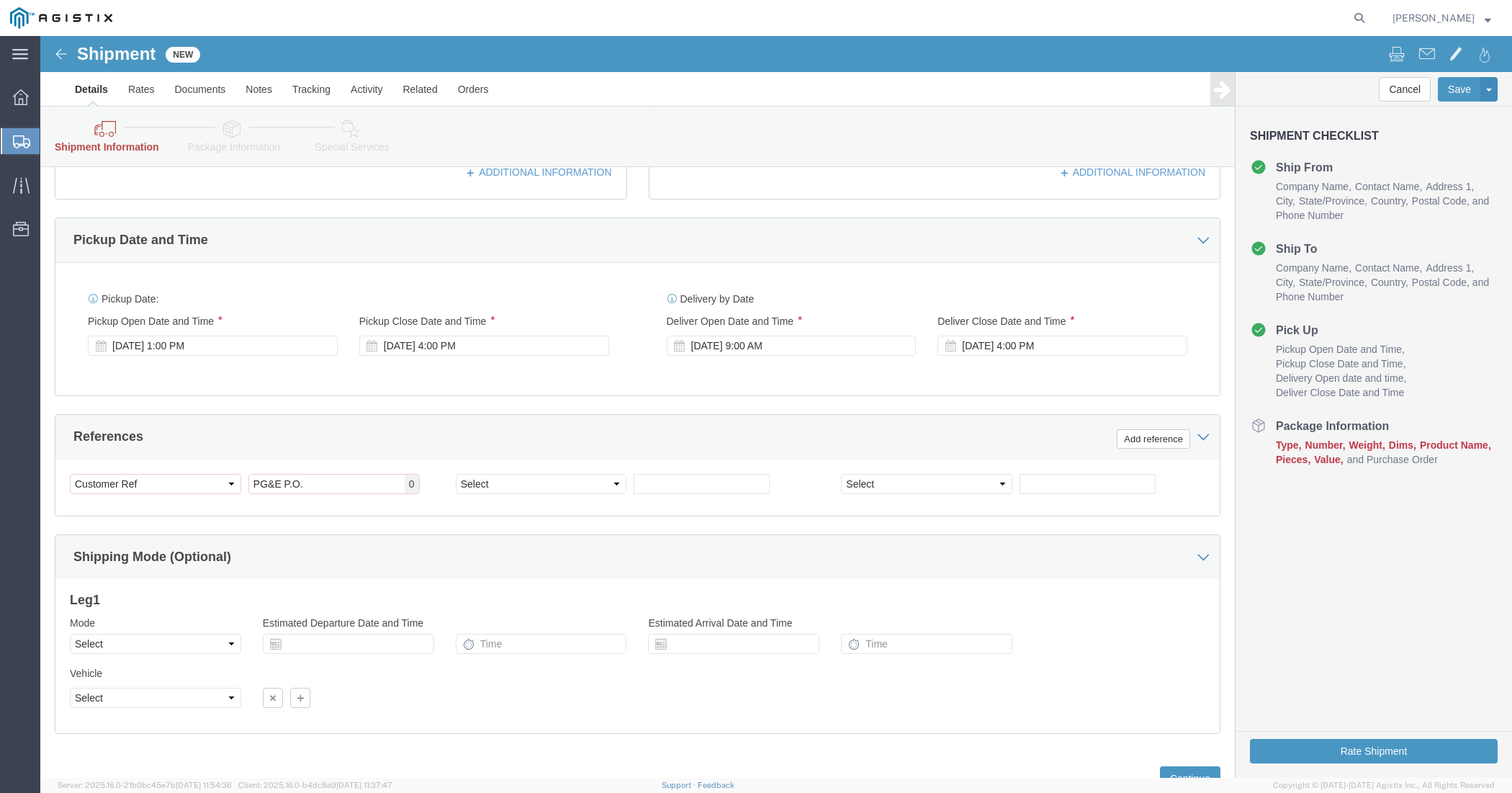
scroll to position [678, 0]
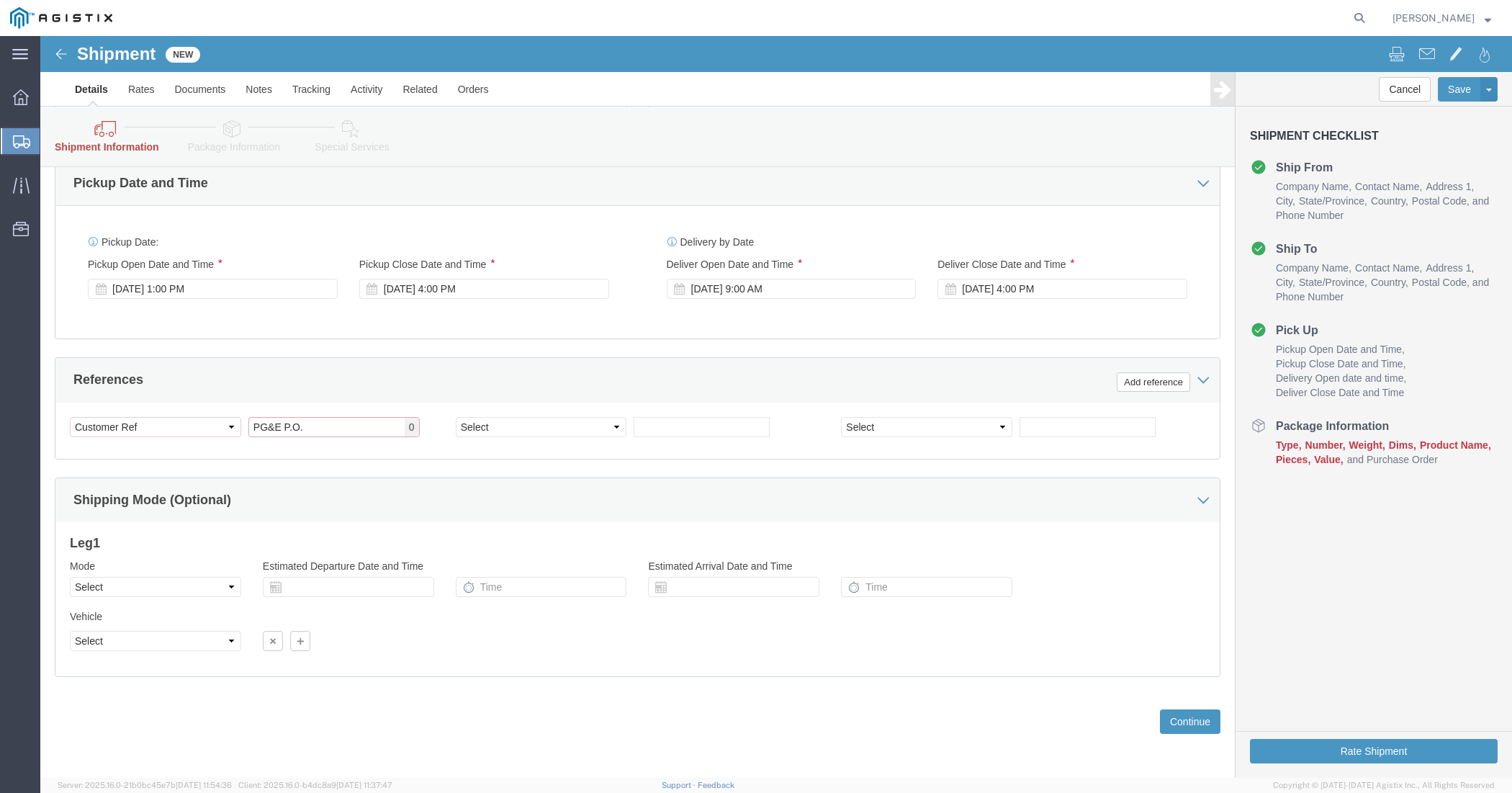
drag, startPoint x: 264, startPoint y: 389, endPoint x: 198, endPoint y: 389, distance: 66.0
click div "Select Account Type Activity ID Airline Appointment Number ASN Batch Request # …"
paste input "2701219203"
type input "2701219203"
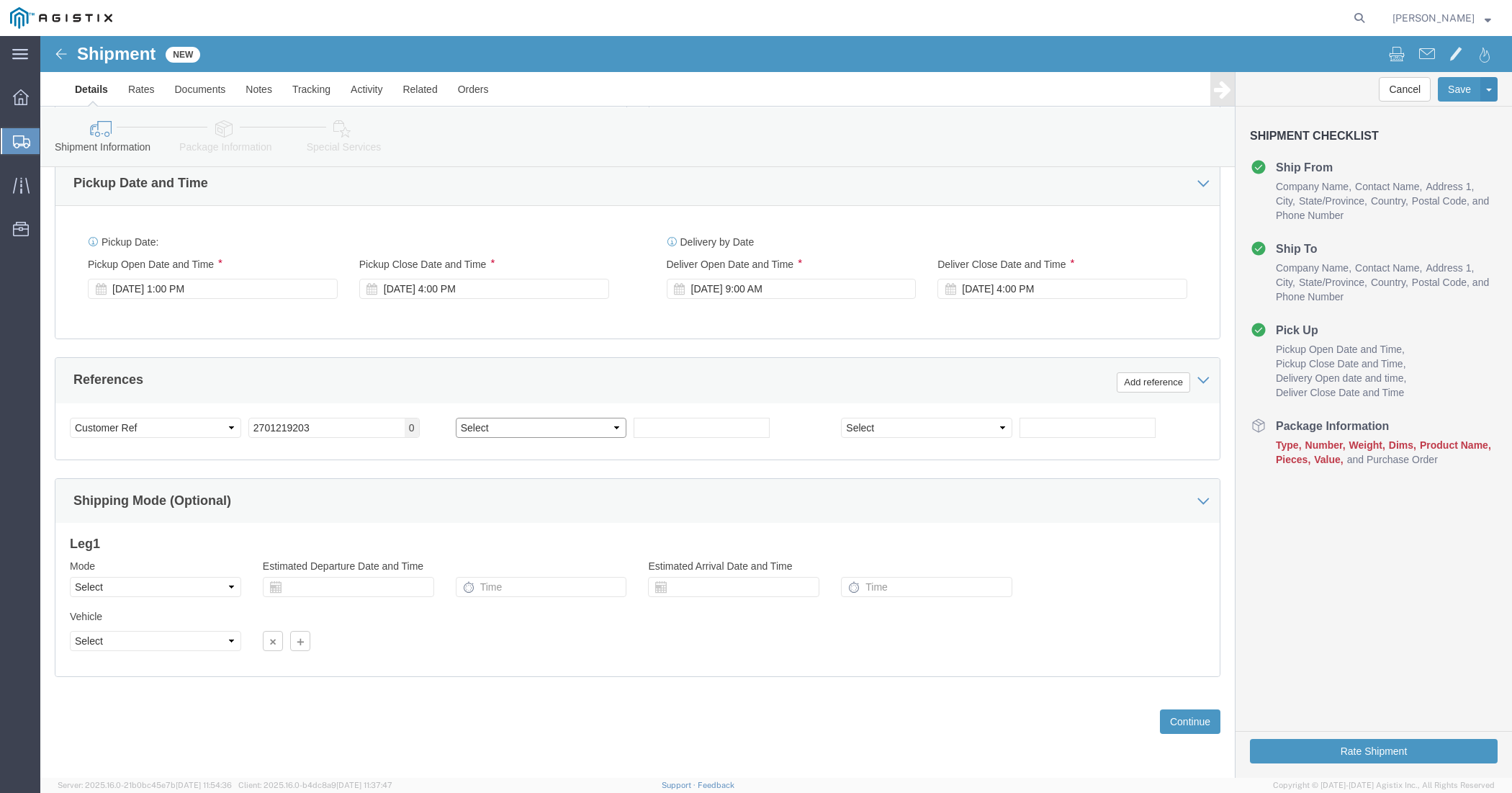
click select "Select Account Type Activity ID Airline Appointment Number ASN Batch Request # …"
select select "CUSTREF"
click select "Select Account Type Activity ID Airline Appointment Number ASN Batch Request # …"
click input "text"
paste input "PO00427056"
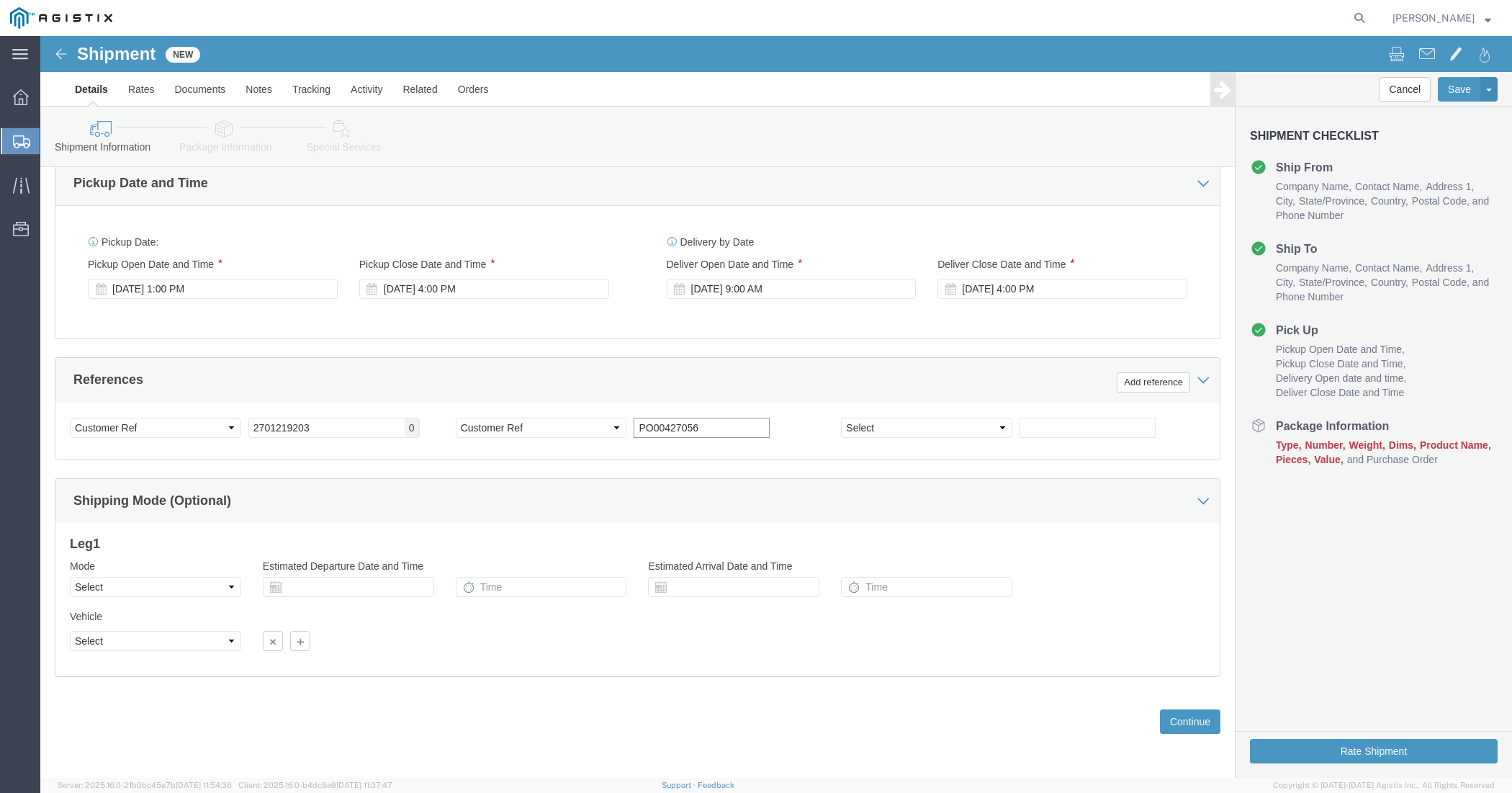
click input "PO00427056"
paste input "4527062170"
type input "PO00427056 4527062170"
click select "Select Account Type Activity ID Airline Appointment Number ASN Batch Request # …"
select select "SALEORDR"
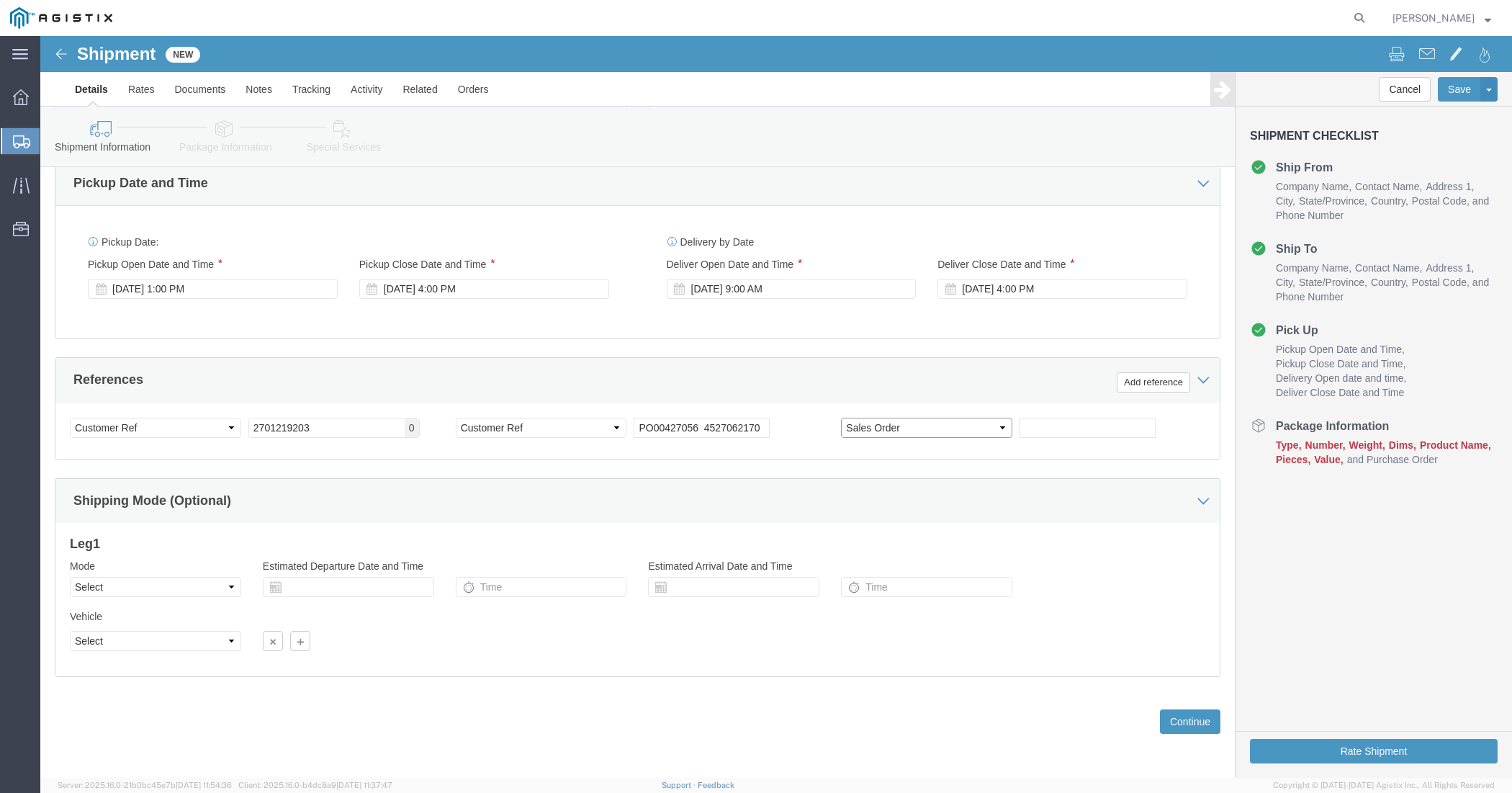
click select "Select Account Type Activity ID Airline Appointment Number ASN Batch Request # …"
click input "text"
paste input "1003560724"
type input "1003560724"
click div "Previous Continue"
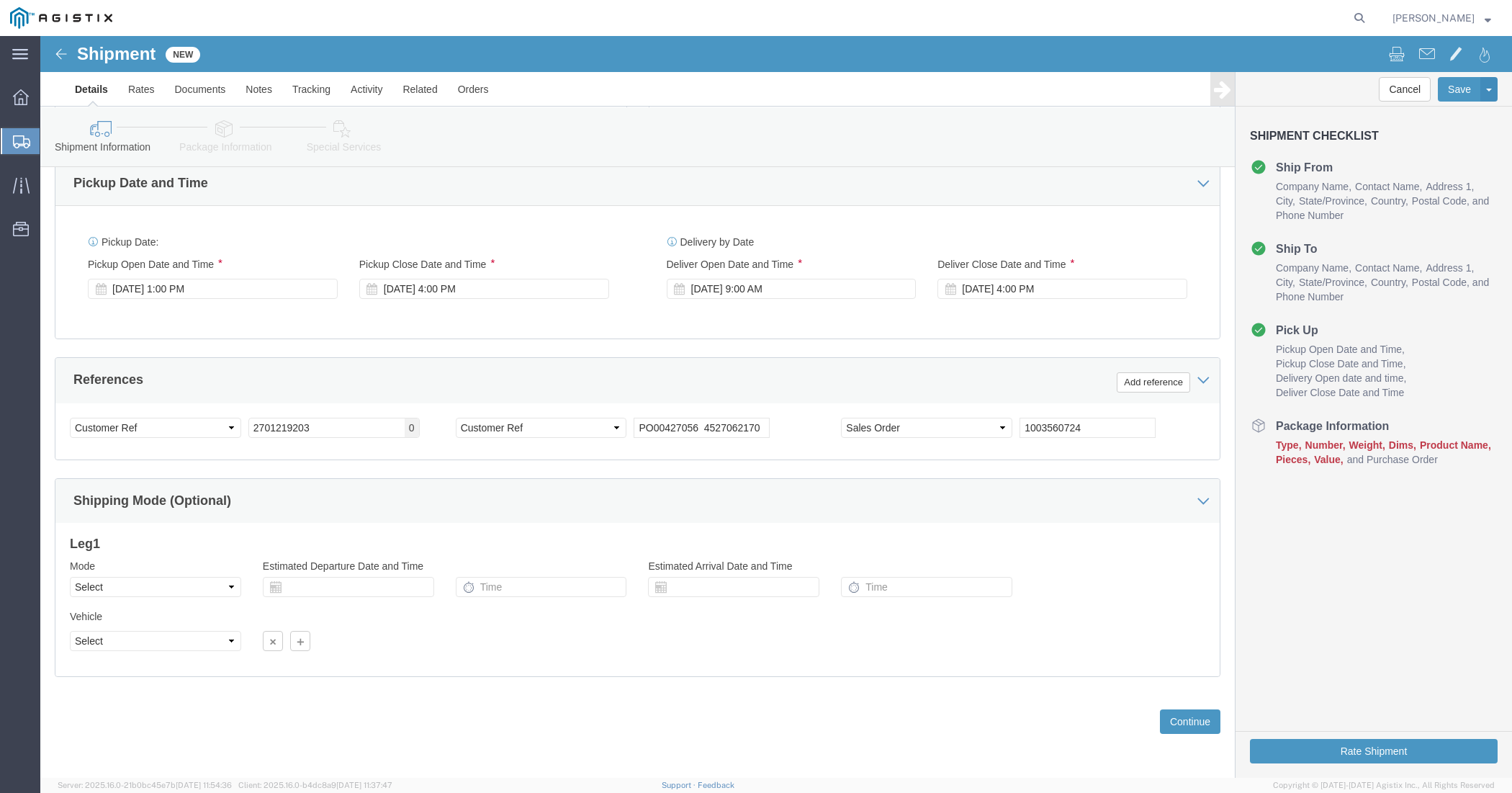
drag, startPoint x: 659, startPoint y: 660, endPoint x: 650, endPoint y: 664, distance: 9.8
click div "Previous Continue"
click button "Continue"
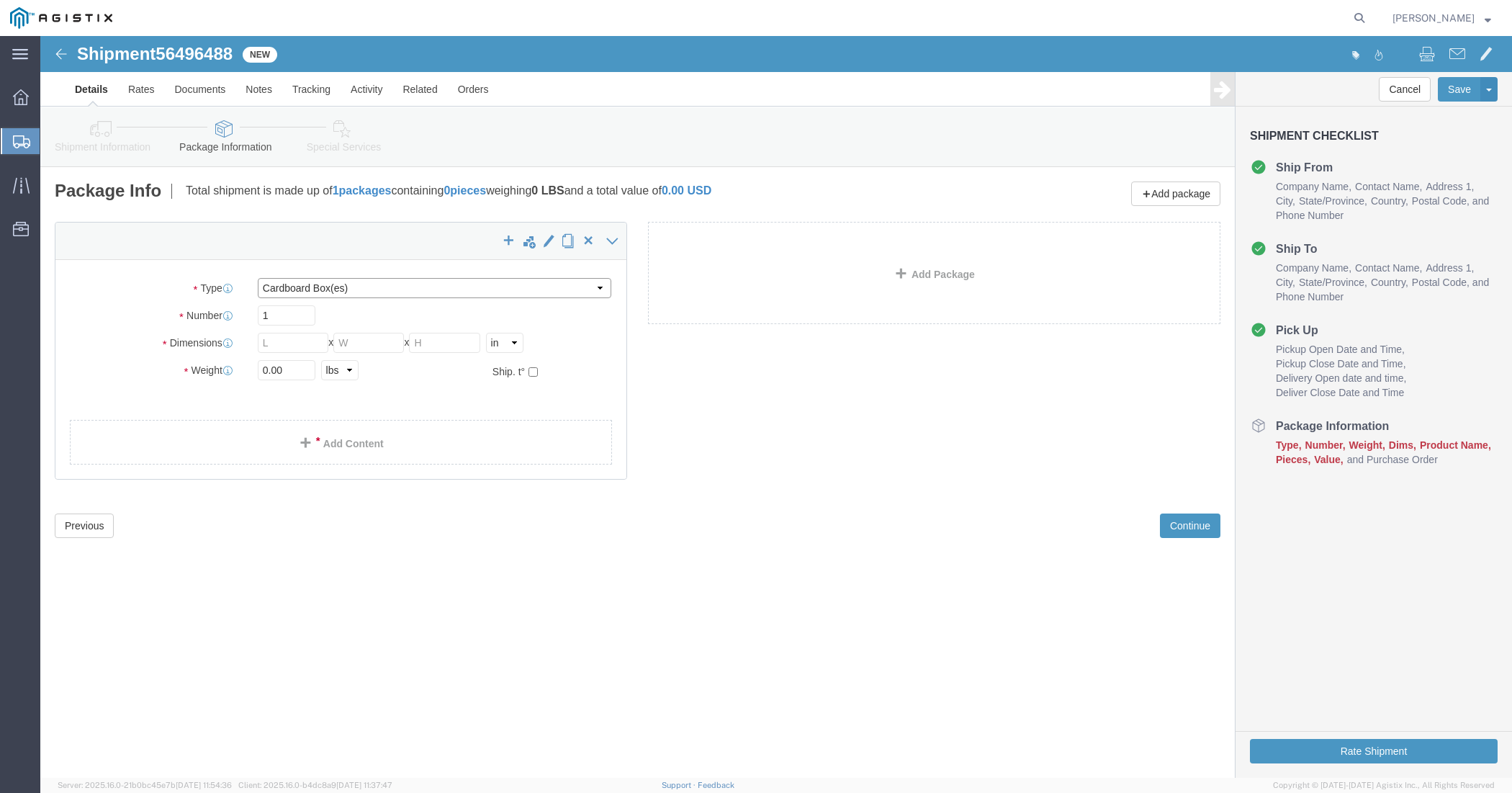
click select "Select Bulk Bundle(s) Cardboard Box(es) Carton(s) Crate(s) Drum(s) (Fiberboard)…"
select select "YRPK"
click select "Select Bulk Bundle(s) Cardboard Box(es) Carton(s) Crate(s) Drum(s) (Fiberboard)…"
click input "text"
type input "50"
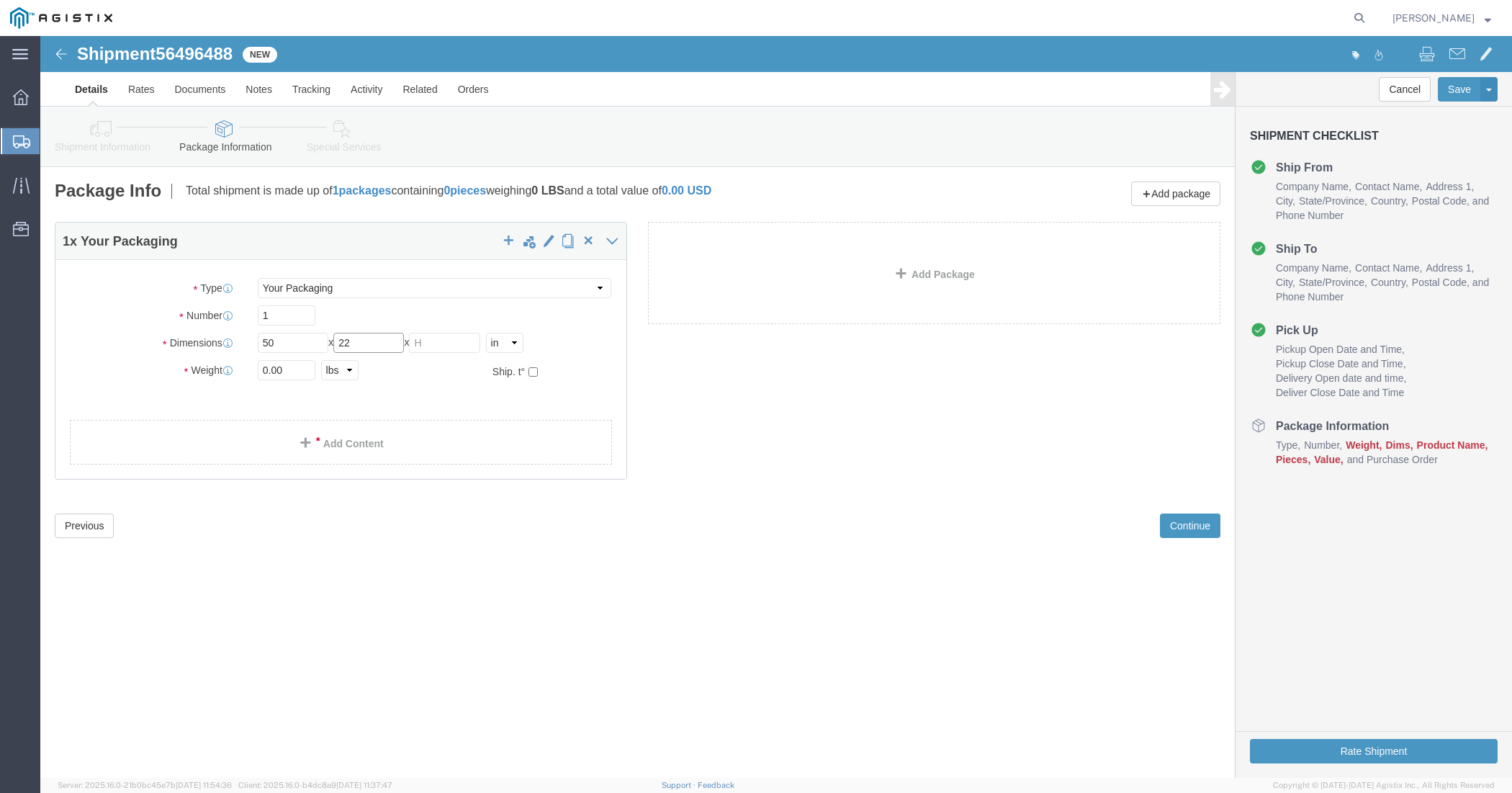
type input "22"
click input "2"
type input "22"
drag, startPoint x: 245, startPoint y: 332, endPoint x: 179, endPoint y: 337, distance: 66.2
click div "Weight 0.00 Select kgs lbs Ship. t°"
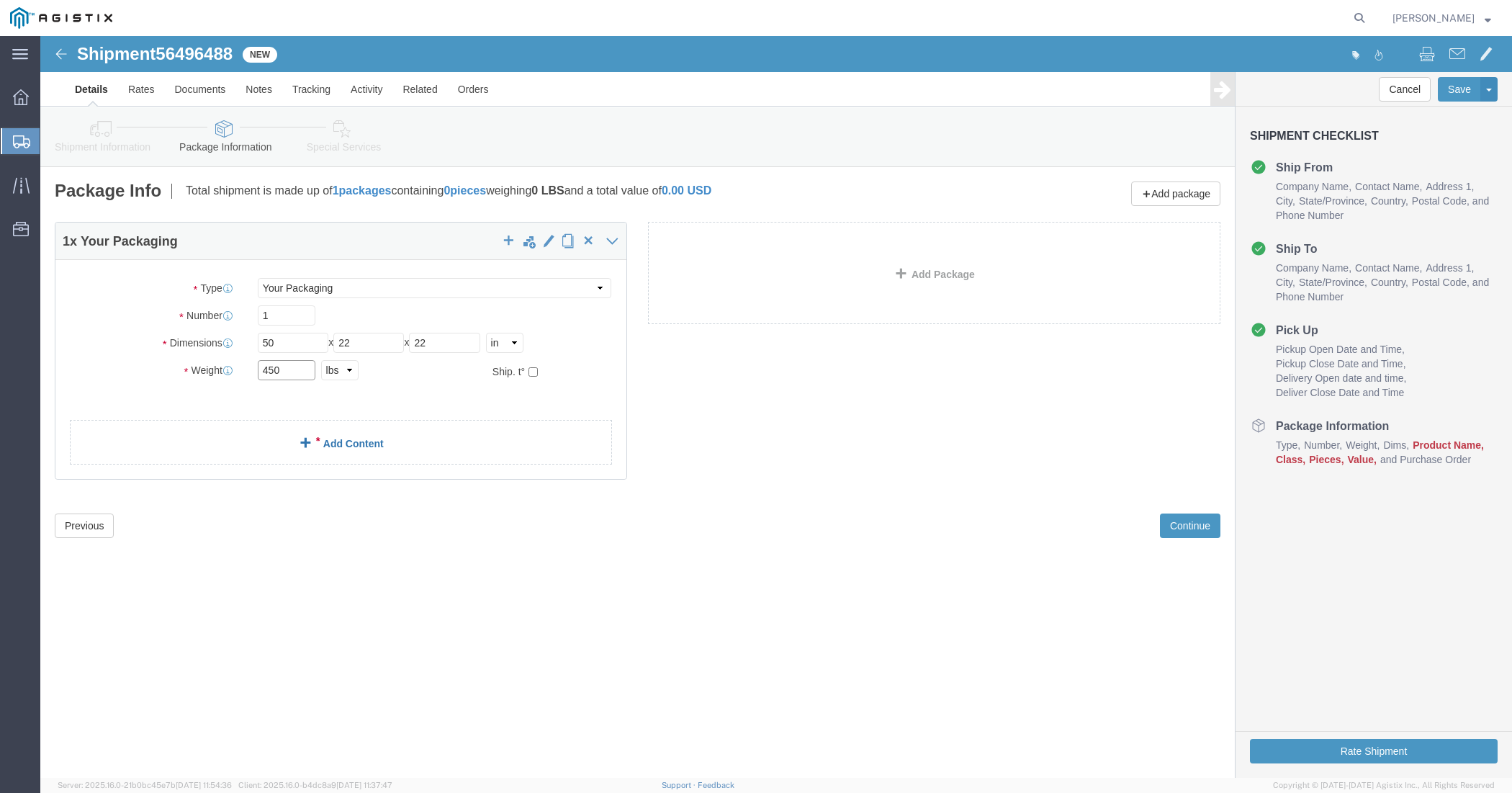
type input "450"
click div "1 x Your Packaging Package Type Select Bulk Bundle(s) Cardboard Box(es) Carton(…"
click link "Add Content"
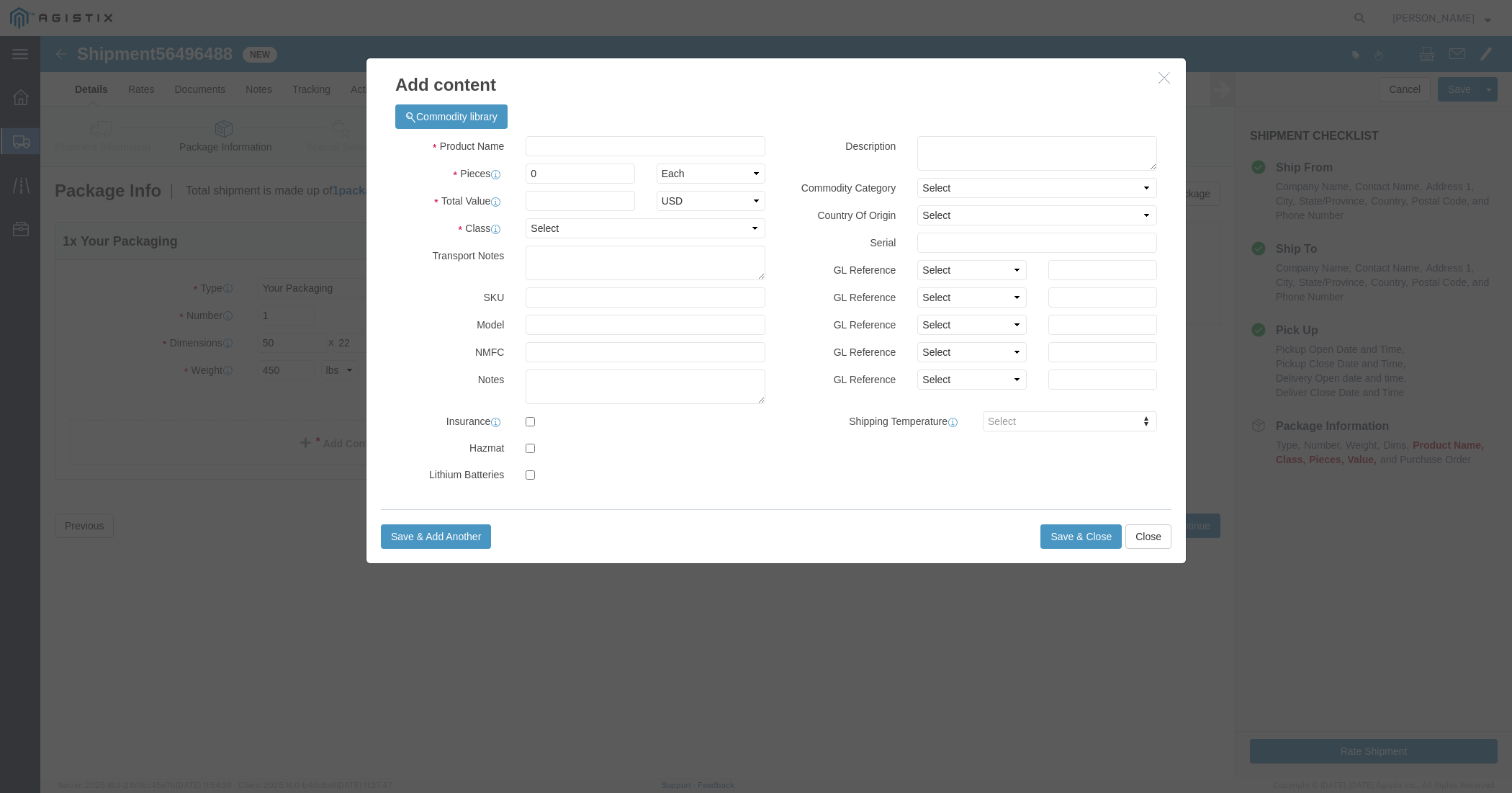
click button "button"
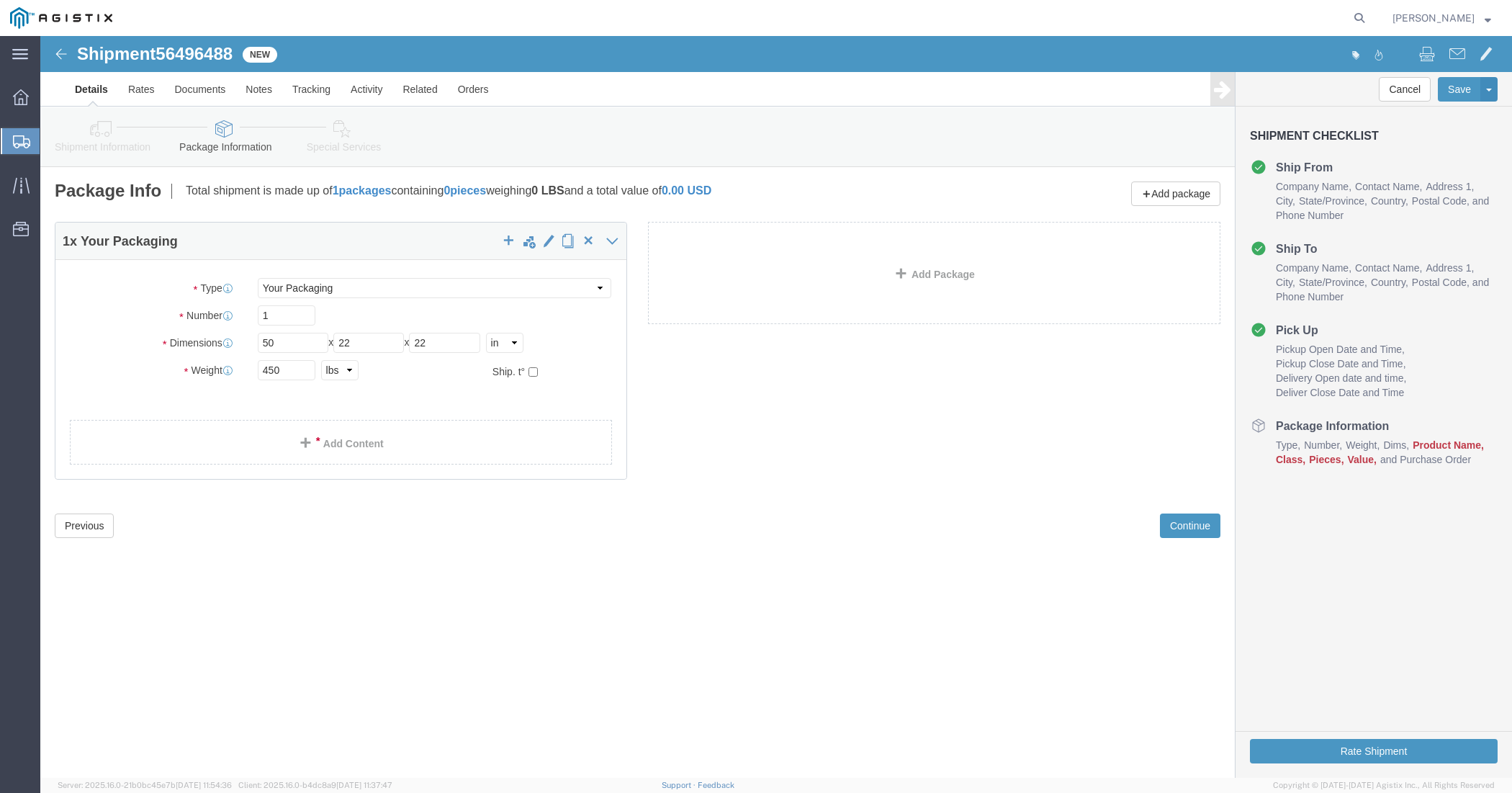
drag, startPoint x: 1011, startPoint y: 663, endPoint x: 929, endPoint y: 635, distance: 86.6
click div "Shipment 56496488 New Details Rates Documents Notes Tracking Activity Related O…"
click span
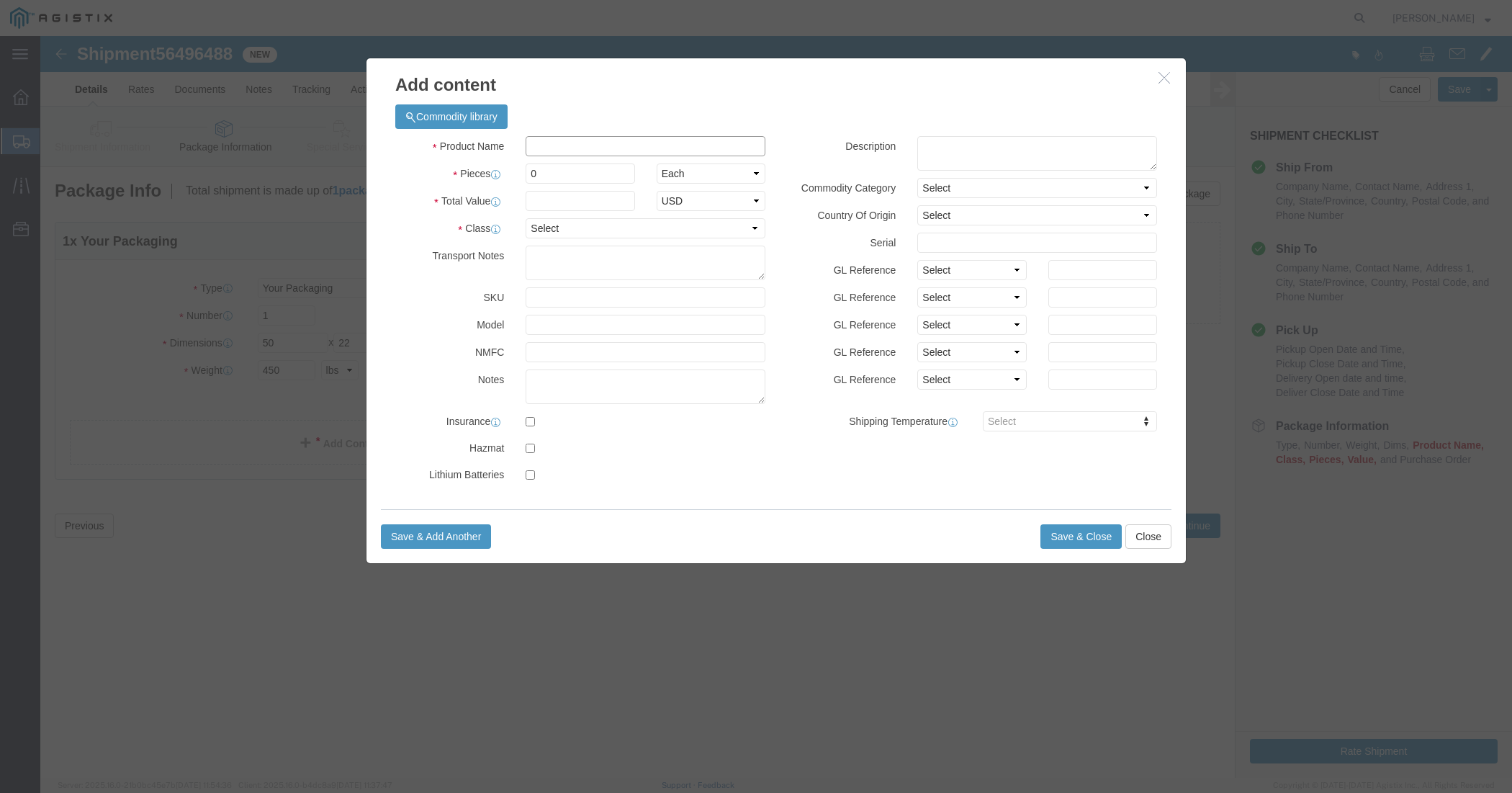
click input "text"
type input "c"
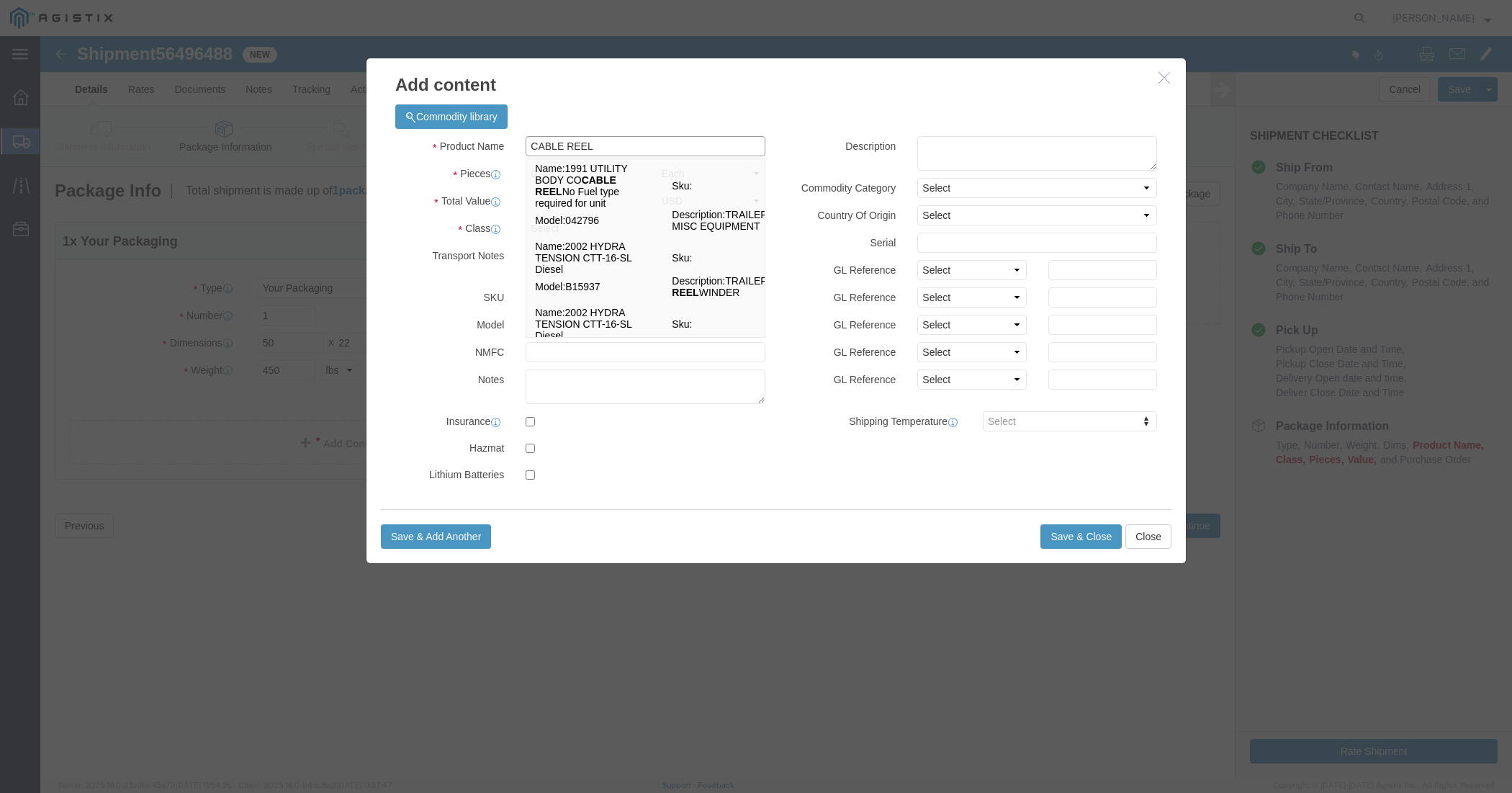
click input "CABLE REEL"
type input "CABLE REEL"
click div "Product Name CABLE REEL CABLE REEL Name: 1991 UTILITY BODY CO CABLE REEL No Fue…"
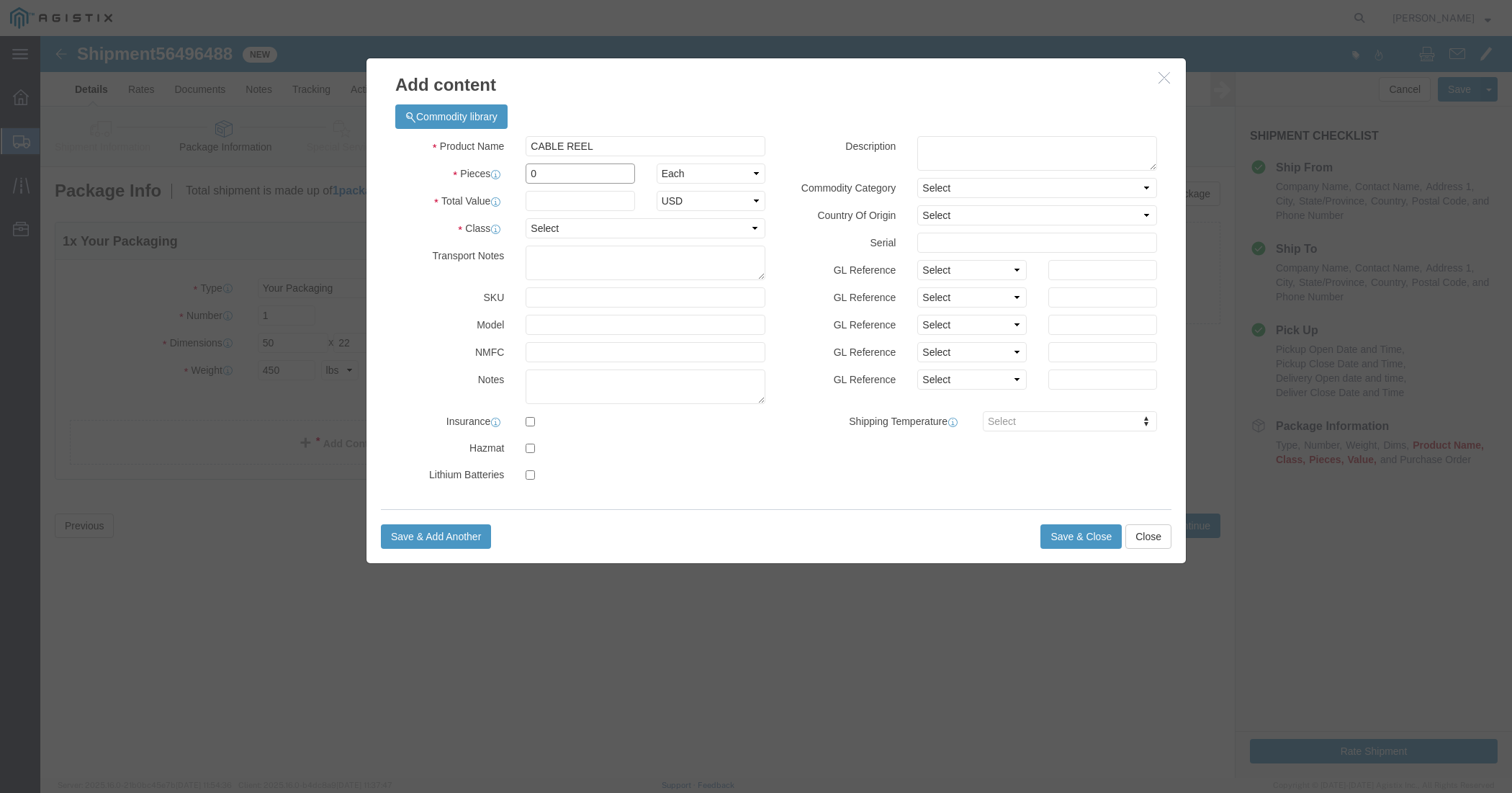
click input "0"
type input "1"
click input "text"
type input "6095.00"
click select "Select 50 55 60 65 70 85 92.5 100 125 175 250 300 400"
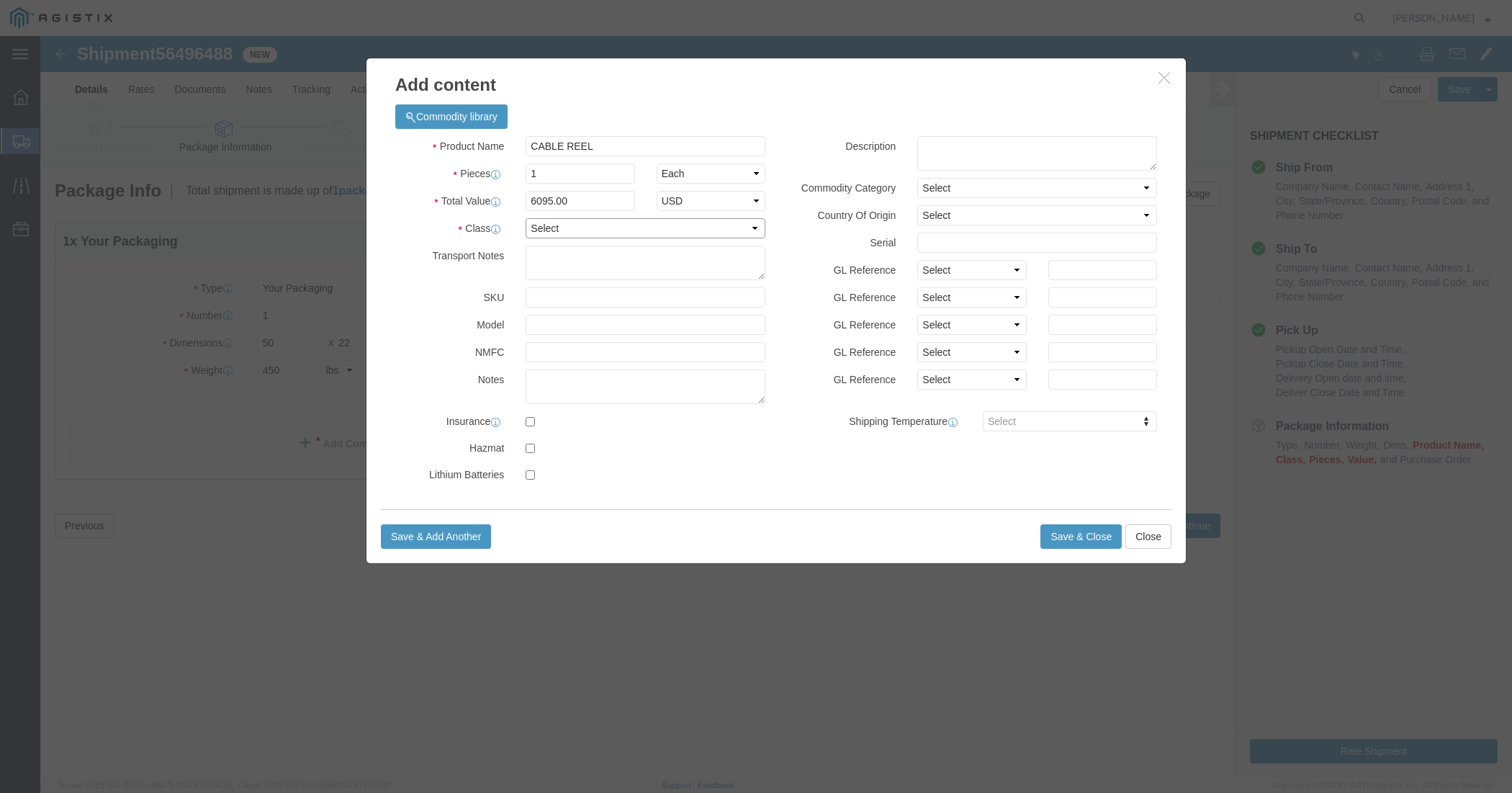
select select "70"
click select "Select 50 55 60 65 70 85 92.5 100 125 175 250 300 400"
click textarea
click button "Save & Close"
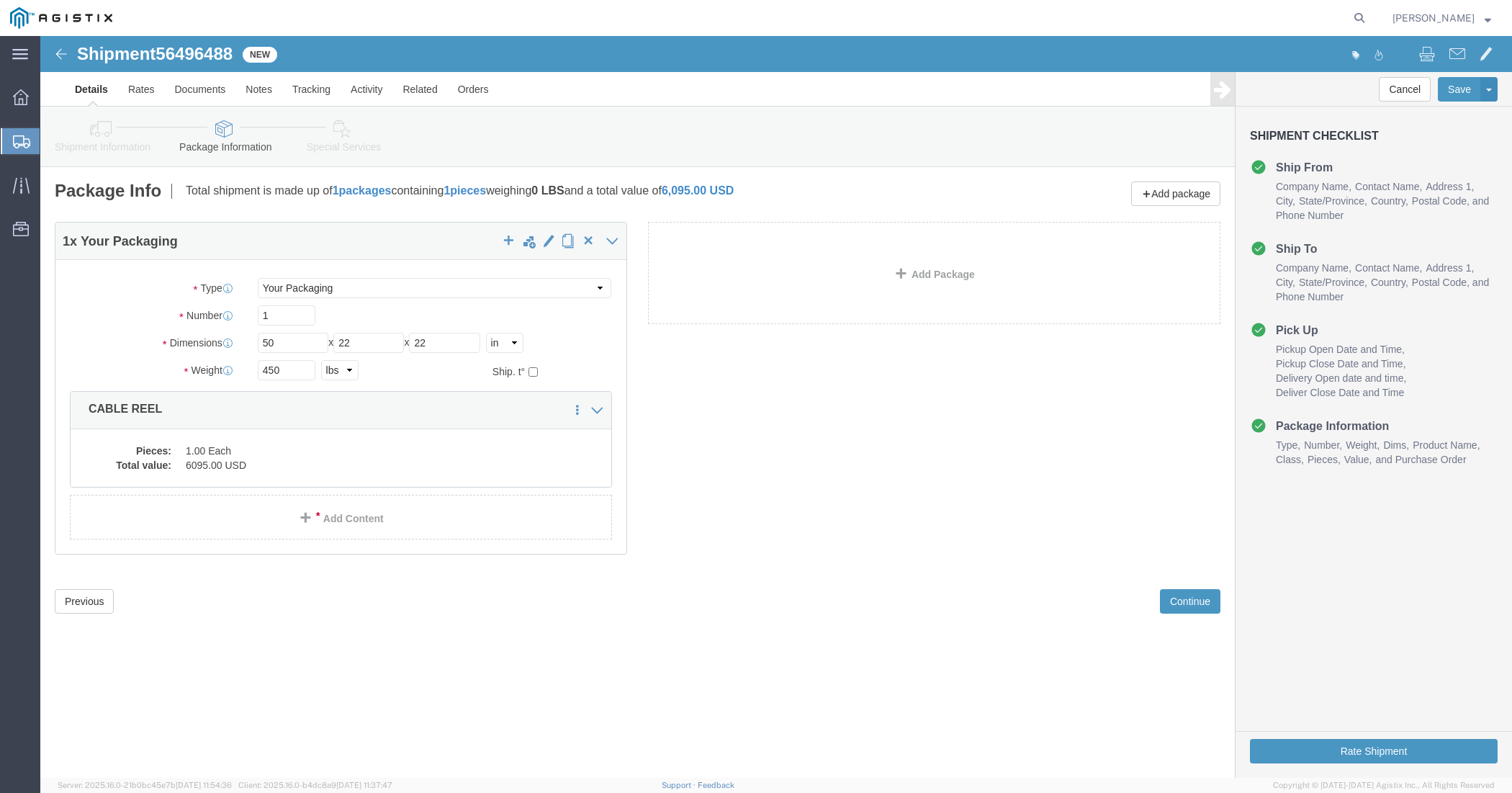
drag, startPoint x: 1027, startPoint y: 642, endPoint x: 1149, endPoint y: 605, distance: 127.5
click div "Shipment 56496488 New Details Rates Documents Notes Tracking Activity Related O…"
click button "Continue"
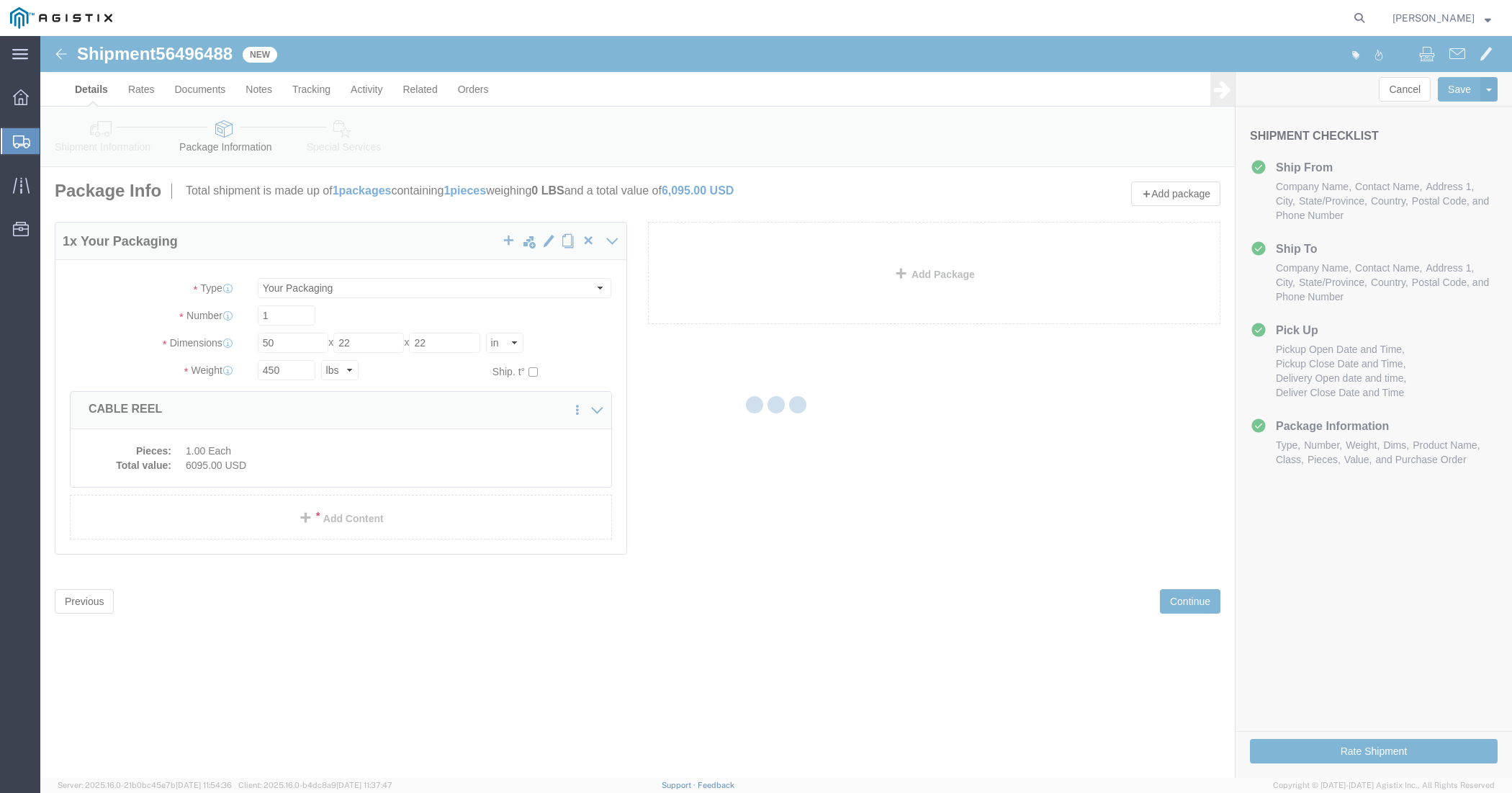
select select
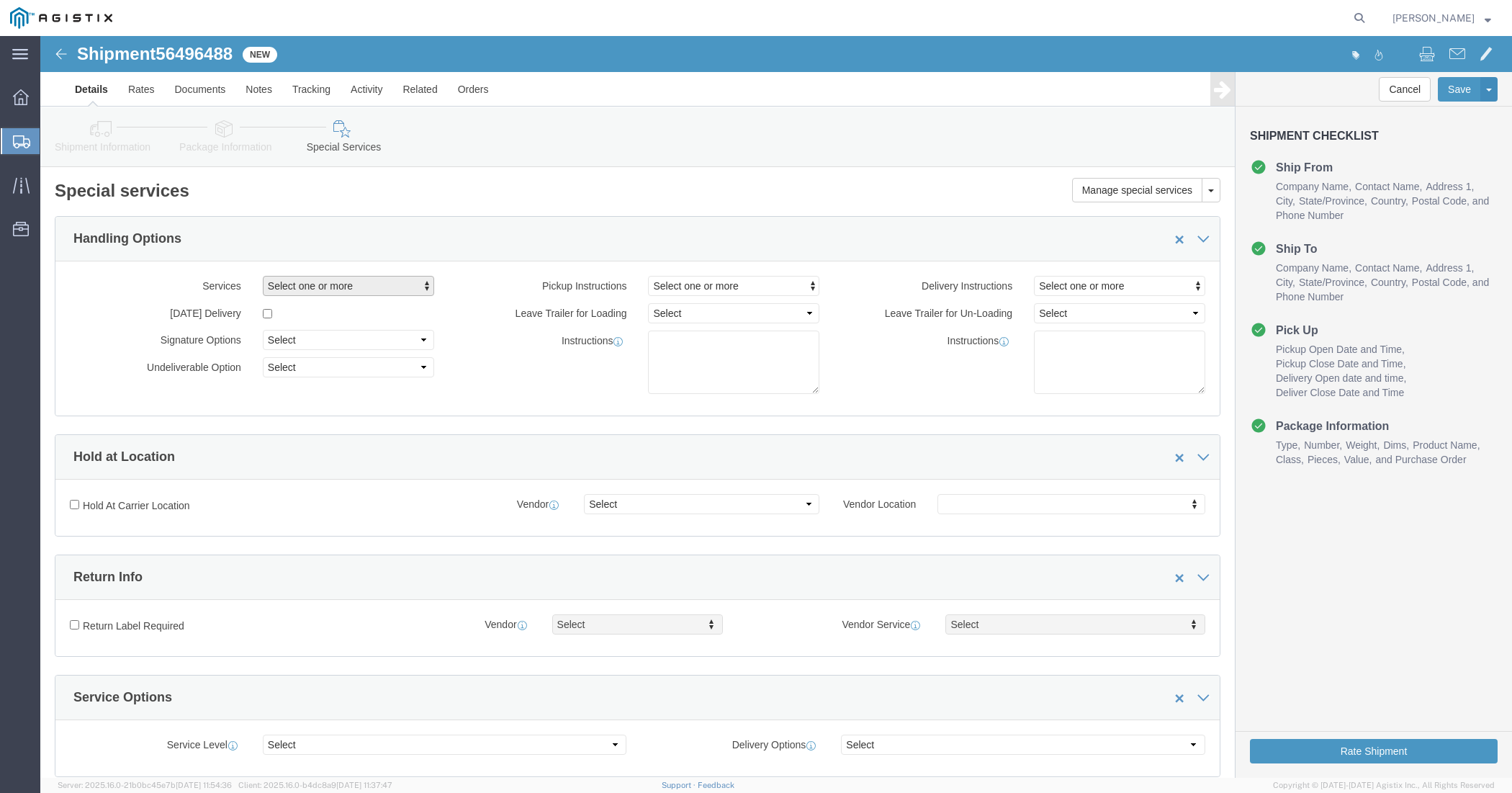
click span "button"
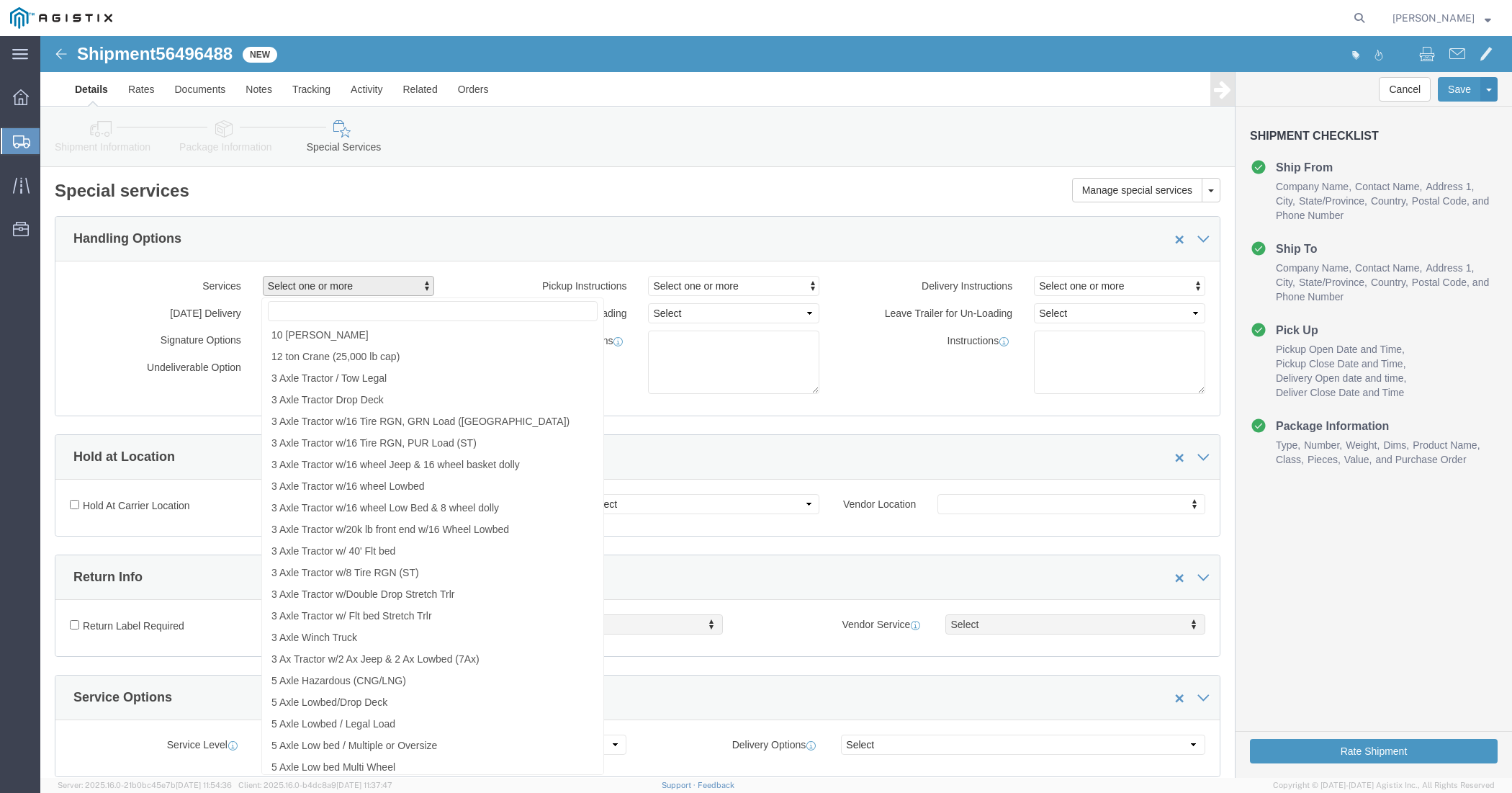
click span "button"
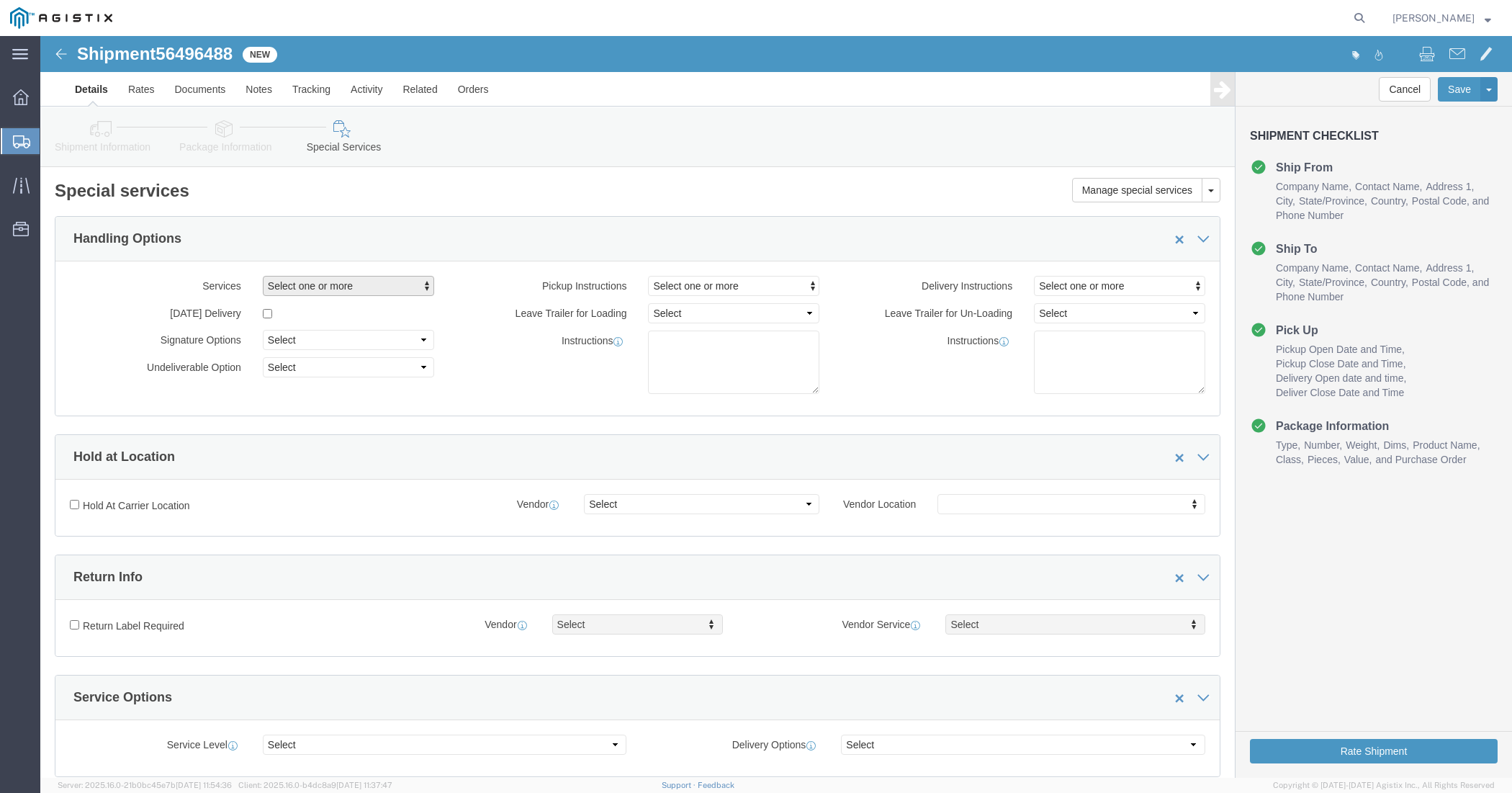
click span "button"
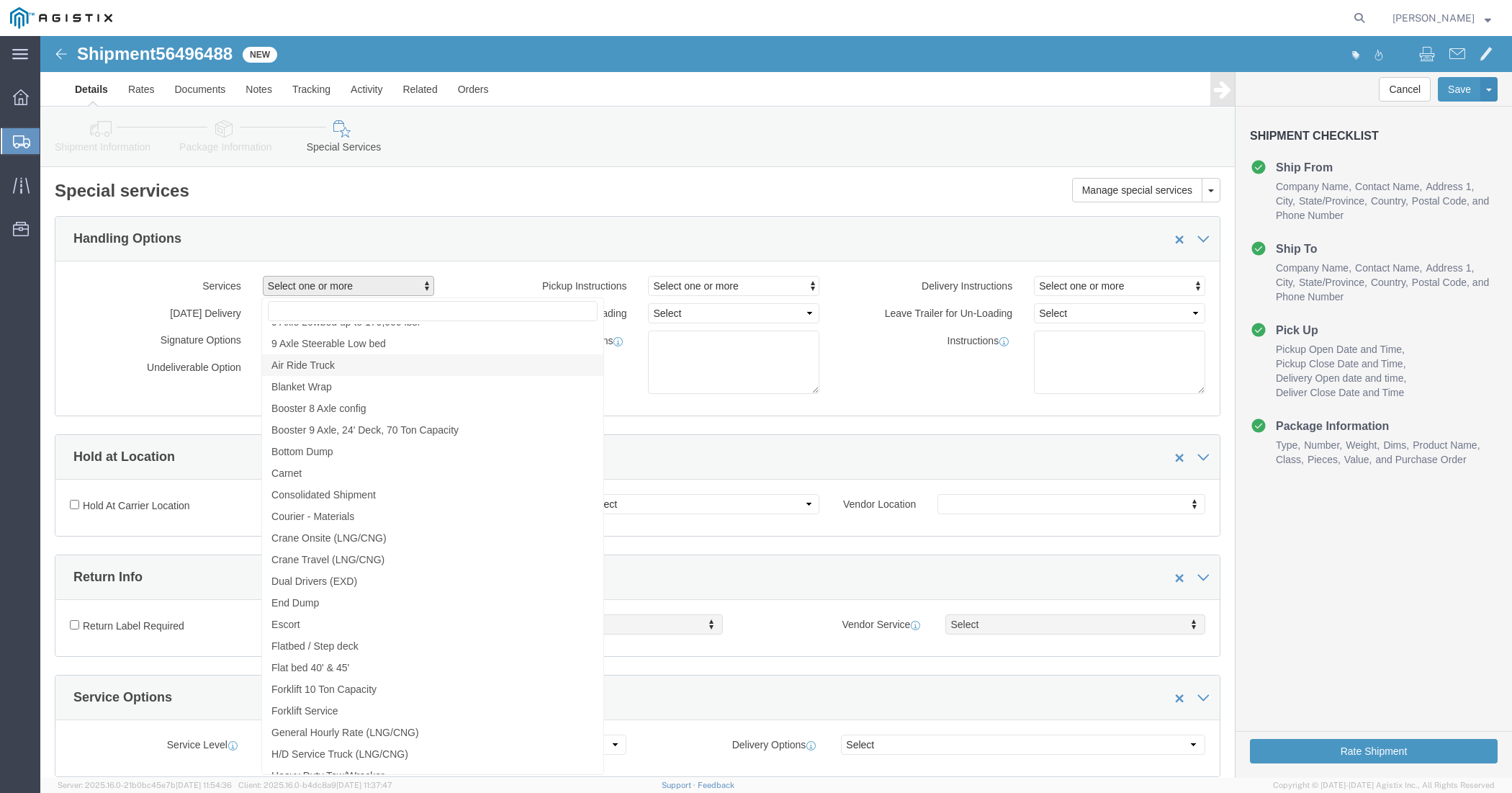
scroll to position [720, 0]
click div "Services Select one or more 10 Wheeler 12 ton Crane (25,000 lb cap) 3 Axle Trac…"
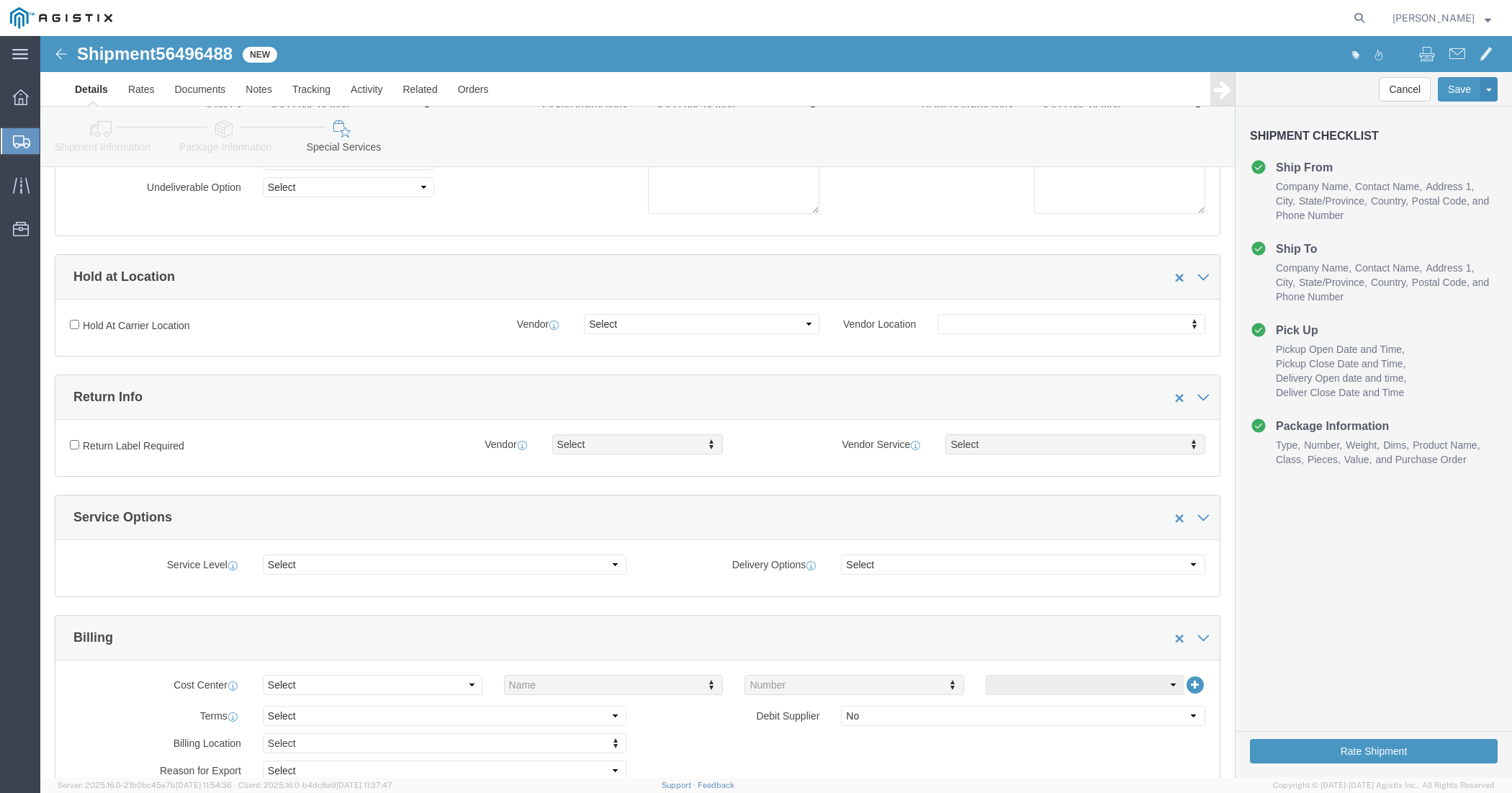
scroll to position [0, 0]
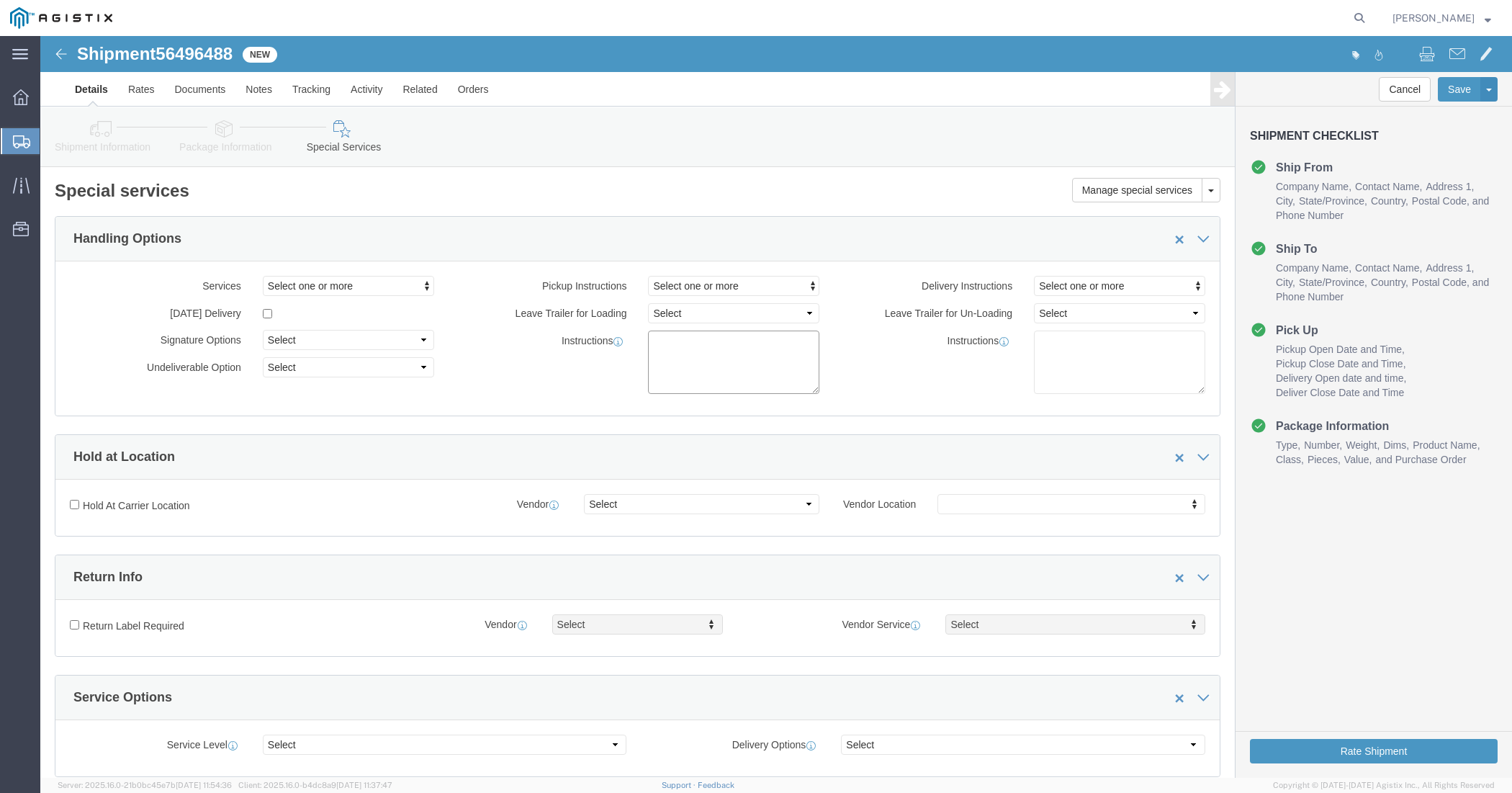
click textarea
paste textarea "*** Please note shipments from our Valway DC must be picked up with dock high t…"
type textarea "*** Please note shipments from our Valway DC must be picked up with dock high t…"
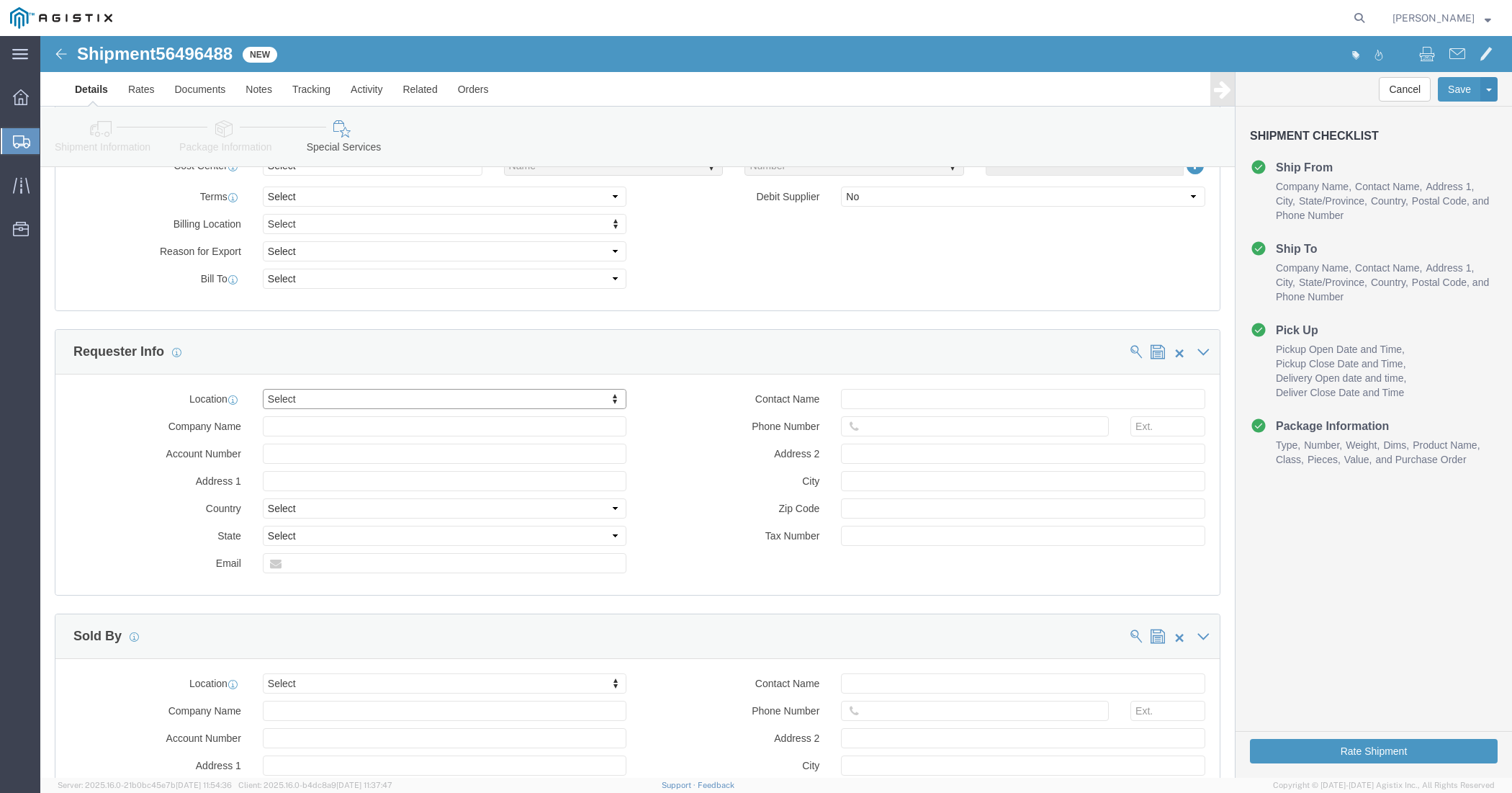
scroll to position [1001, 0]
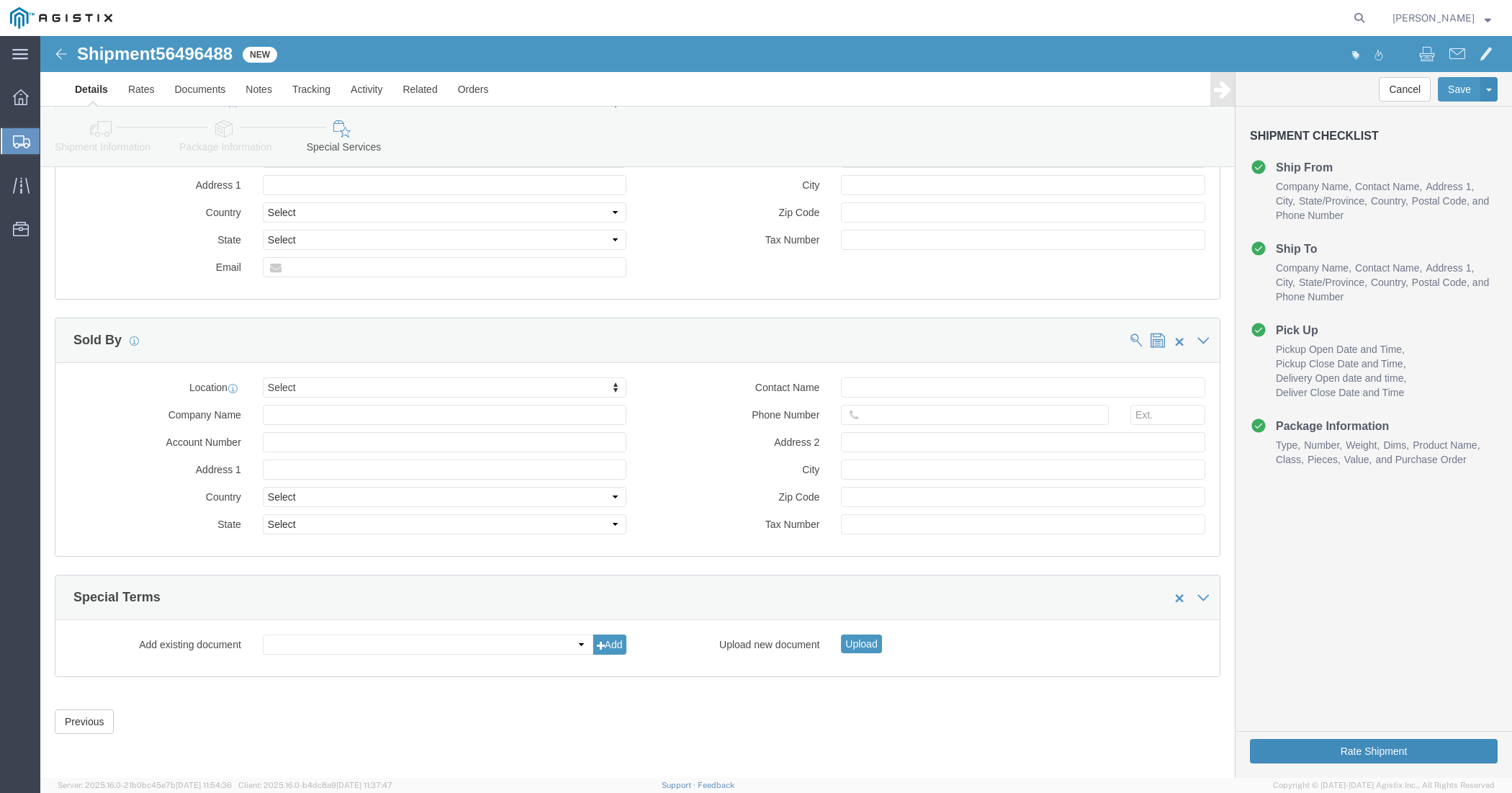
click button "Rate Shipment"
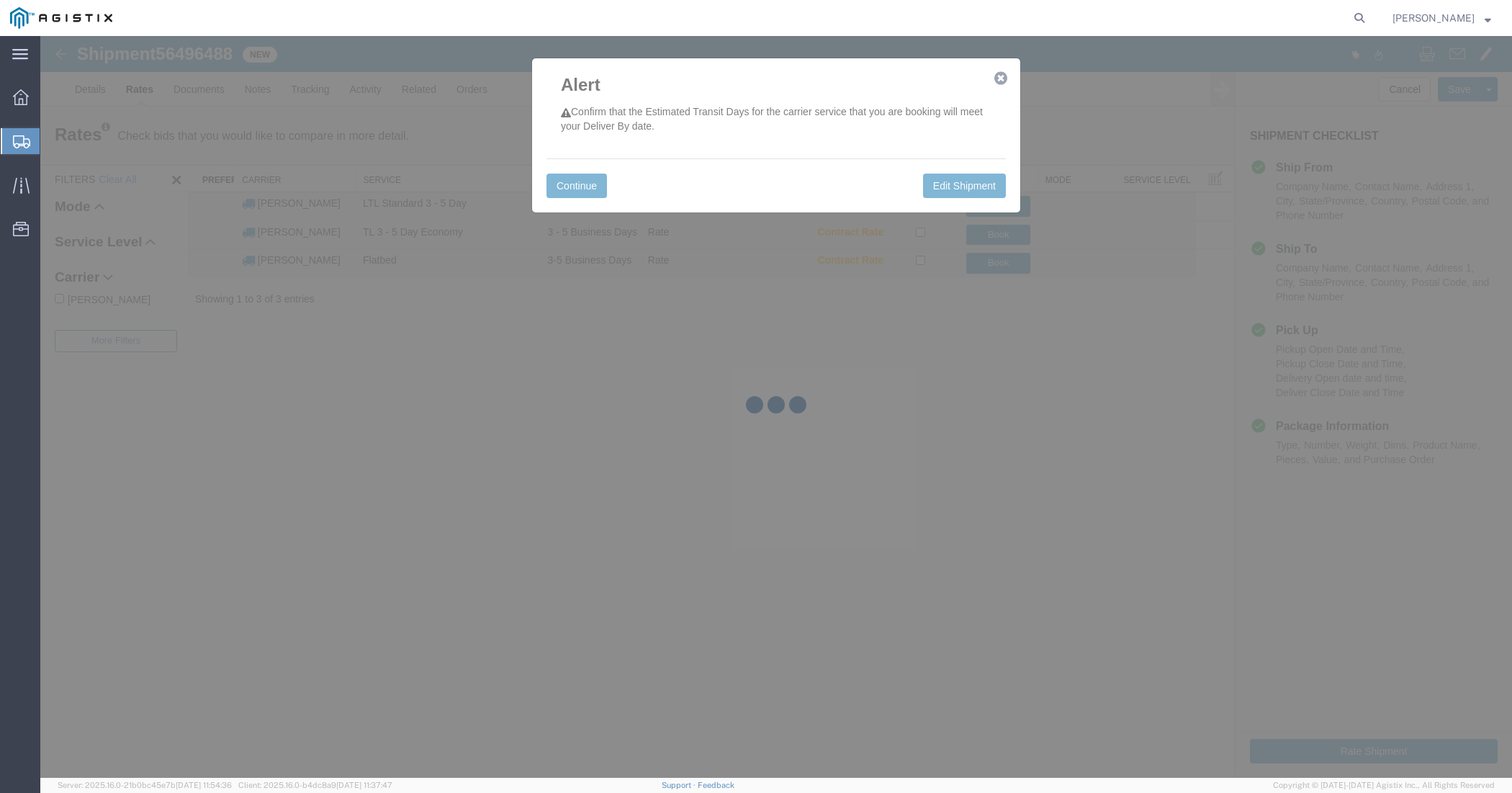
scroll to position [0, 0]
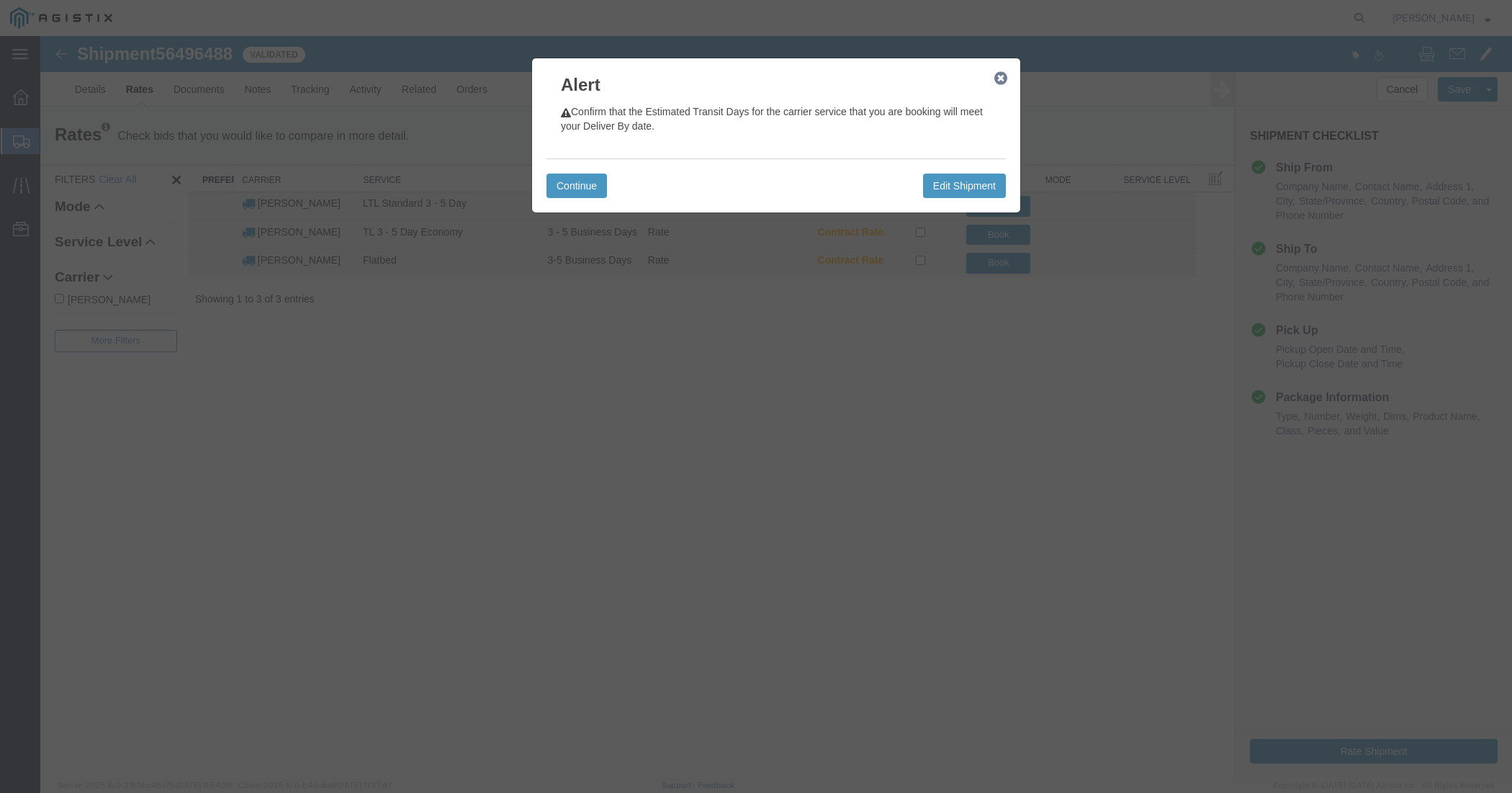
drag, startPoint x: 488, startPoint y: 679, endPoint x: 544, endPoint y: 595, distance: 101.0
click at [488, 634] on div at bounding box center [775, 407] width 1471 height 741
click at [585, 189] on button "Continue" at bounding box center [577, 186] width 61 height 24
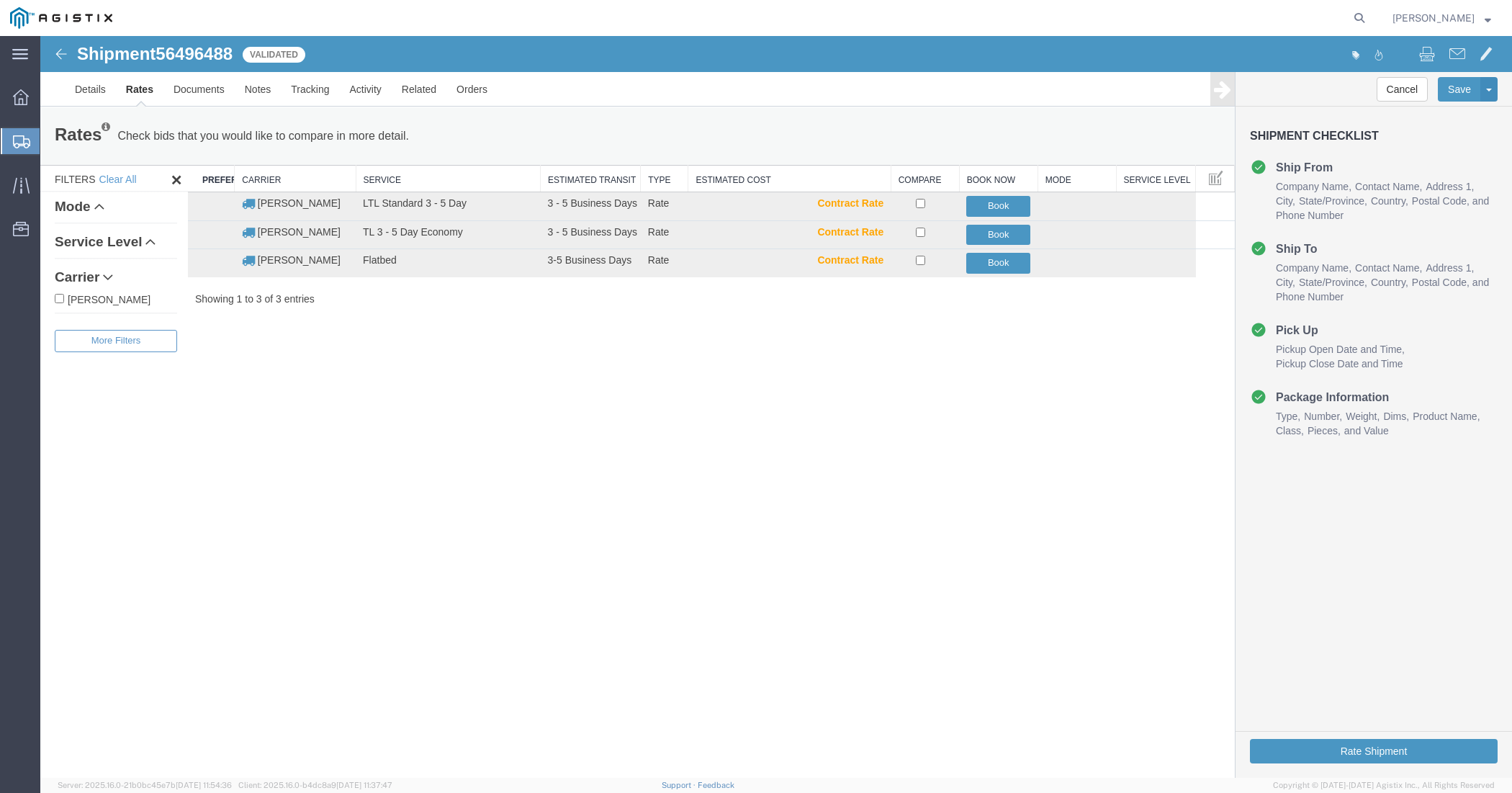
drag, startPoint x: 862, startPoint y: 702, endPoint x: 881, endPoint y: 663, distance: 43.4
click at [862, 634] on div "Shipment 56496488 3 of 3 Validated Details Rates Documents Notes Tracking Activ…" at bounding box center [775, 407] width 1471 height 741
click at [1002, 203] on button "Book" at bounding box center [998, 207] width 64 height 21
